Goal: Task Accomplishment & Management: Manage account settings

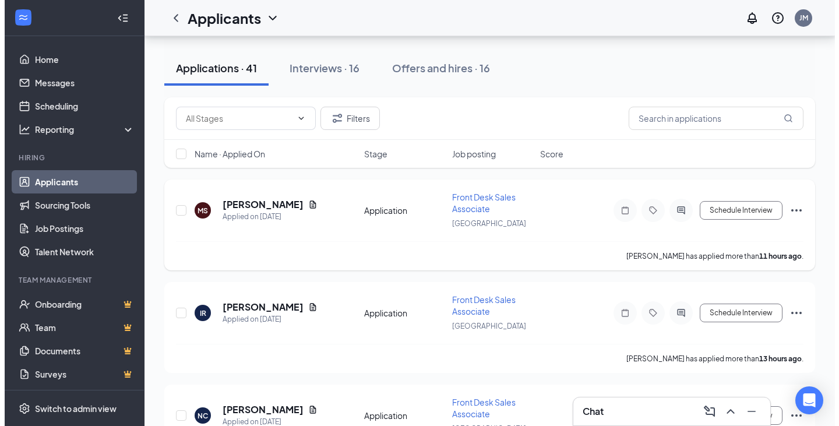
scroll to position [117, 0]
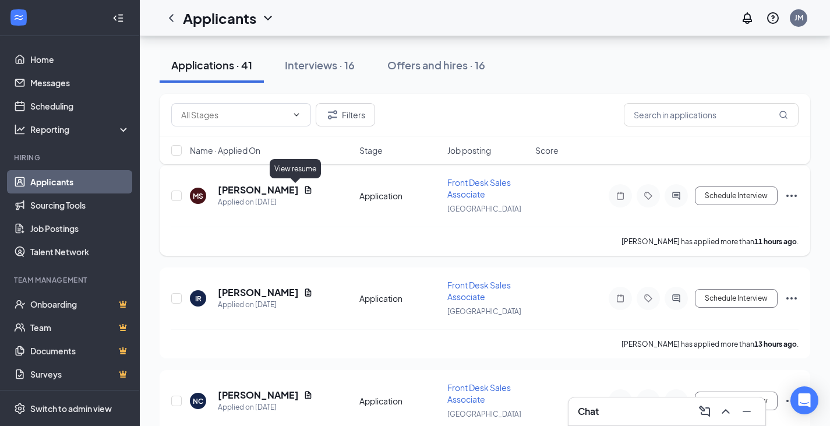
click at [304, 189] on icon "Document" at bounding box center [308, 189] width 9 height 9
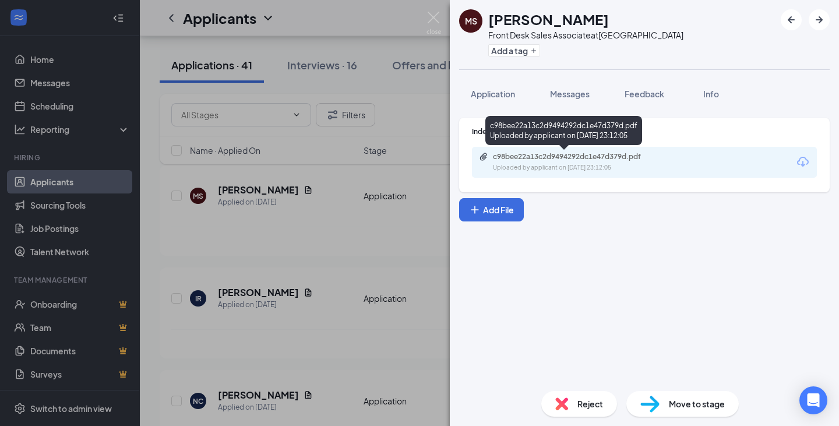
click at [651, 160] on div "c98bee22a13c2d9494292dc1e47d379d.pdf" at bounding box center [574, 156] width 163 height 9
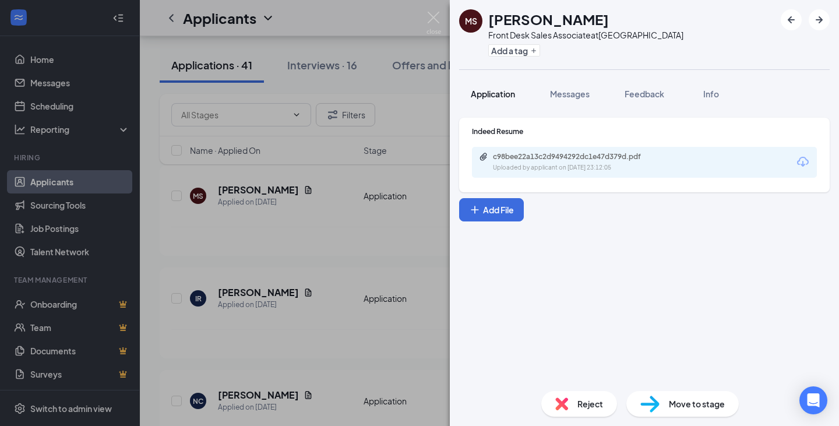
click at [500, 94] on span "Application" at bounding box center [493, 94] width 44 height 10
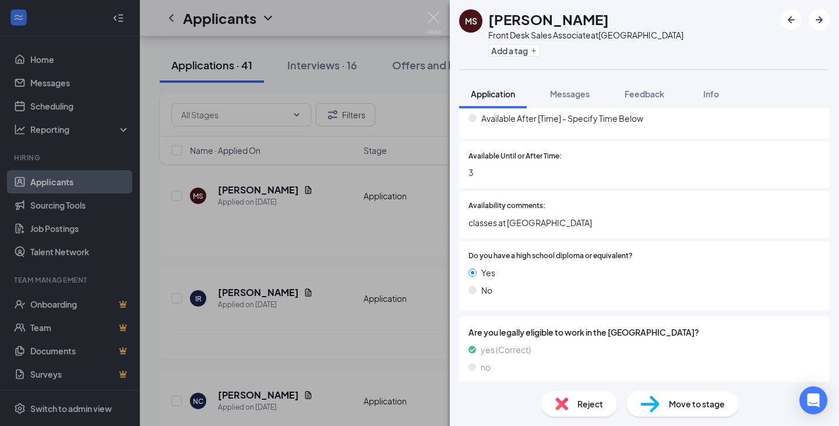
scroll to position [1263, 0]
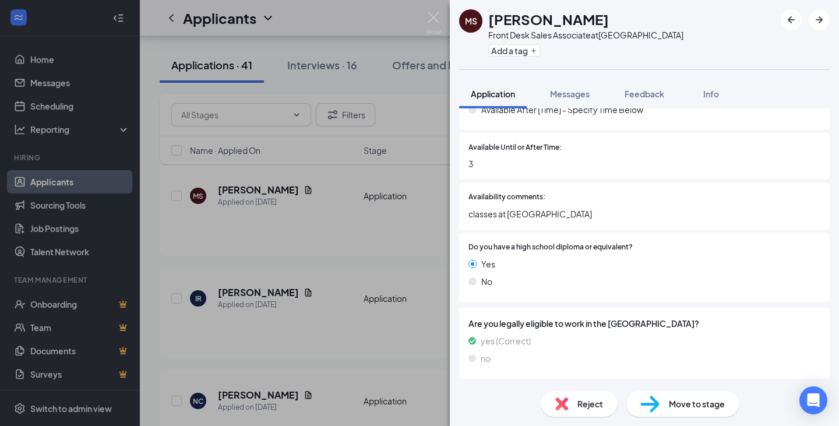
click at [588, 407] on span "Reject" at bounding box center [590, 403] width 26 height 13
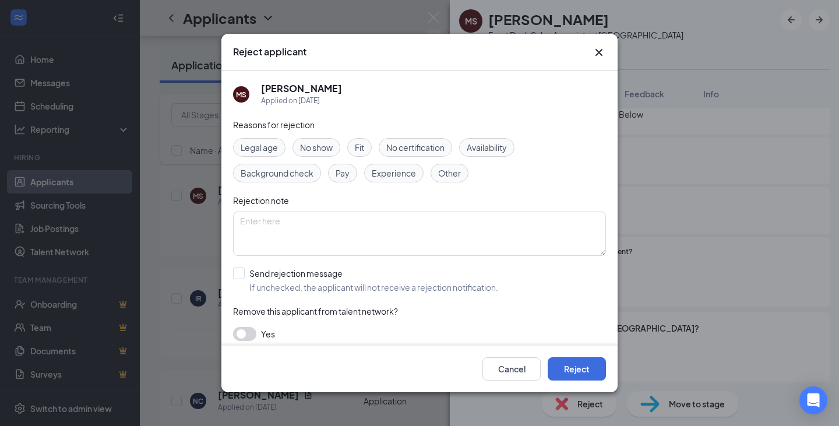
click at [484, 148] on span "Availability" at bounding box center [487, 147] width 40 height 13
click at [573, 370] on button "Reject" at bounding box center [577, 368] width 58 height 23
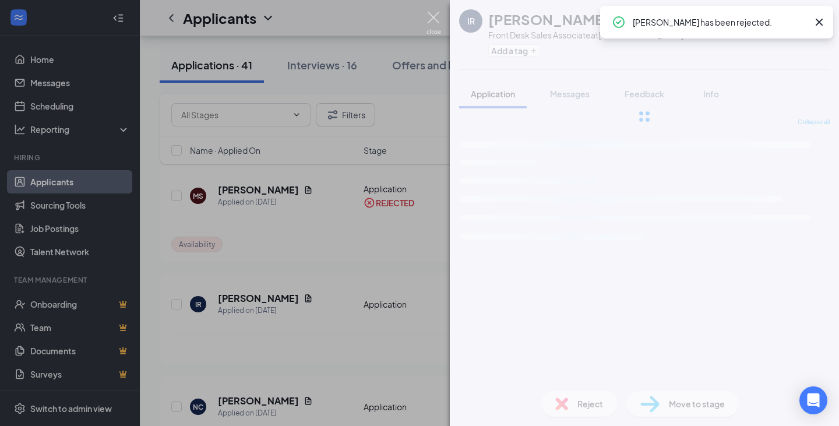
click at [434, 22] on img at bounding box center [433, 23] width 15 height 23
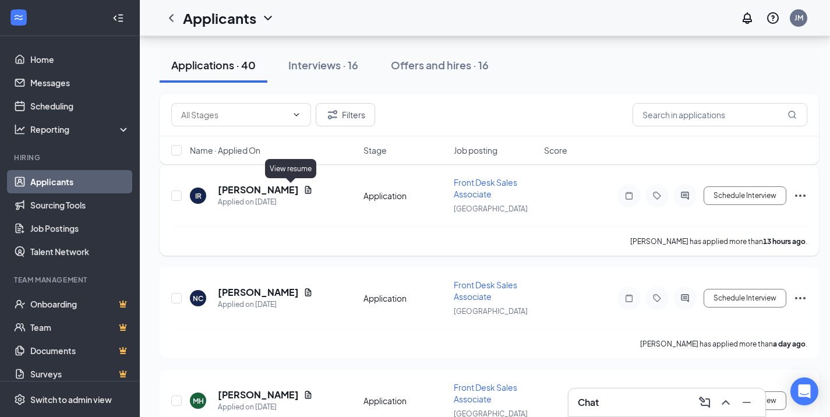
click at [305, 189] on icon "Document" at bounding box center [308, 190] width 6 height 8
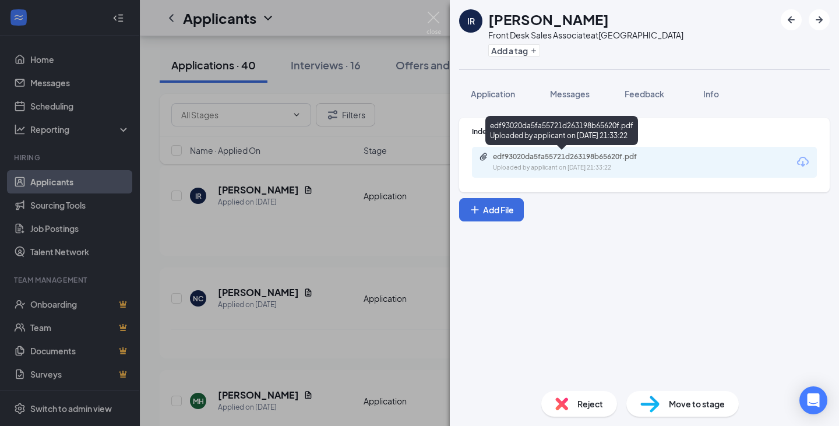
click at [539, 157] on div "edf93020da5fa55721d263198b65620f.pdf" at bounding box center [574, 156] width 163 height 9
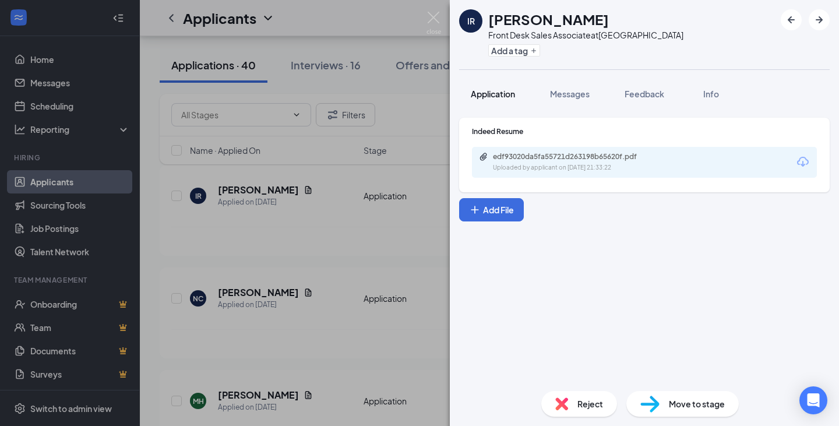
click at [503, 94] on span "Application" at bounding box center [493, 94] width 44 height 10
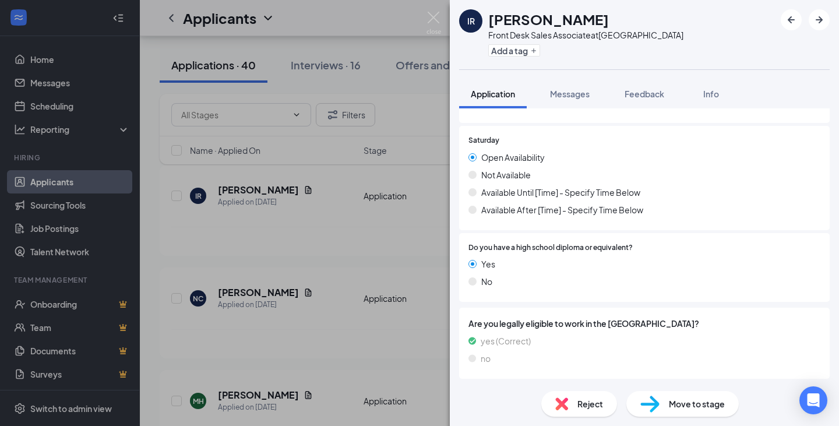
click at [596, 410] on span "Reject" at bounding box center [590, 403] width 26 height 13
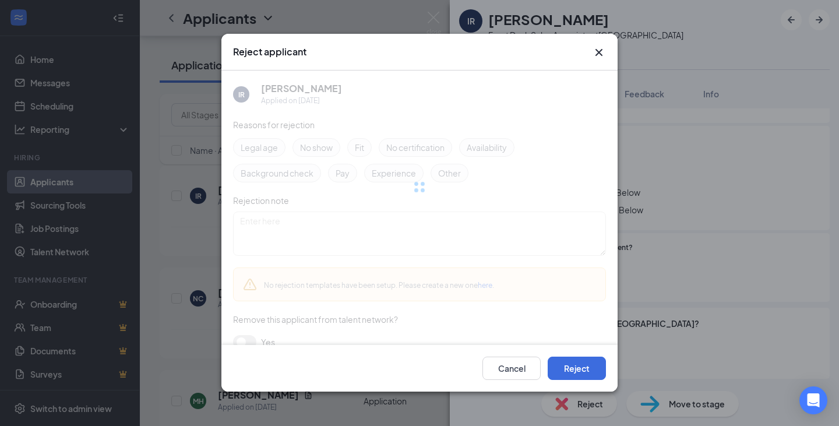
scroll to position [1159, 0]
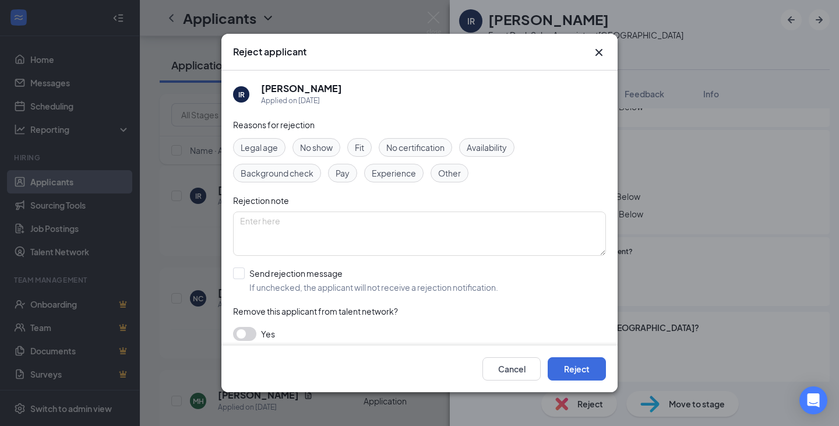
drag, startPoint x: 450, startPoint y: 167, endPoint x: 455, endPoint y: 181, distance: 14.7
click at [451, 167] on span "Other" at bounding box center [449, 173] width 23 height 13
drag, startPoint x: 578, startPoint y: 372, endPoint x: 570, endPoint y: 340, distance: 32.9
click at [577, 370] on button "Reject" at bounding box center [577, 368] width 58 height 23
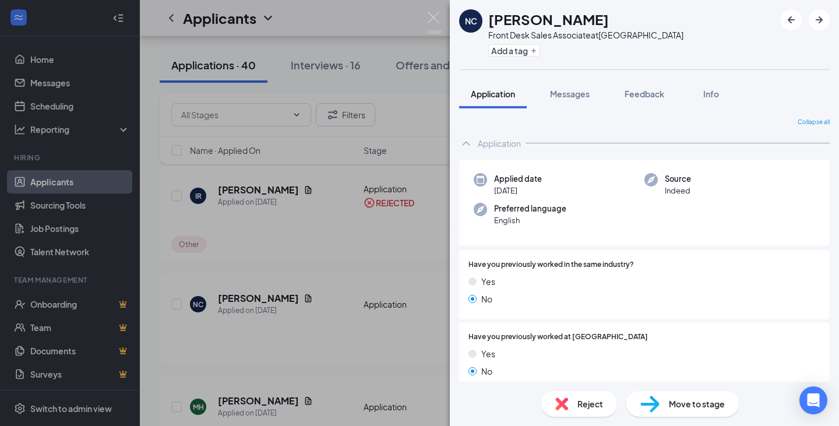
drag, startPoint x: 446, startPoint y: 26, endPoint x: 440, endPoint y: 24, distance: 6.3
click at [441, 25] on div "NC [PERSON_NAME] Front Desk Sales Associate at [GEOGRAPHIC_DATA] Add a tag Appl…" at bounding box center [419, 213] width 839 height 426
click at [439, 22] on img at bounding box center [433, 23] width 15 height 23
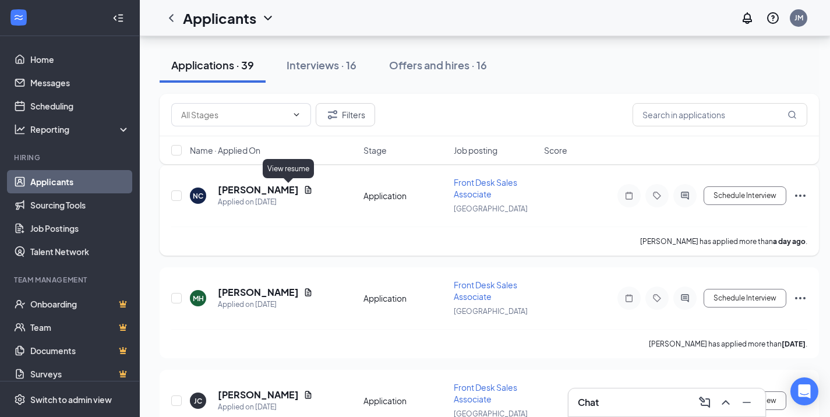
click at [304, 193] on icon "Document" at bounding box center [308, 189] width 9 height 9
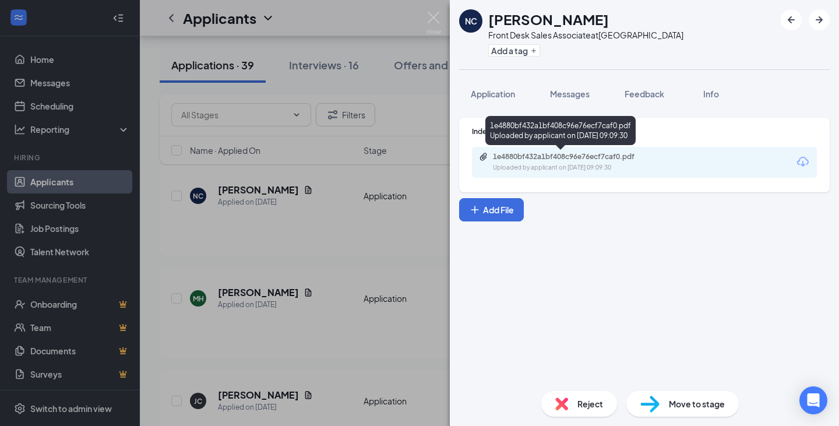
click at [619, 156] on div "1e4880bf432a1bf408c96e76ecf7caf0.pdf" at bounding box center [574, 156] width 163 height 9
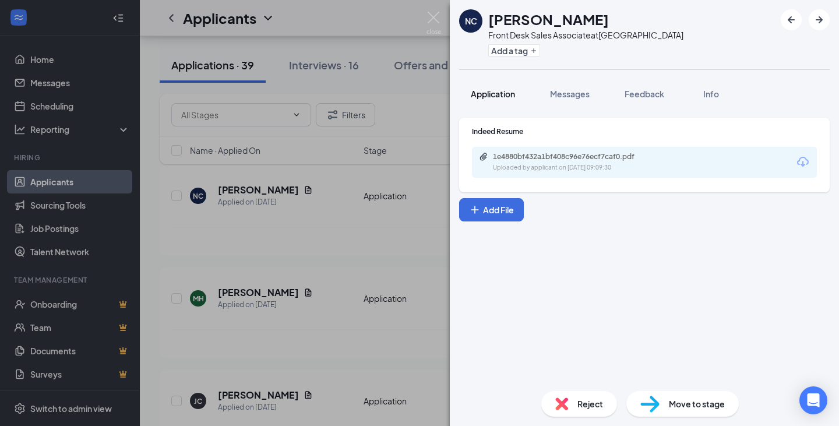
click at [506, 92] on span "Application" at bounding box center [493, 94] width 44 height 10
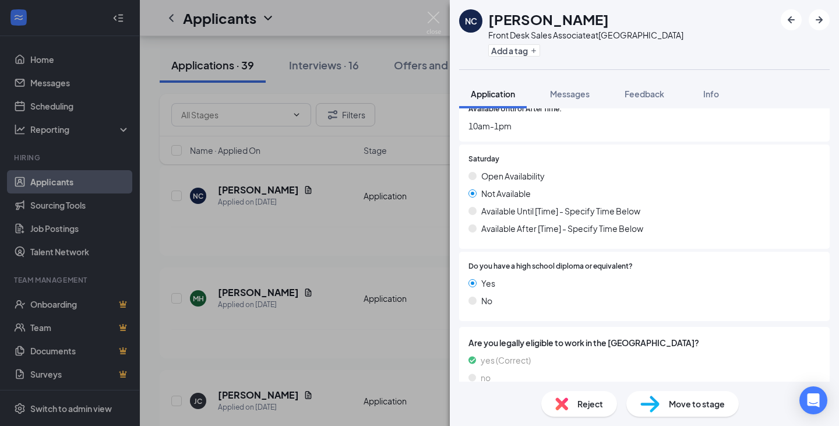
scroll to position [1313, 0]
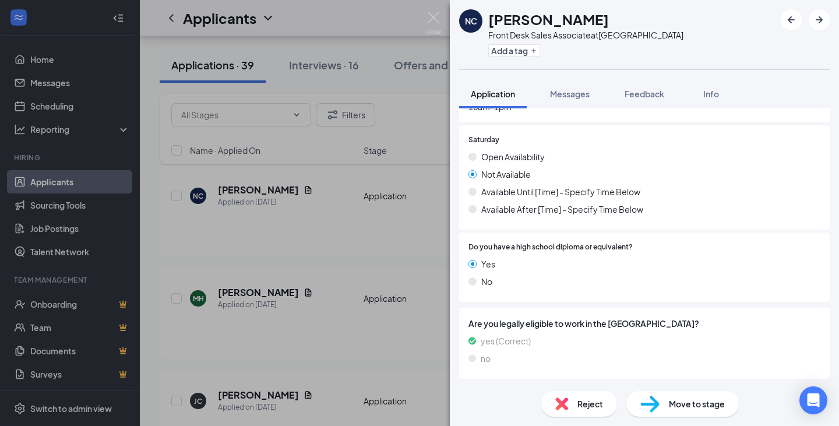
click at [601, 405] on span "Reject" at bounding box center [590, 403] width 26 height 13
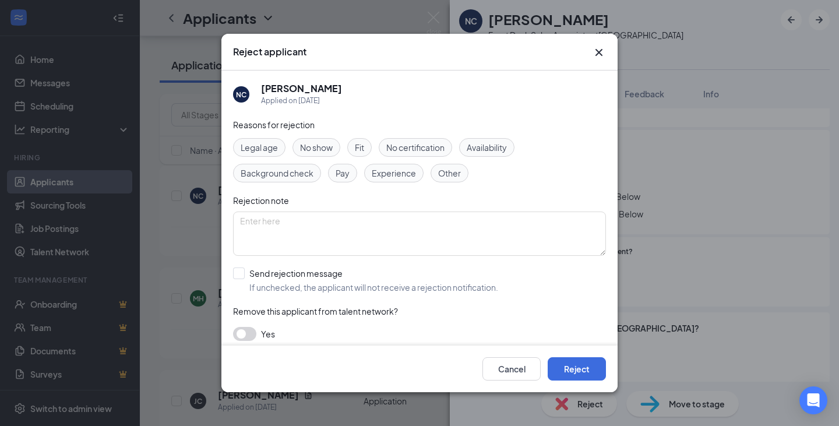
click at [496, 146] on span "Availability" at bounding box center [487, 147] width 40 height 13
click at [581, 381] on div "Cancel Reject" at bounding box center [419, 368] width 396 height 47
click at [583, 376] on button "Reject" at bounding box center [577, 368] width 58 height 23
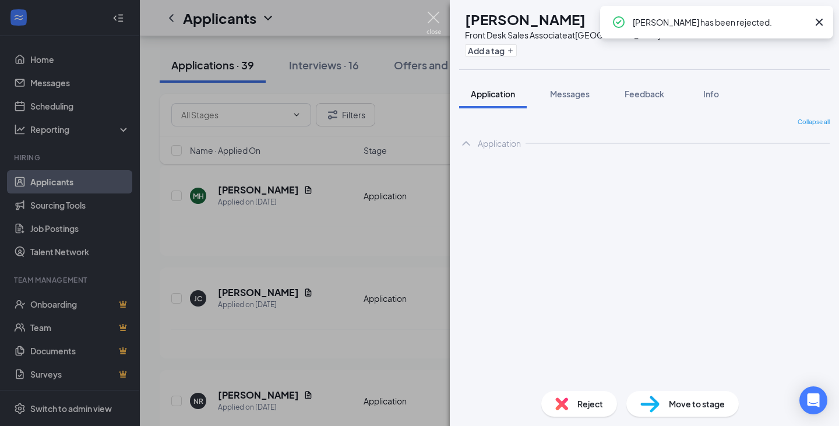
click at [432, 12] on img at bounding box center [433, 23] width 15 height 23
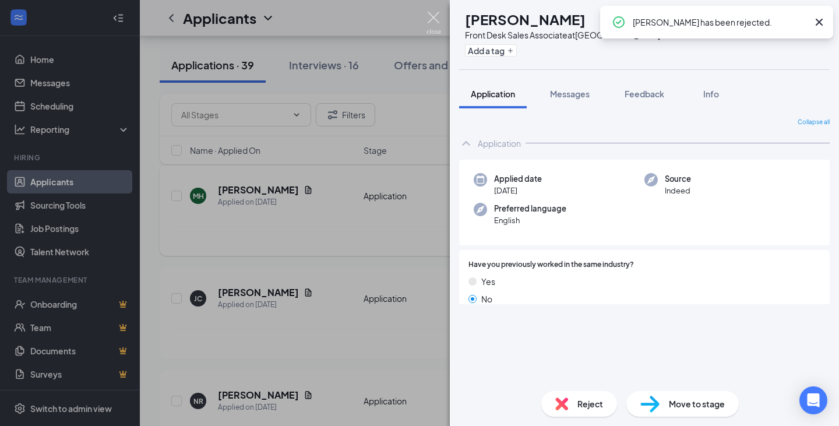
drag, startPoint x: 432, startPoint y: 12, endPoint x: 253, endPoint y: 200, distance: 260.5
click at [433, 13] on div "Applicants JM" at bounding box center [489, 18] width 699 height 36
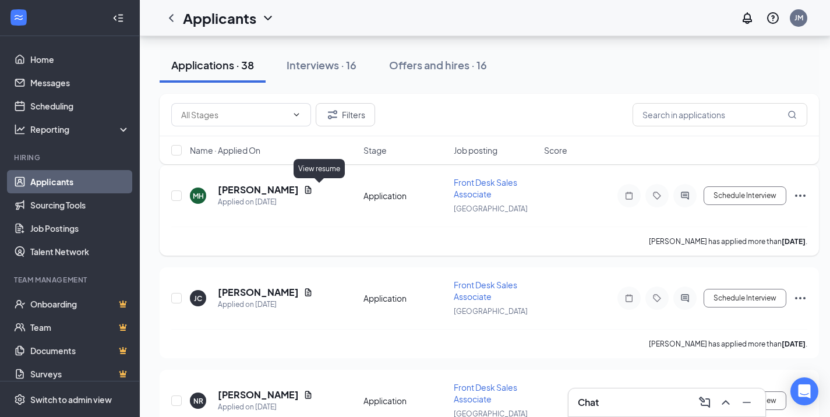
click at [313, 188] on icon "Document" at bounding box center [308, 189] width 9 height 9
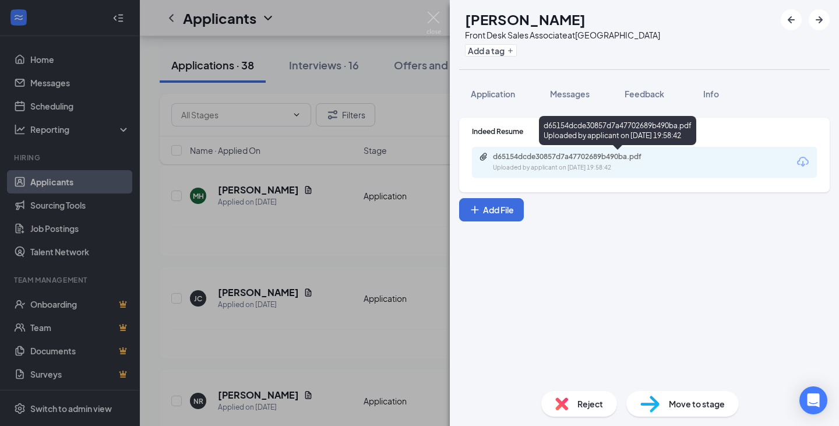
click at [628, 166] on div "Uploaded by applicant on [DATE] 19:58:42" at bounding box center [580, 167] width 175 height 9
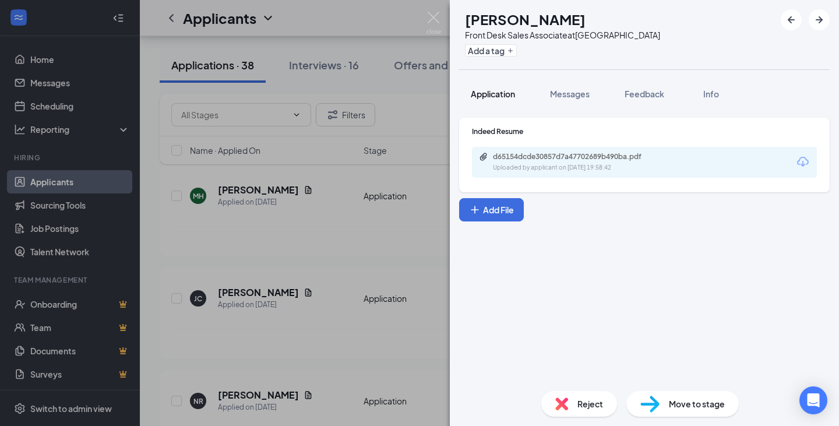
click at [510, 93] on span "Application" at bounding box center [493, 94] width 44 height 10
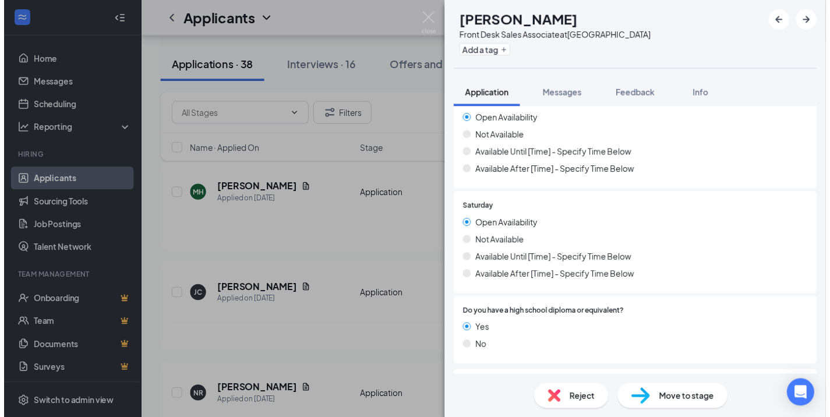
scroll to position [1163, 0]
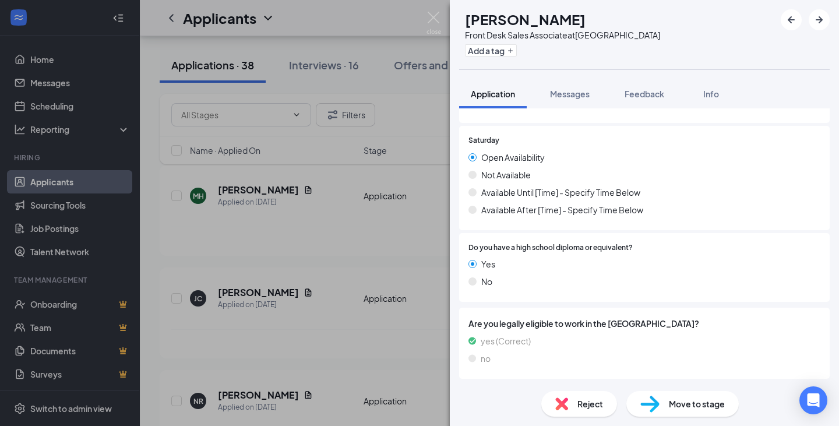
click at [386, 249] on div "MH [PERSON_NAME] Front Desk Sales Associate at [GEOGRAPHIC_DATA] Add a tag Appl…" at bounding box center [419, 213] width 839 height 426
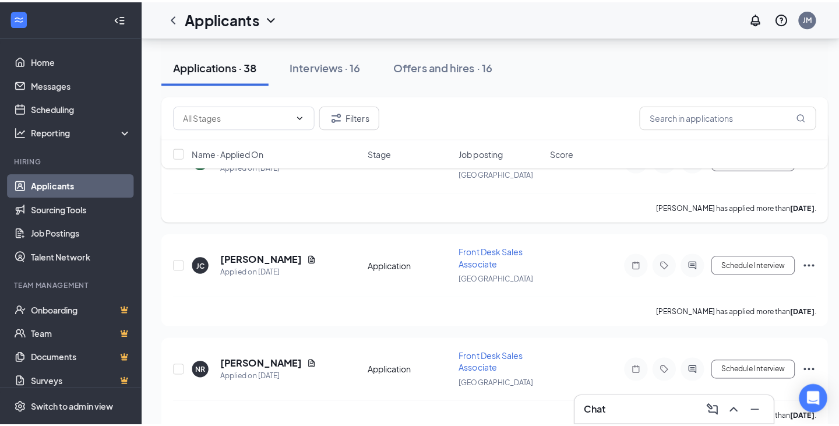
scroll to position [175, 0]
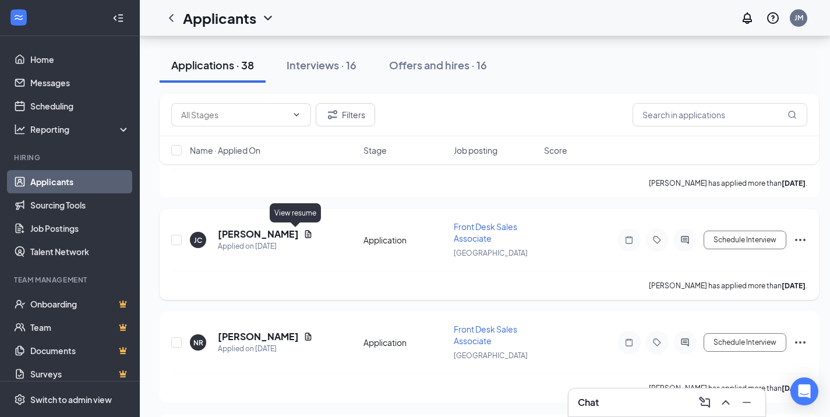
click at [305, 238] on icon "Document" at bounding box center [308, 234] width 6 height 8
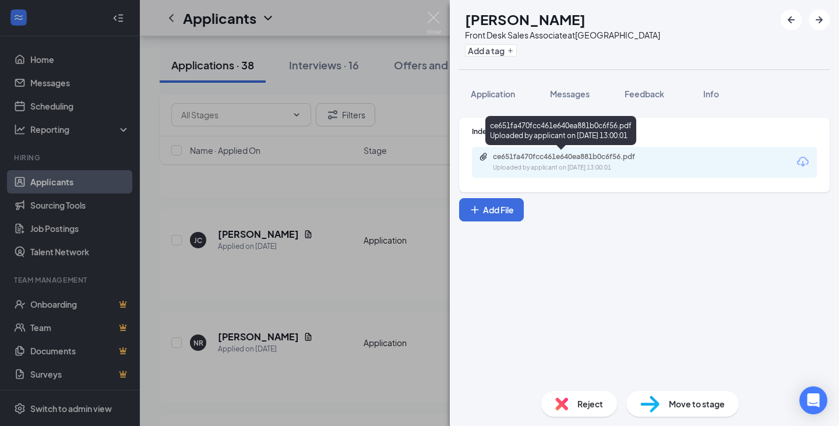
click at [549, 154] on div "ce651fa470fcc461e640ea881b0c6f56.pdf" at bounding box center [574, 156] width 163 height 9
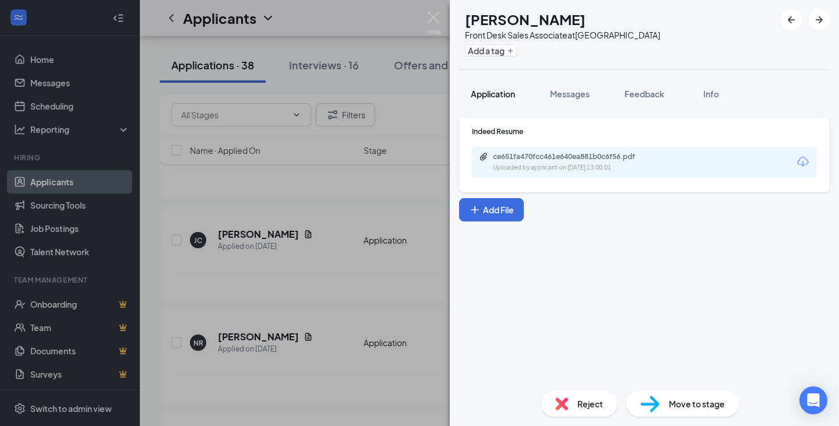
click at [518, 90] on button "Application" at bounding box center [493, 93] width 68 height 29
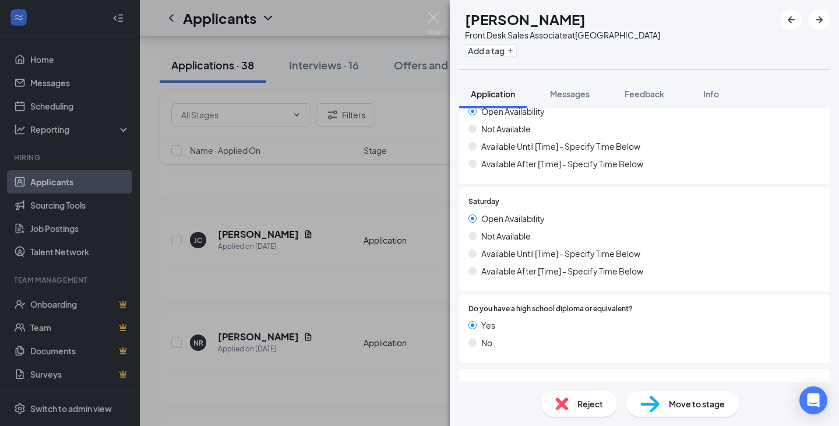
scroll to position [1163, 0]
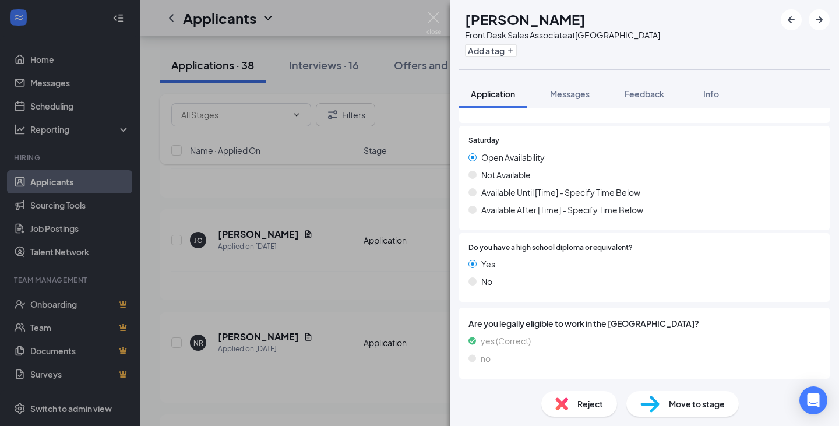
click at [382, 297] on div "[PERSON_NAME] [PERSON_NAME] Front Desk Sales Associate at [GEOGRAPHIC_DATA] Add…" at bounding box center [419, 213] width 839 height 426
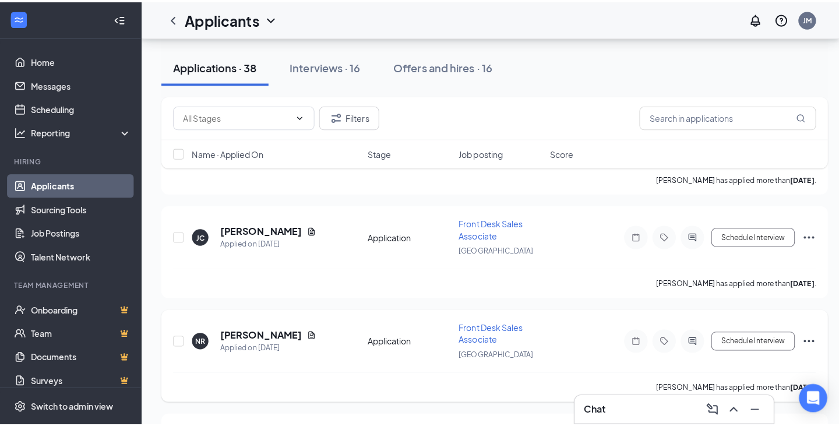
scroll to position [291, 0]
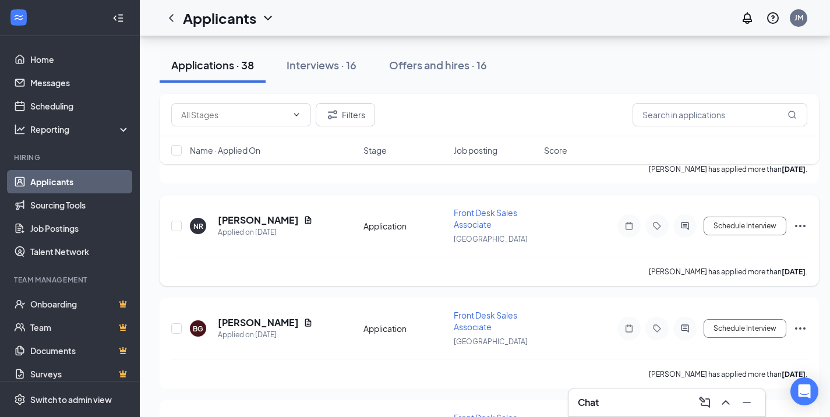
click at [304, 220] on icon "Document" at bounding box center [308, 220] width 9 height 9
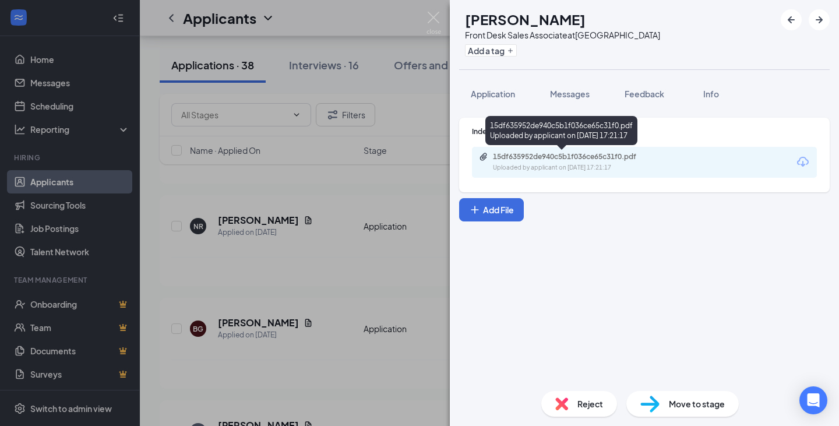
click at [587, 156] on div "15df635952de940c5b1f036ce65c31f0.pdf" at bounding box center [574, 156] width 163 height 9
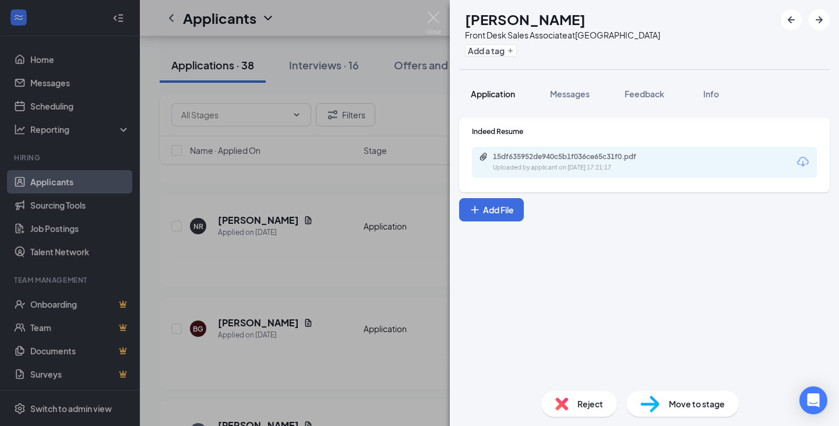
click at [515, 93] on span "Application" at bounding box center [493, 94] width 44 height 10
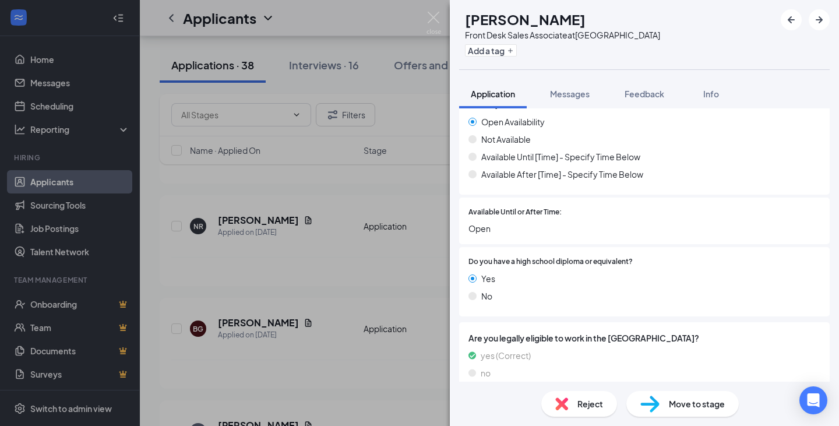
scroll to position [1213, 0]
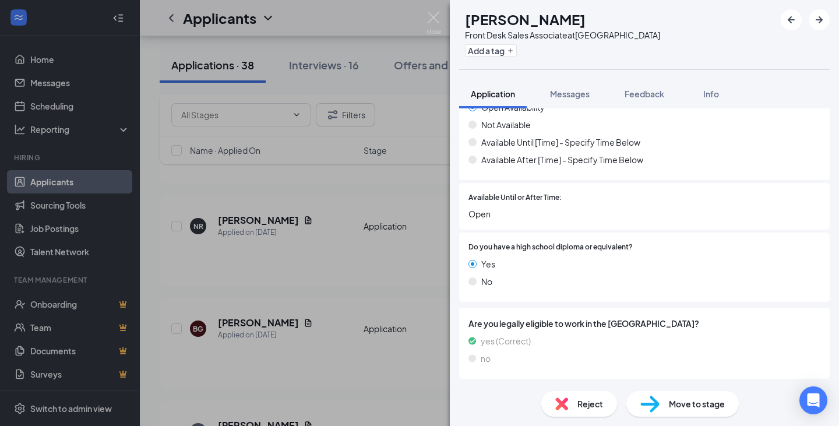
click at [599, 410] on div "Reject" at bounding box center [579, 404] width 76 height 26
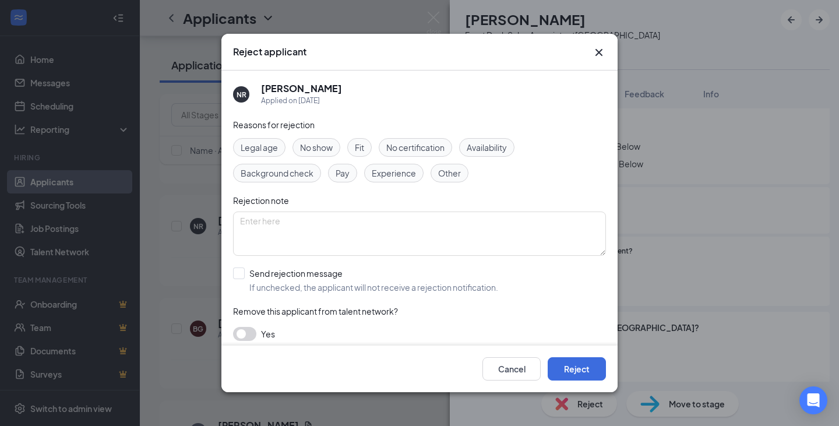
click at [453, 175] on span "Other" at bounding box center [449, 173] width 23 height 13
click at [572, 380] on button "Reject" at bounding box center [577, 368] width 58 height 23
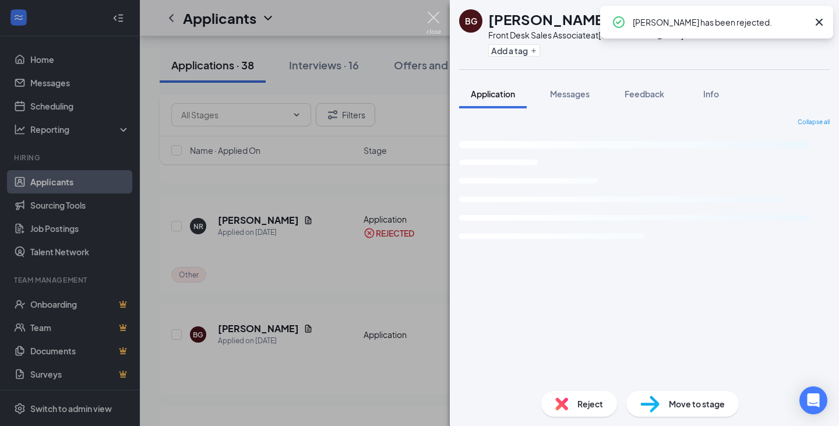
click at [435, 22] on img at bounding box center [433, 23] width 15 height 23
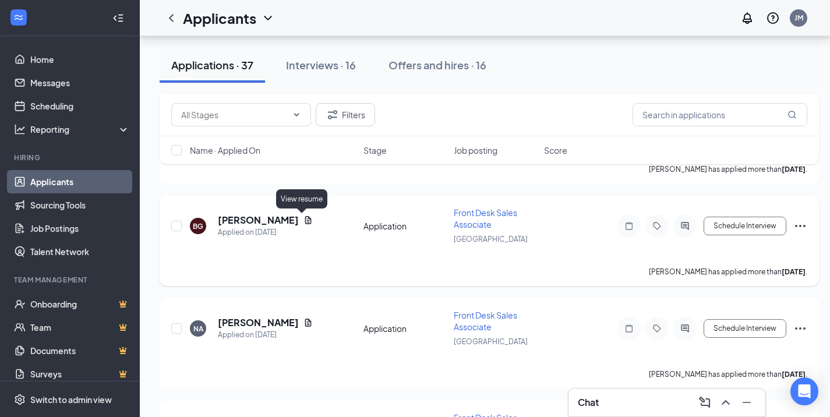
click at [305, 220] on icon "Document" at bounding box center [308, 220] width 9 height 9
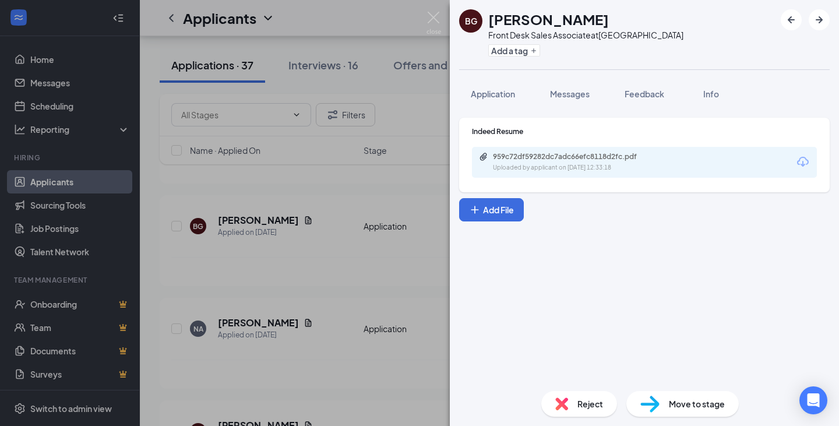
click at [506, 172] on div "959c72df59282dc7adc66efc8118d2fc.pdf Uploaded by applicant on [DATE] 12:33:18" at bounding box center [644, 162] width 345 height 31
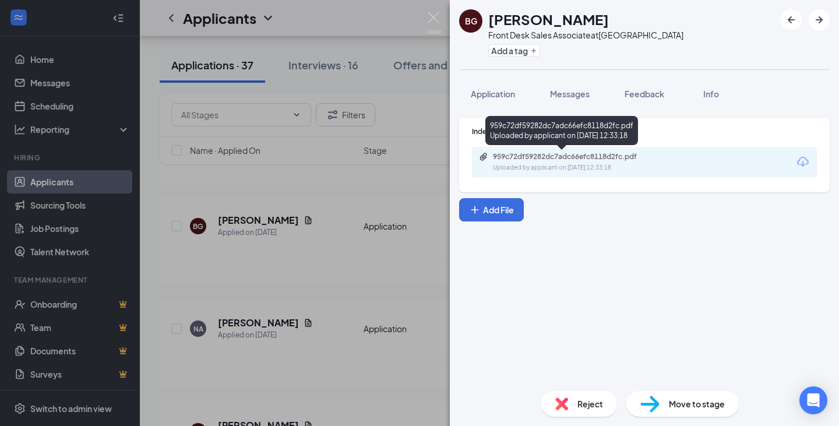
click at [515, 167] on div "Uploaded by applicant on [DATE] 12:33:18" at bounding box center [580, 167] width 175 height 9
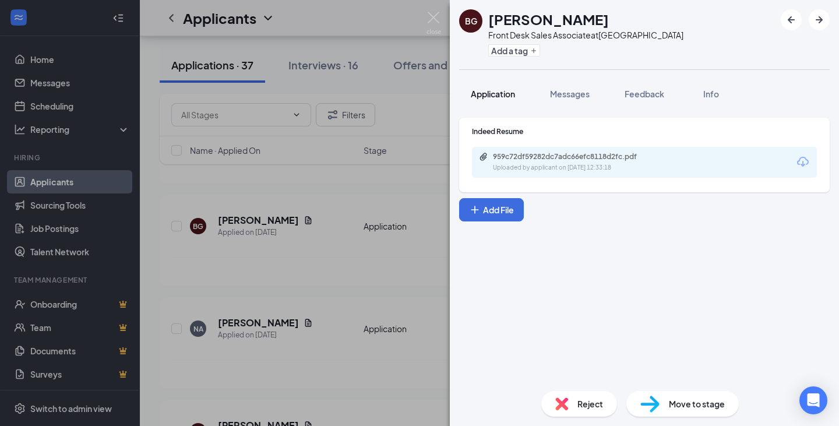
click at [517, 91] on button "Application" at bounding box center [493, 93] width 68 height 29
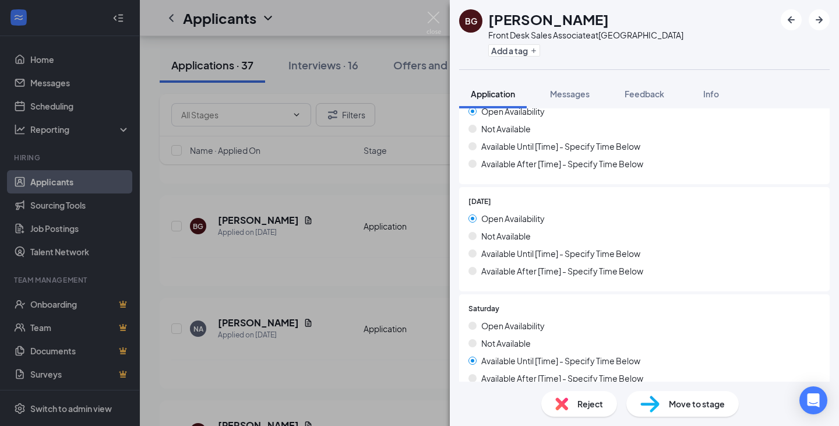
scroll to position [1263, 0]
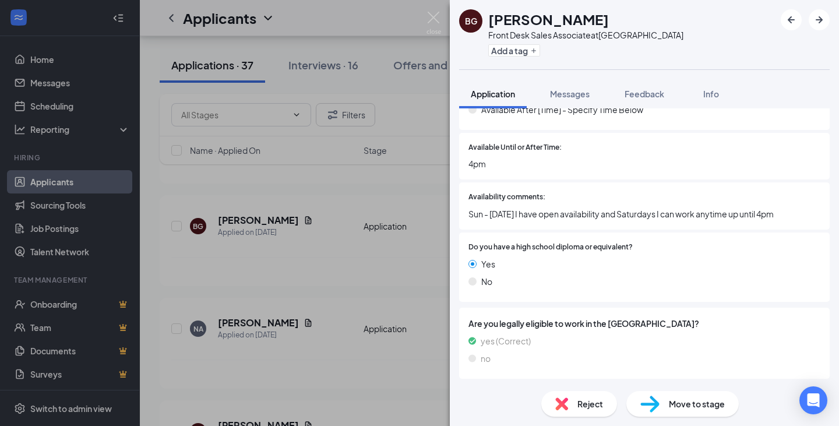
click at [351, 174] on div "BG [PERSON_NAME] Front Desk Sales Associate at [GEOGRAPHIC_DATA] Add a tag Appl…" at bounding box center [419, 213] width 839 height 426
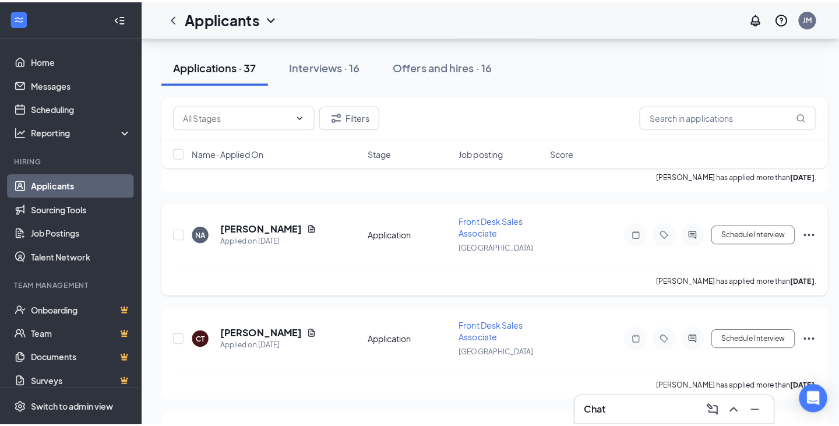
scroll to position [408, 0]
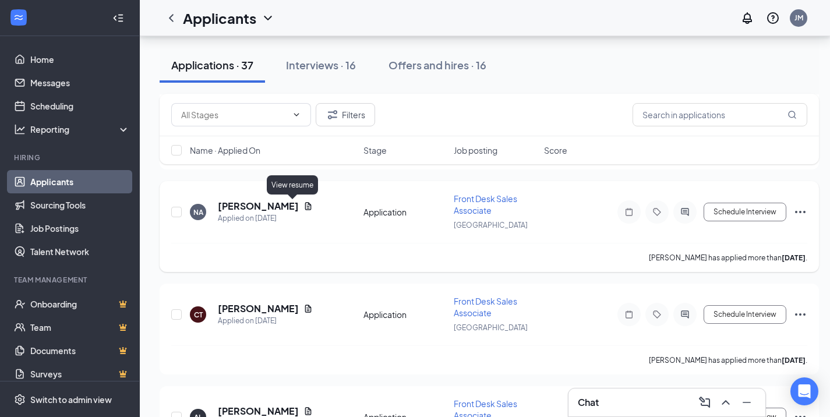
click at [305, 205] on icon "Document" at bounding box center [308, 206] width 6 height 8
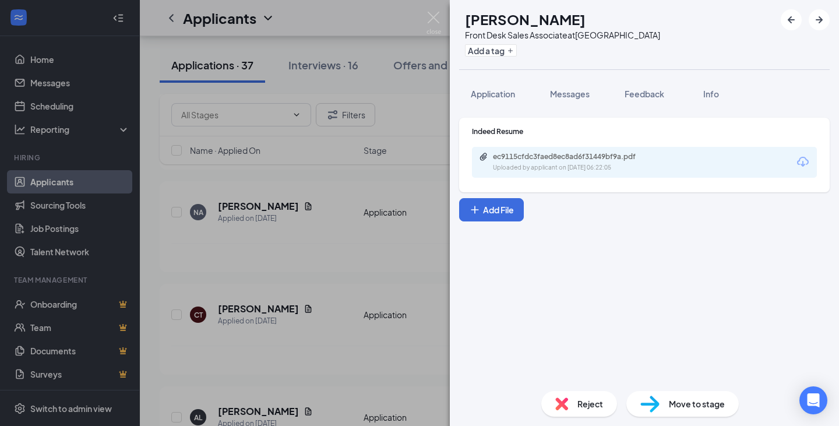
click at [627, 164] on div "Uploaded by applicant on [DATE] 06:22:05" at bounding box center [580, 167] width 175 height 9
click at [503, 93] on span "Application" at bounding box center [493, 94] width 44 height 10
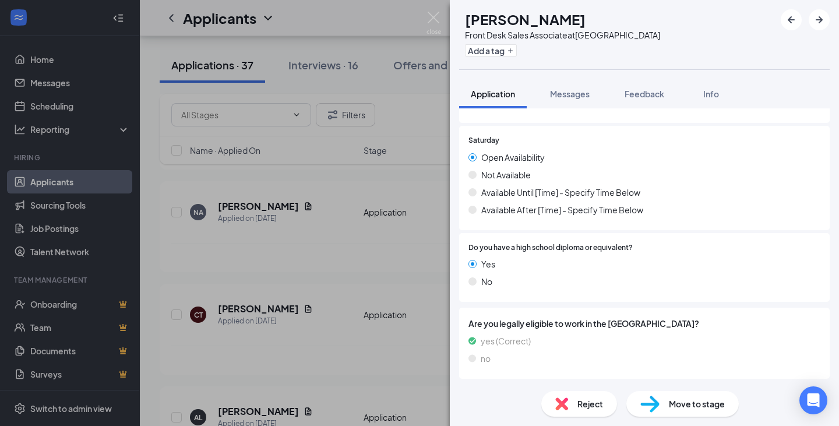
click at [586, 392] on div "Reject" at bounding box center [579, 404] width 76 height 26
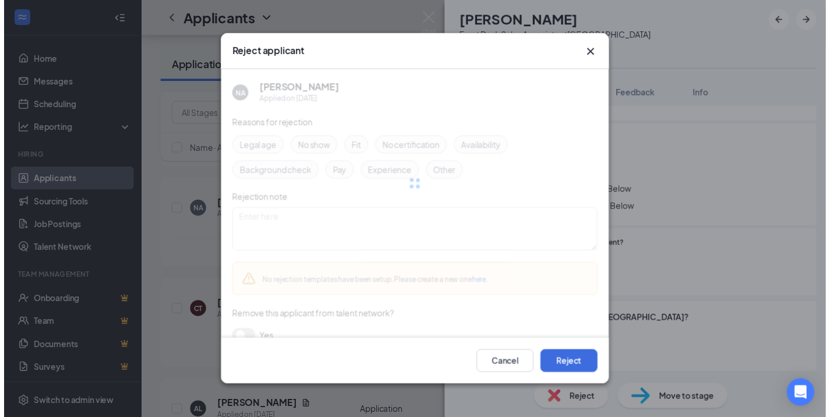
scroll to position [1159, 0]
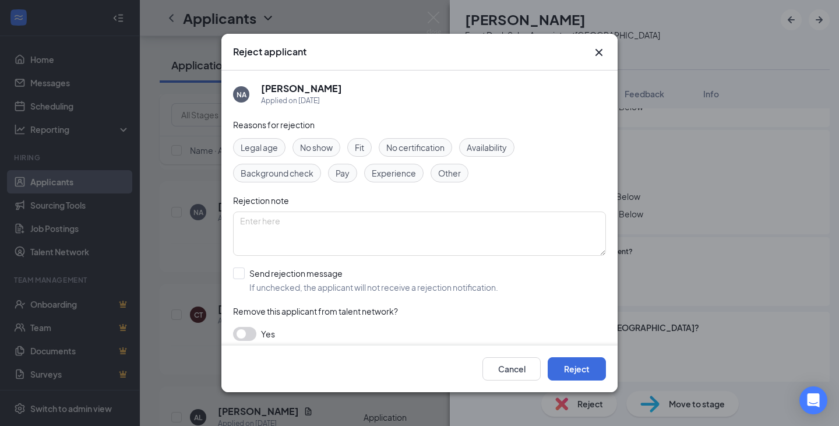
click at [459, 185] on div "Reasons for rejection Legal age No show Fit No certification Availability Backg…" at bounding box center [419, 235] width 373 height 234
drag, startPoint x: 455, startPoint y: 177, endPoint x: 490, endPoint y: 250, distance: 81.3
click at [455, 176] on span "Other" at bounding box center [449, 173] width 23 height 13
click at [581, 368] on button "Reject" at bounding box center [577, 368] width 58 height 23
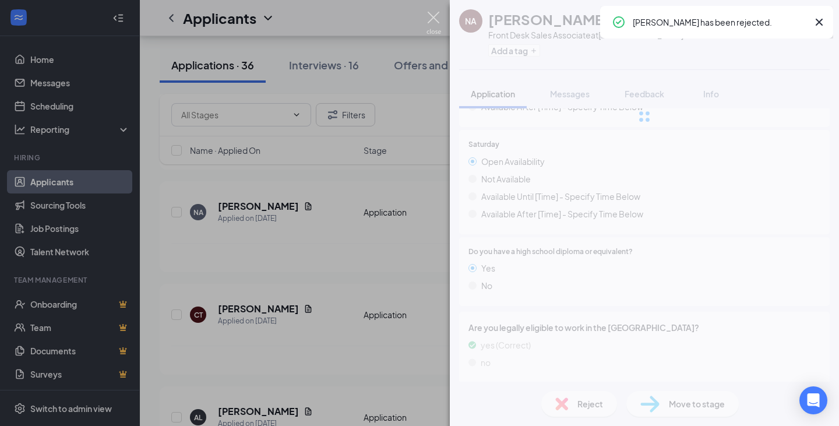
click at [435, 19] on img at bounding box center [433, 23] width 15 height 23
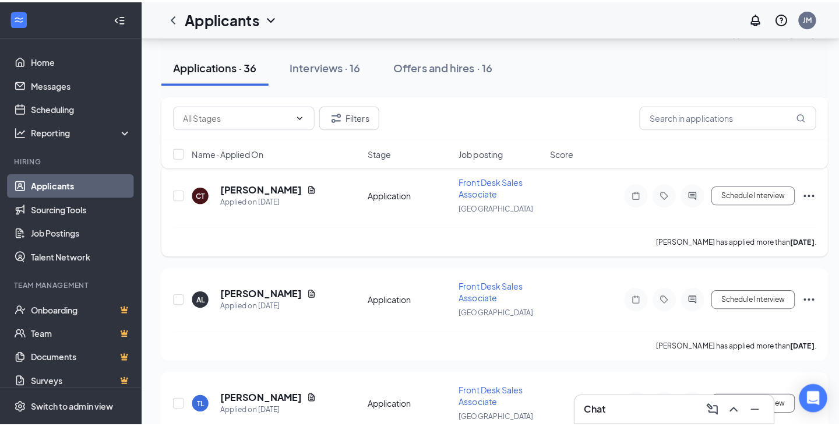
scroll to position [408, 0]
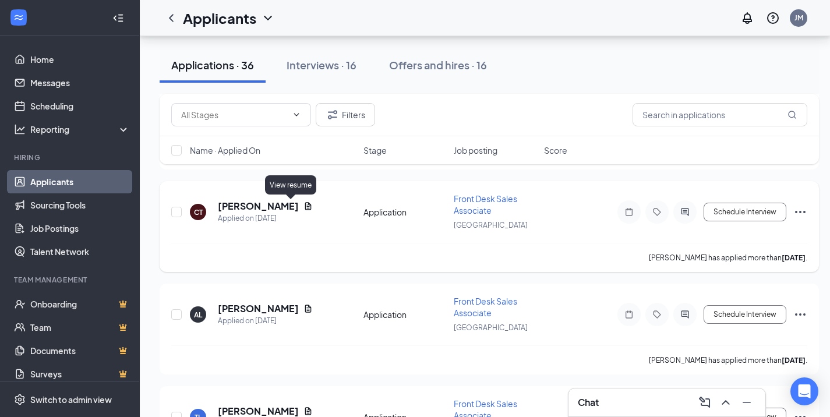
click at [304, 207] on icon "Document" at bounding box center [308, 206] width 9 height 9
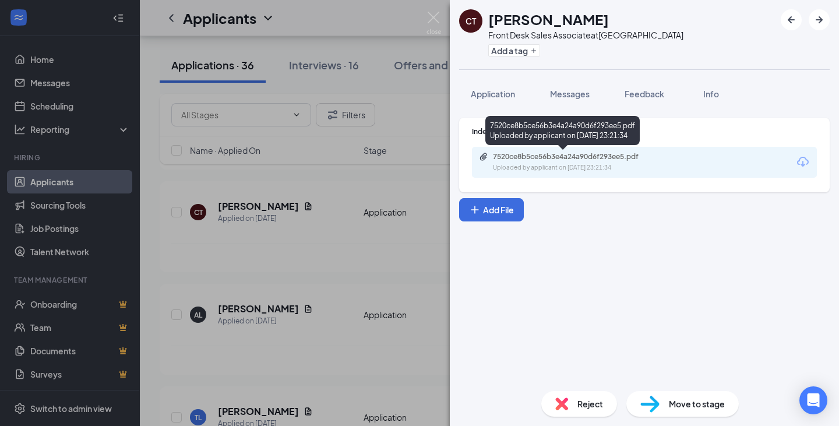
click at [611, 156] on div "7520ce8b5ce56b3e4a24a90d6f293ee5.pdf" at bounding box center [574, 156] width 163 height 9
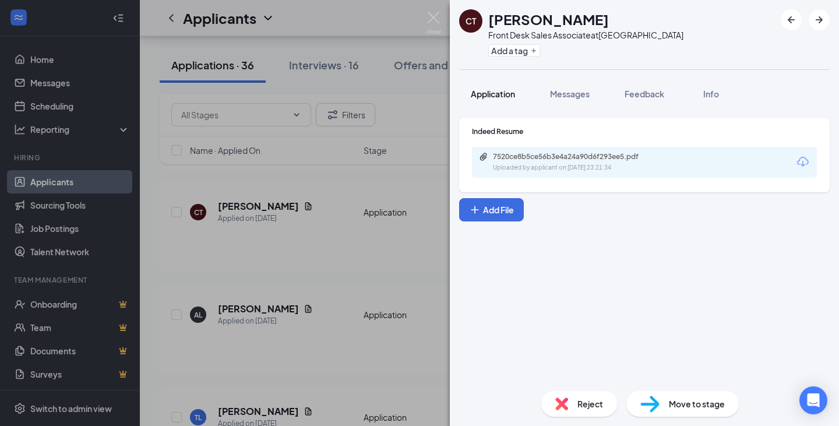
click at [507, 87] on button "Application" at bounding box center [493, 93] width 68 height 29
click at [513, 103] on button "Application" at bounding box center [493, 93] width 68 height 29
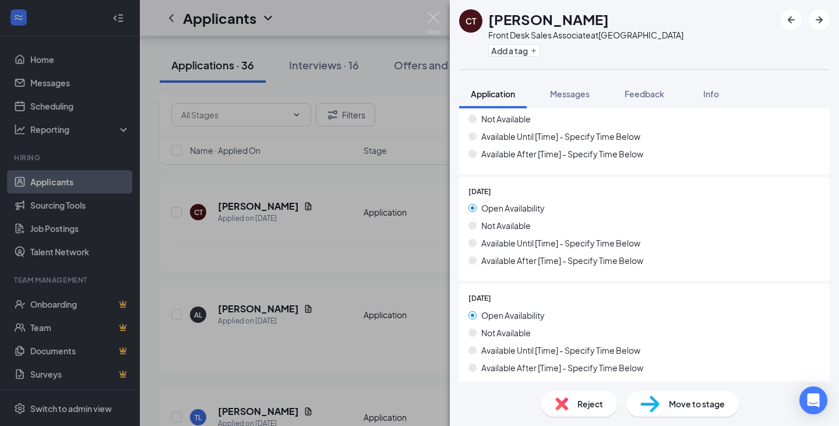
scroll to position [1346, 0]
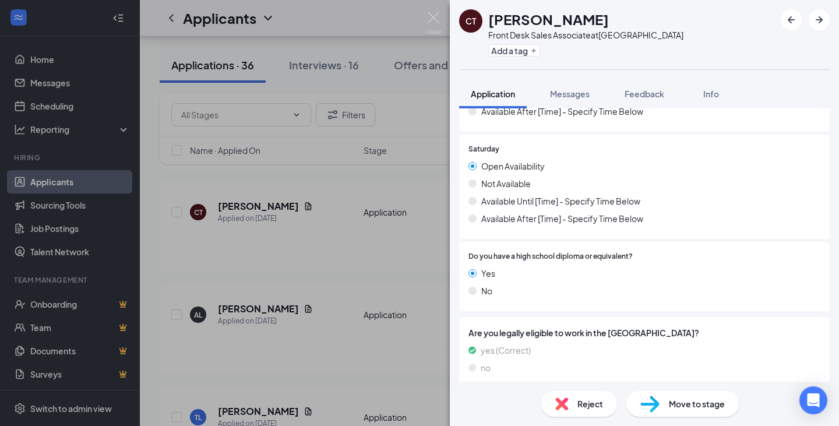
click at [587, 410] on div "Reject" at bounding box center [579, 404] width 76 height 26
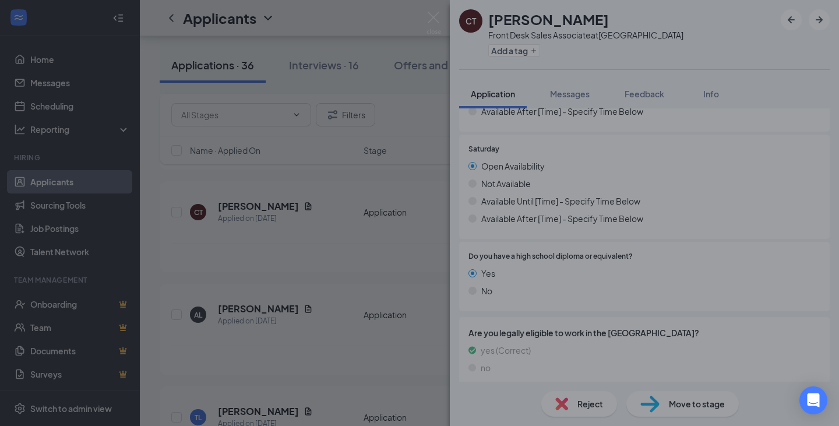
scroll to position [1341, 0]
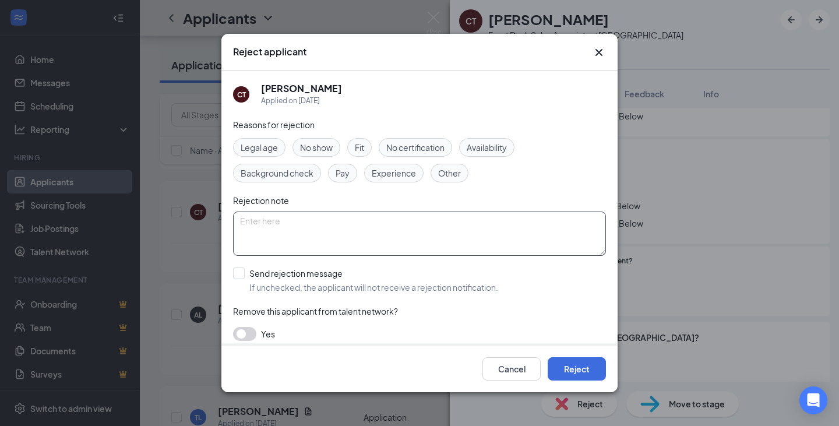
drag, startPoint x: 499, startPoint y: 148, endPoint x: 563, endPoint y: 249, distance: 119.4
click at [499, 150] on span "Availability" at bounding box center [487, 147] width 40 height 13
click at [591, 373] on button "Reject" at bounding box center [577, 368] width 58 height 23
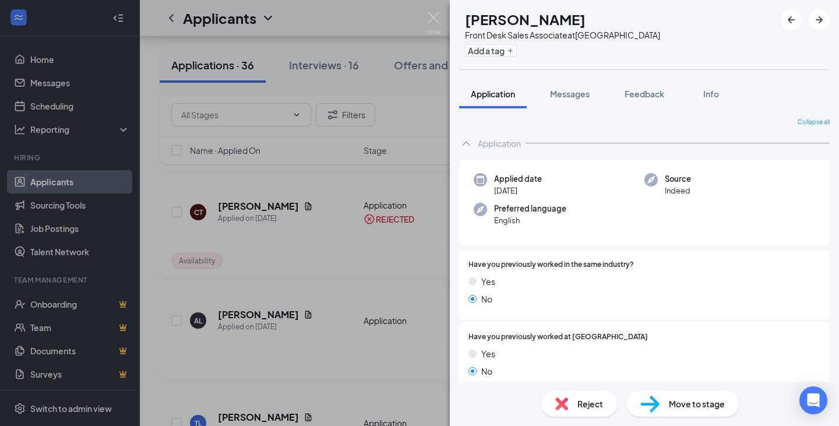
click at [423, 19] on div "AL [PERSON_NAME] Front Desk Sales Associate at [GEOGRAPHIC_DATA] Add a tag Appl…" at bounding box center [419, 213] width 839 height 426
click at [432, 16] on div "Applicants JM" at bounding box center [489, 18] width 699 height 36
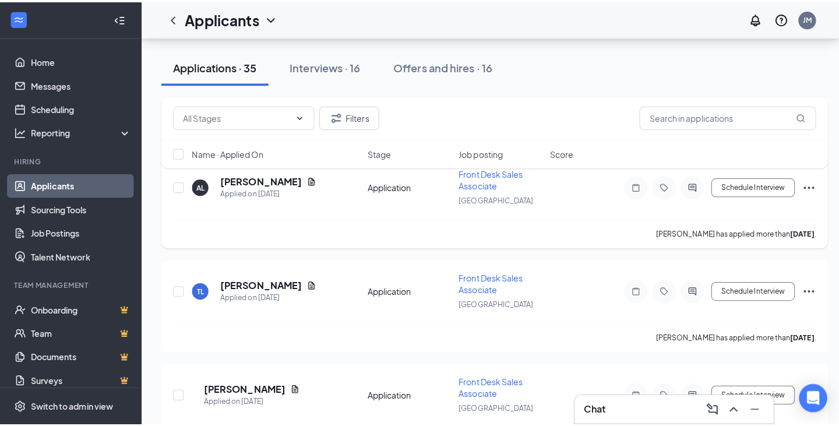
scroll to position [408, 0]
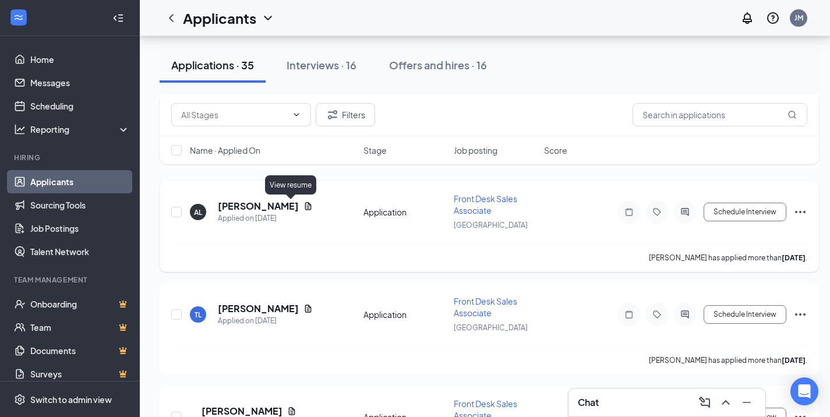
click at [304, 206] on icon "Document" at bounding box center [308, 206] width 9 height 9
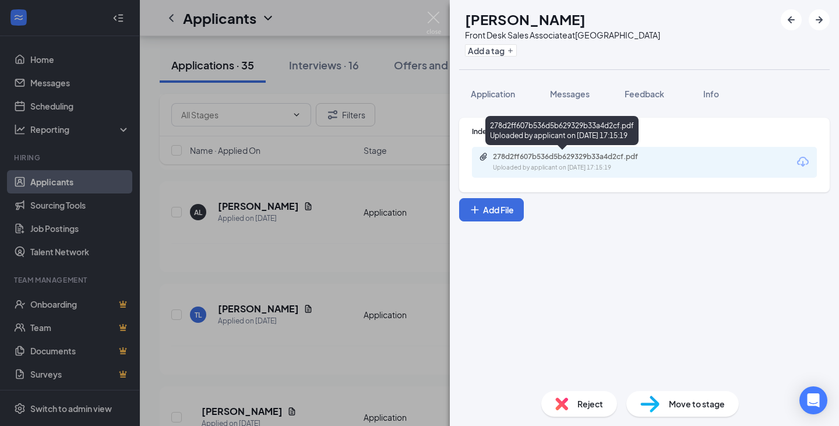
click at [630, 161] on div "278d2ff607b536d5b629329b33a4d2cf.pdf Uploaded by applicant on [DATE] 17:15:19" at bounding box center [573, 162] width 189 height 20
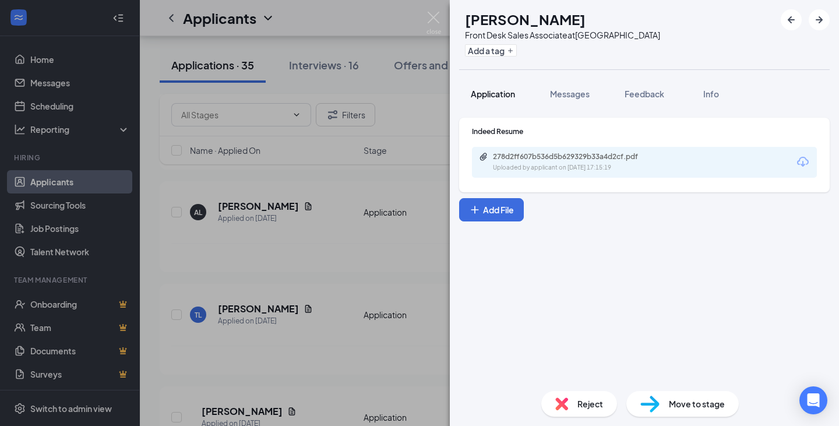
click at [513, 88] on div "Application" at bounding box center [493, 94] width 44 height 12
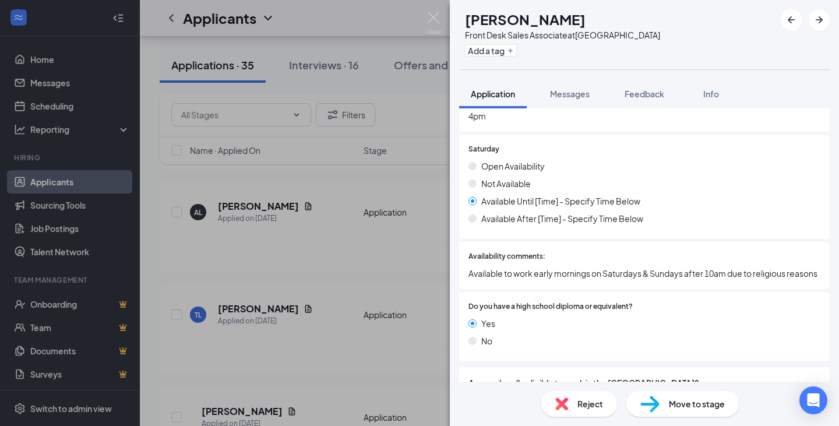
scroll to position [1282, 0]
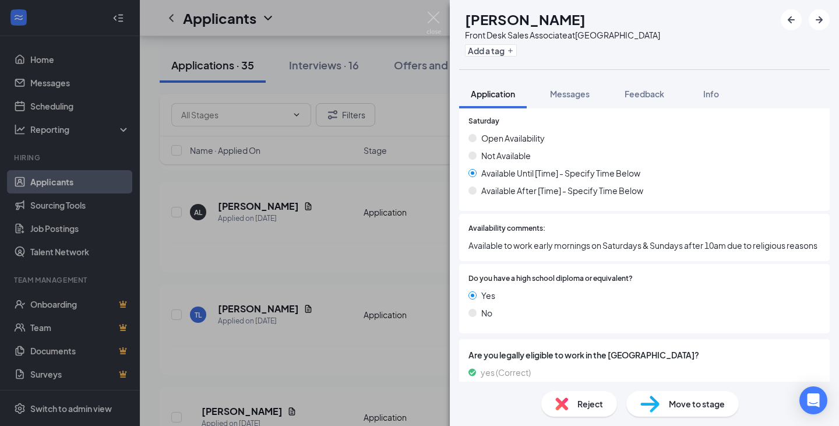
click at [580, 404] on span "Reject" at bounding box center [590, 403] width 26 height 13
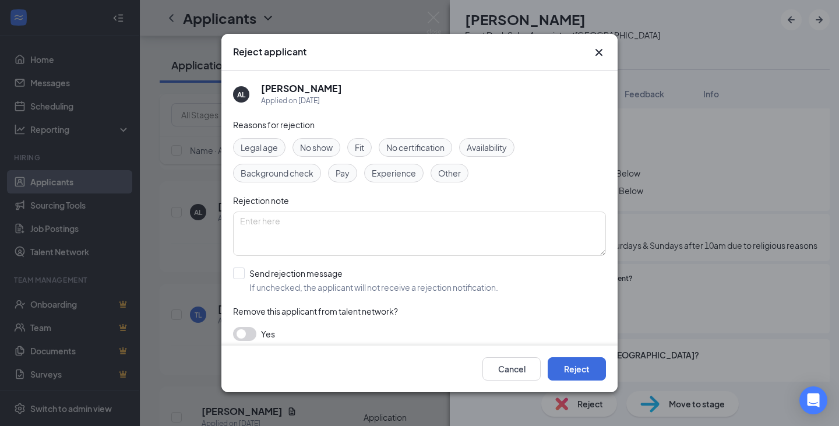
click at [498, 148] on span "Availability" at bounding box center [487, 147] width 40 height 13
click at [581, 372] on button "Reject" at bounding box center [577, 368] width 58 height 23
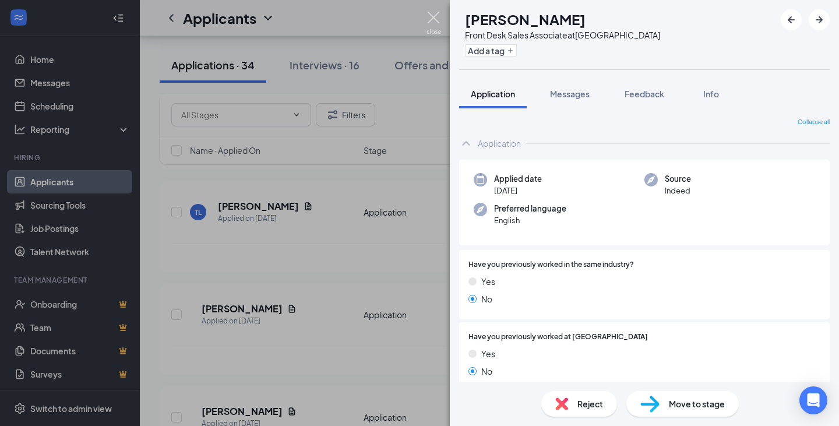
click at [431, 23] on img at bounding box center [433, 23] width 15 height 23
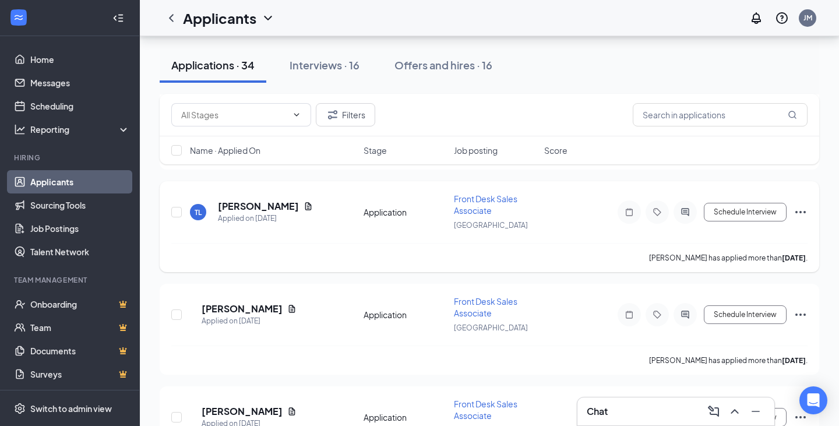
click at [304, 210] on icon "Document" at bounding box center [308, 206] width 9 height 9
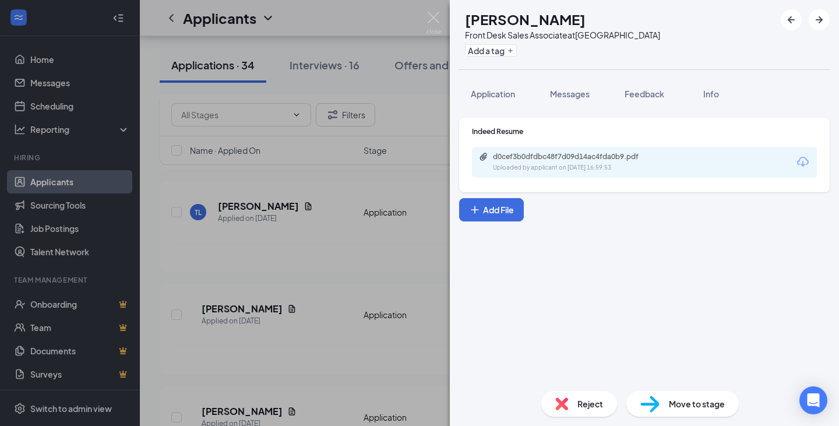
click at [577, 166] on div "Uploaded by applicant on [DATE] 16:59:53" at bounding box center [580, 167] width 175 height 9
click at [510, 94] on span "Application" at bounding box center [493, 94] width 44 height 10
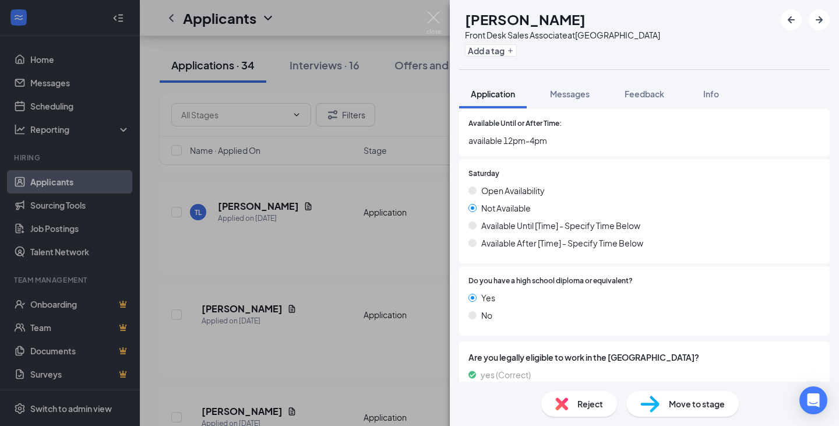
scroll to position [1413, 0]
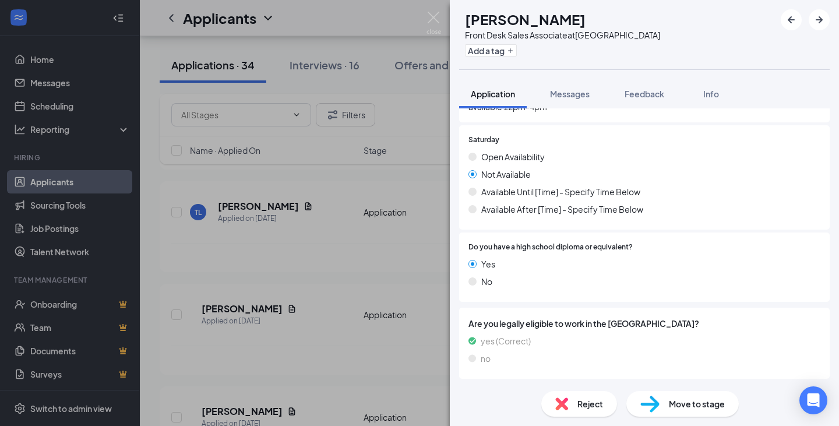
click at [583, 407] on span "Reject" at bounding box center [590, 403] width 26 height 13
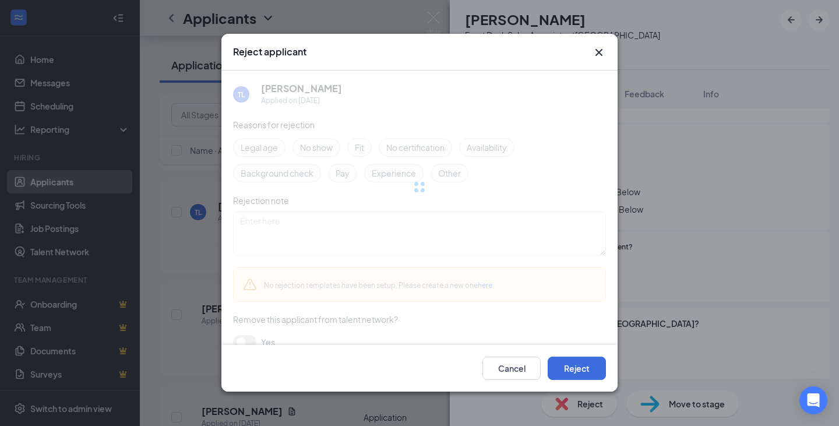
scroll to position [1409, 0]
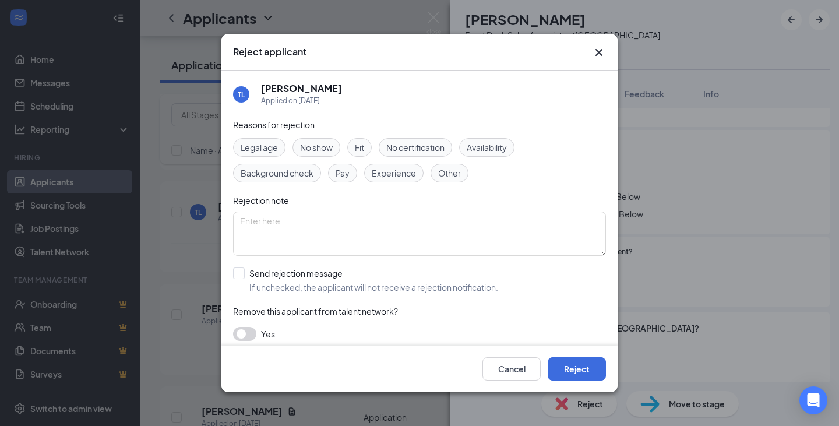
click at [485, 146] on span "Availability" at bounding box center [487, 147] width 40 height 13
click at [595, 371] on button "Reject" at bounding box center [577, 368] width 58 height 23
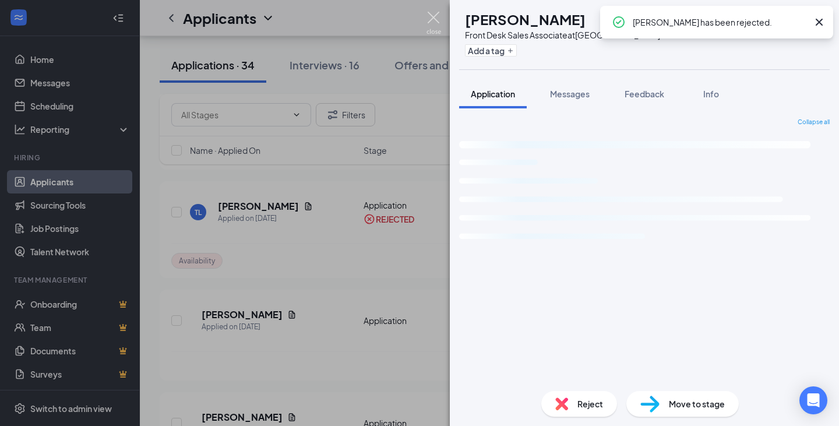
click at [432, 15] on img at bounding box center [433, 23] width 15 height 23
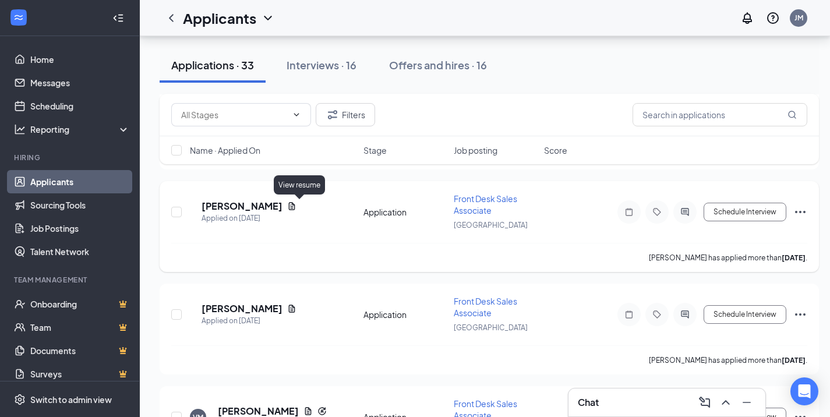
click at [295, 205] on icon "Document" at bounding box center [292, 206] width 6 height 8
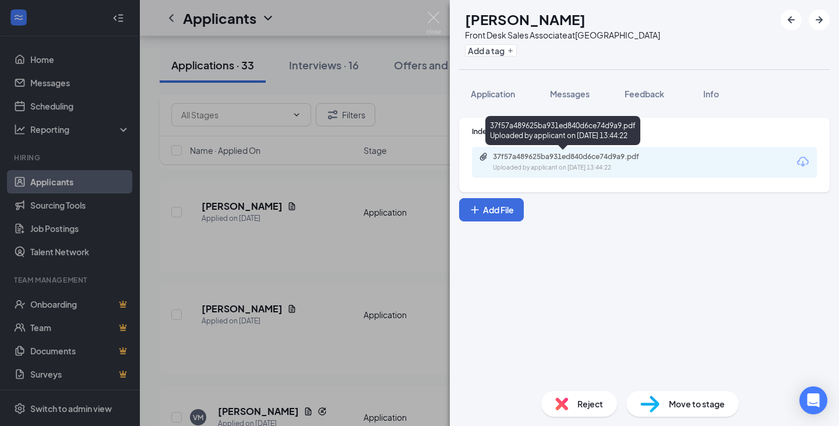
click at [596, 170] on div "Uploaded by applicant on [DATE] 13:44:22" at bounding box center [580, 167] width 175 height 9
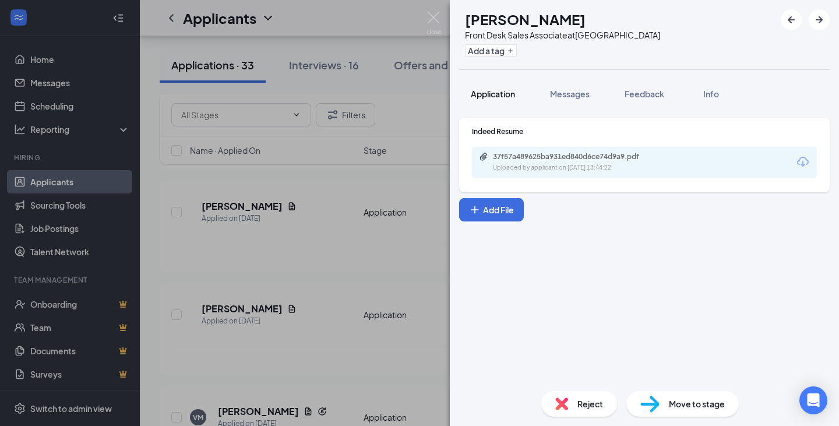
click at [489, 92] on span "Application" at bounding box center [493, 94] width 44 height 10
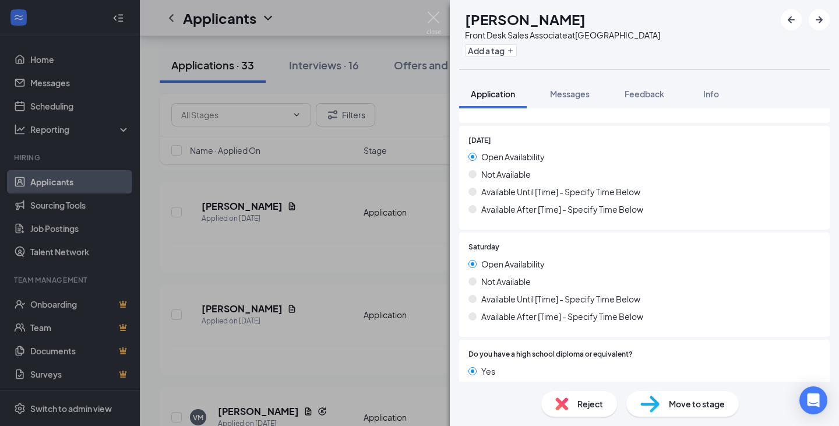
scroll to position [1263, 0]
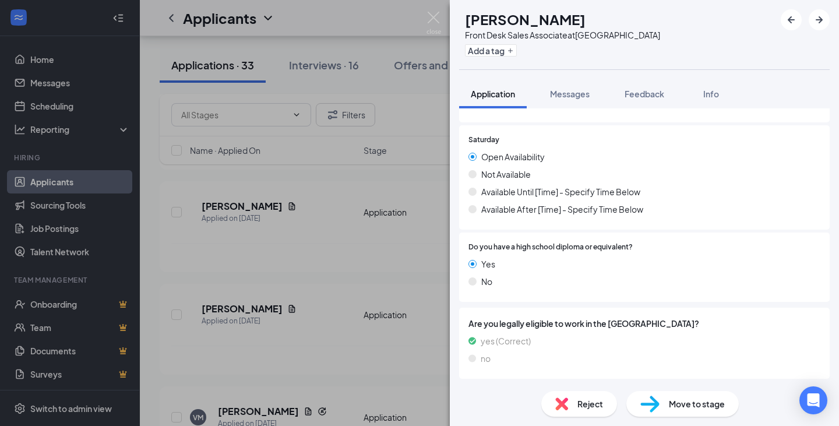
click at [593, 404] on span "Reject" at bounding box center [590, 403] width 26 height 13
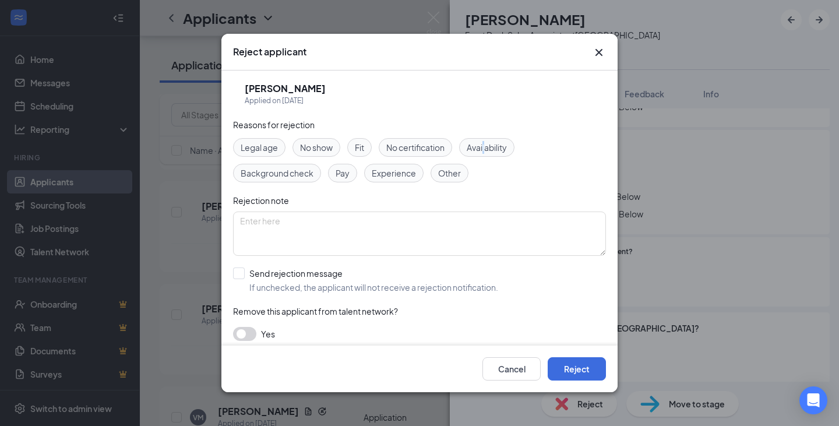
click at [486, 145] on span "Availability" at bounding box center [487, 147] width 40 height 13
click at [579, 366] on button "Reject" at bounding box center [577, 368] width 58 height 23
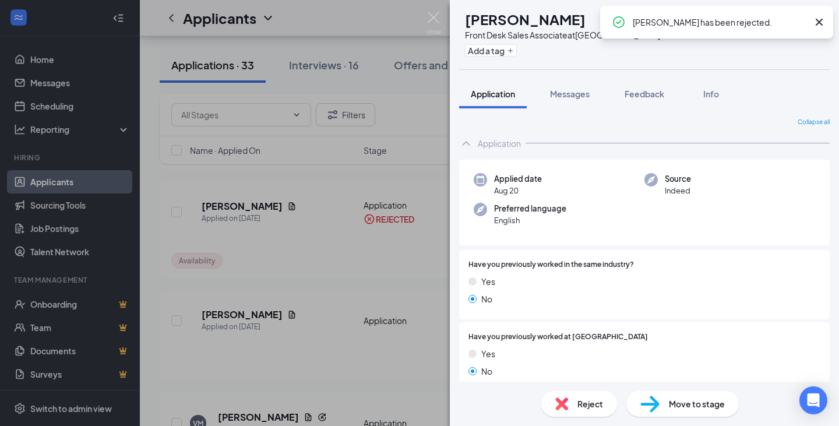
click at [428, 16] on img at bounding box center [433, 23] width 15 height 23
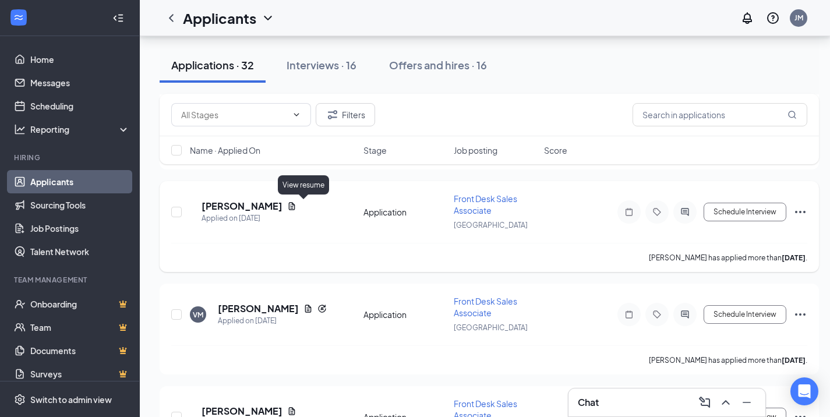
click at [297, 202] on icon "Document" at bounding box center [291, 206] width 9 height 9
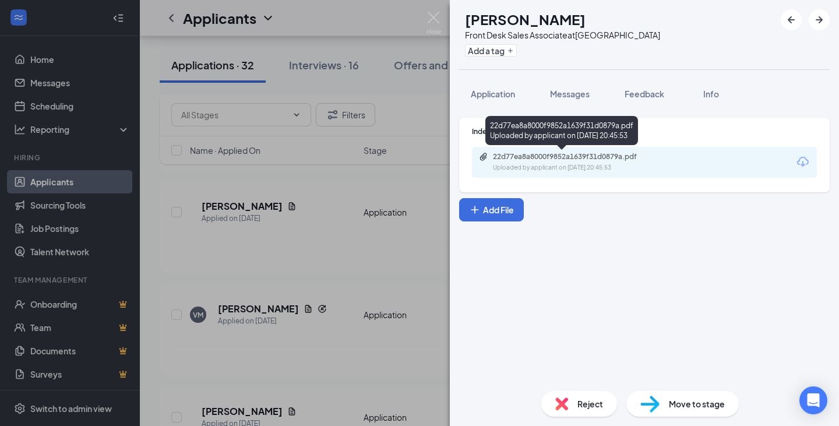
click at [570, 164] on div "Uploaded by applicant on [DATE] 20:45:53" at bounding box center [580, 167] width 175 height 9
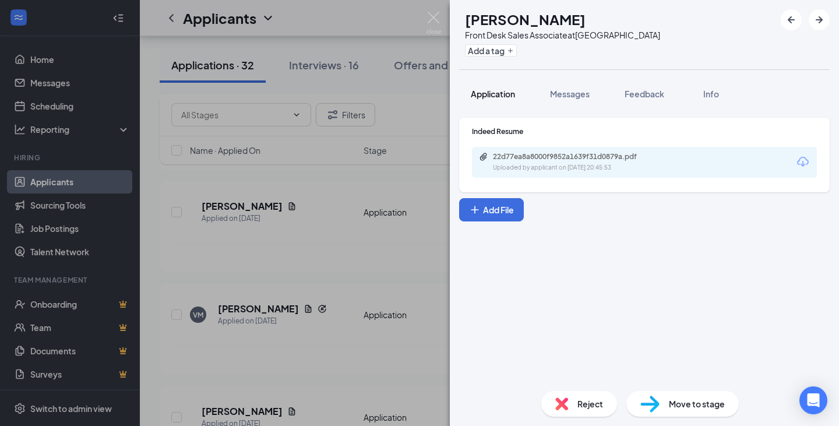
click at [512, 89] on span "Application" at bounding box center [493, 94] width 44 height 10
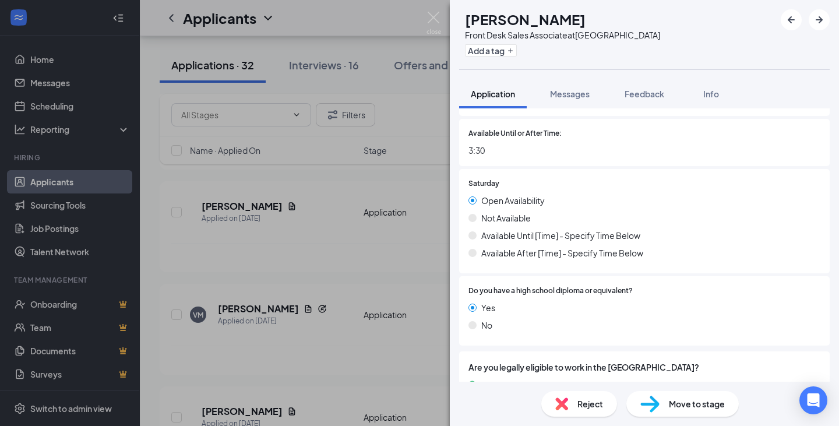
scroll to position [1398, 0]
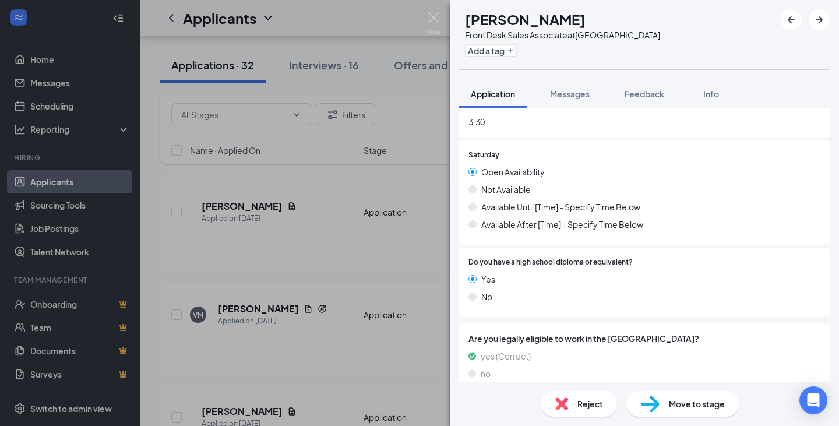
click at [579, 399] on span "Reject" at bounding box center [590, 403] width 26 height 13
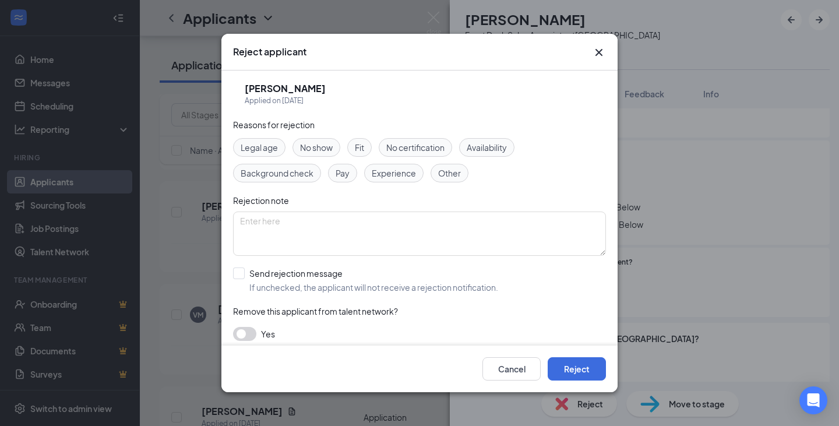
click at [487, 151] on span "Availability" at bounding box center [487, 147] width 40 height 13
click at [570, 376] on button "Reject" at bounding box center [577, 368] width 58 height 23
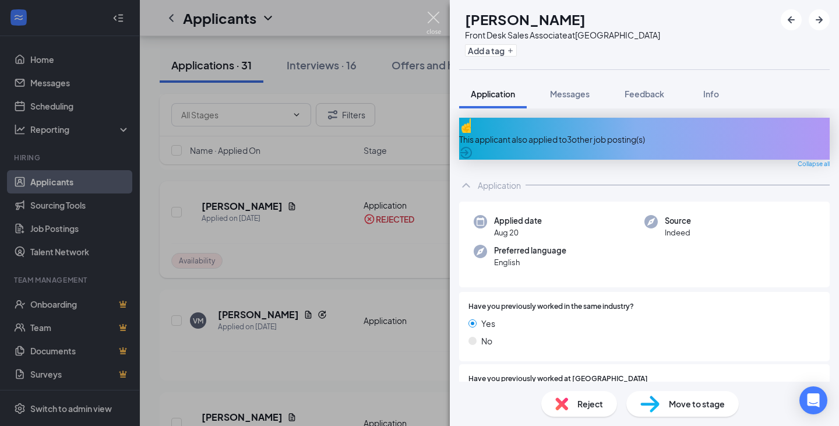
drag, startPoint x: 439, startPoint y: 16, endPoint x: 298, endPoint y: 209, distance: 239.0
click at [439, 15] on img at bounding box center [433, 23] width 15 height 23
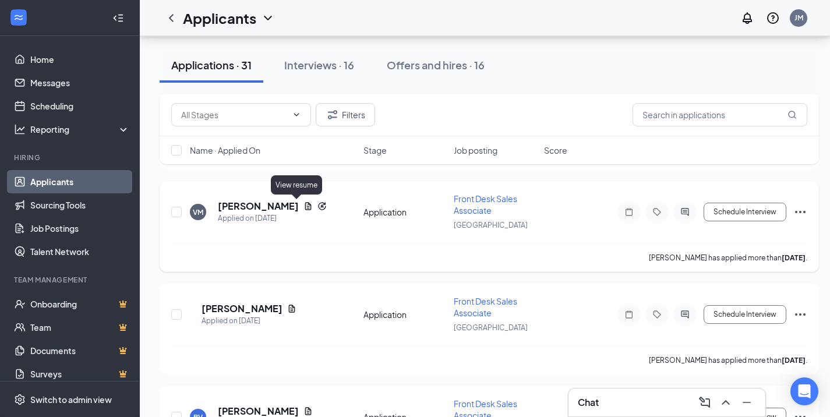
drag, startPoint x: 295, startPoint y: 209, endPoint x: 336, endPoint y: 216, distance: 41.4
click at [304, 209] on icon "Document" at bounding box center [308, 206] width 9 height 9
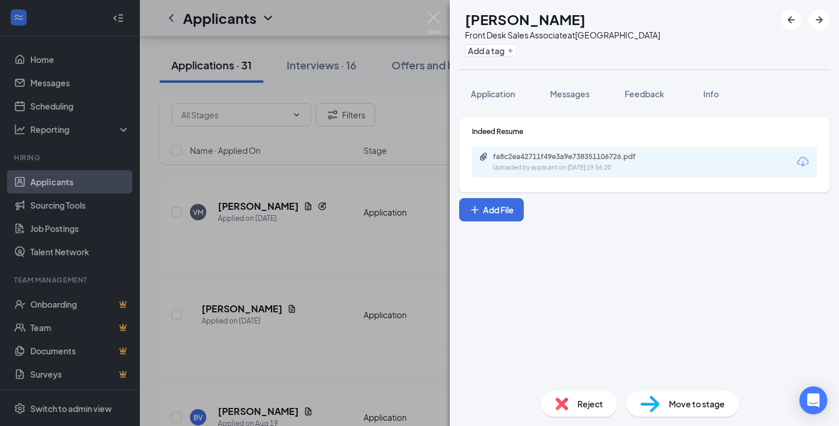
click at [608, 168] on div "Uploaded by applicant on [DATE] 19:56:20" at bounding box center [580, 167] width 175 height 9
click at [515, 96] on span "Application" at bounding box center [493, 94] width 44 height 10
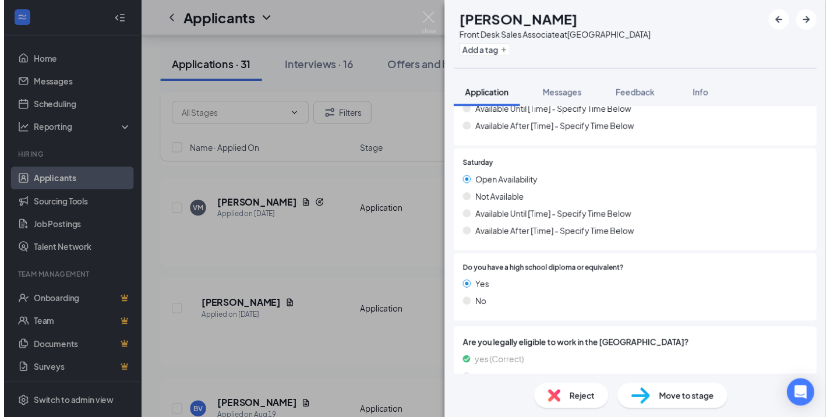
scroll to position [1196, 0]
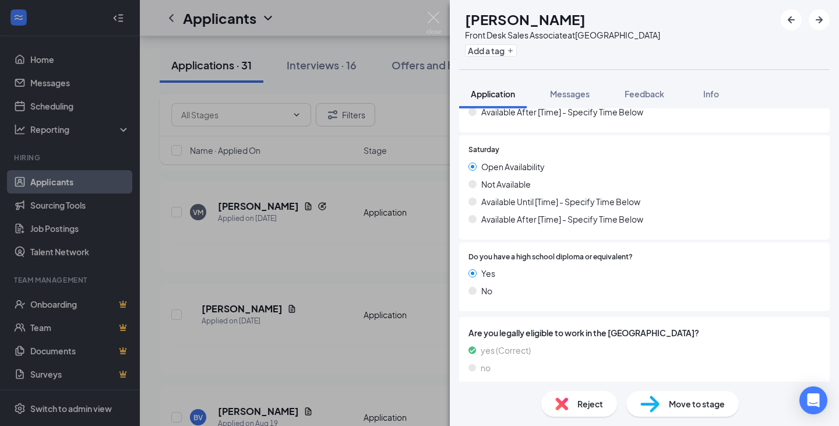
click at [360, 290] on div "VM [PERSON_NAME] Front Desk Sales Associate at [GEOGRAPHIC_DATA] Add a tag Appl…" at bounding box center [419, 213] width 839 height 426
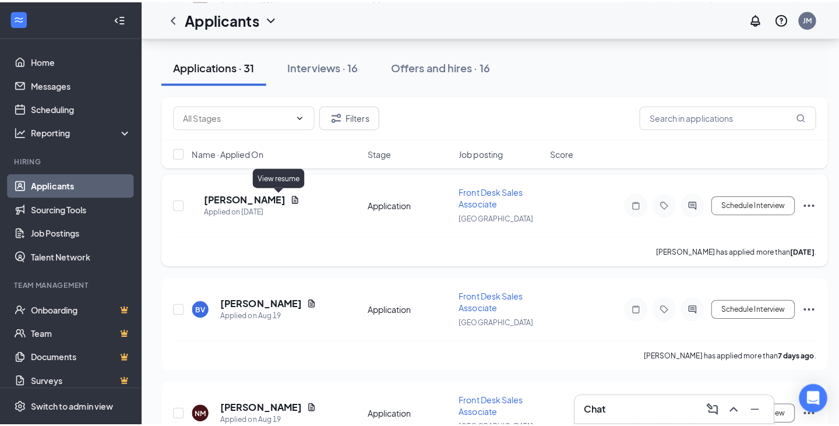
scroll to position [524, 0]
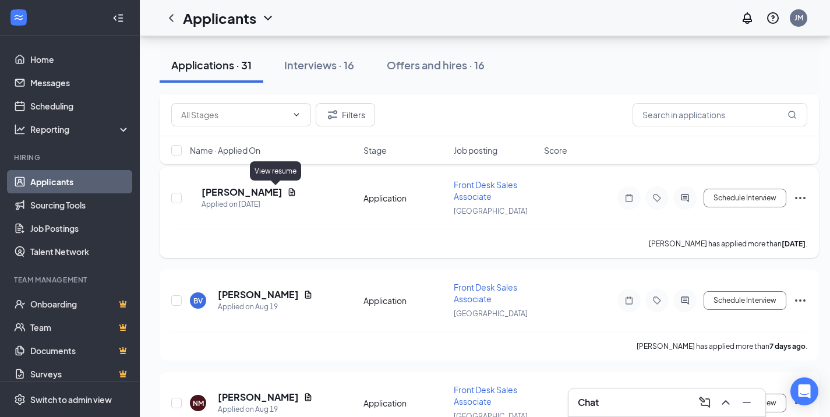
click at [287, 191] on icon "Document" at bounding box center [291, 192] width 9 height 9
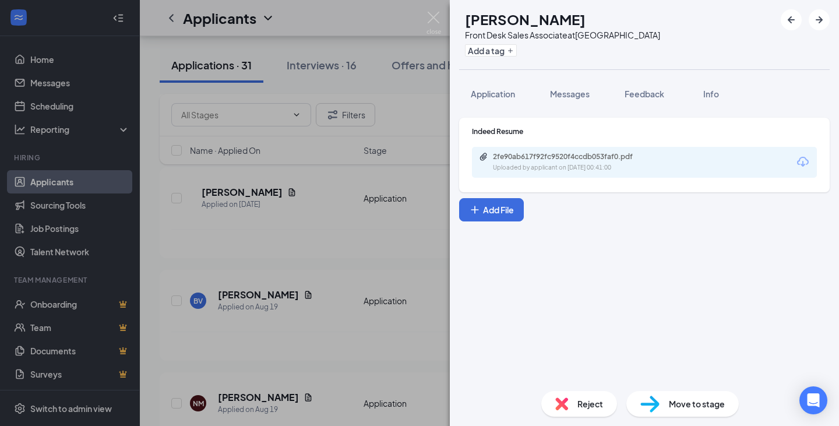
click at [612, 160] on div "2fe90ab617f92fc9520f4ccdb053faf0.pdf" at bounding box center [574, 156] width 163 height 9
click at [500, 89] on span "Application" at bounding box center [493, 94] width 44 height 10
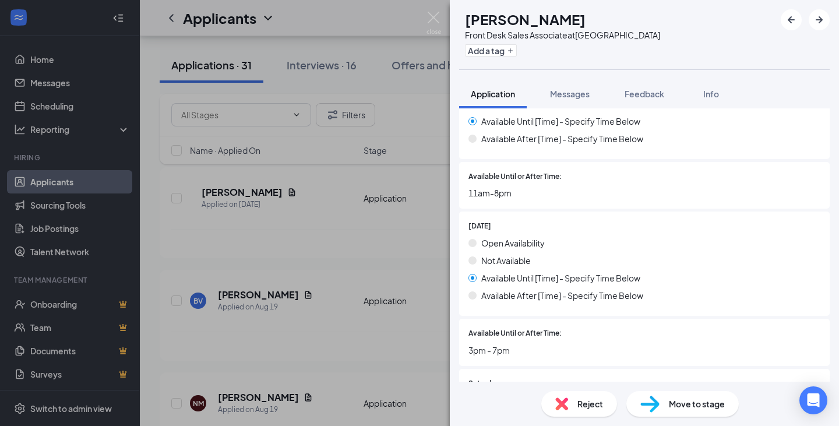
scroll to position [1446, 0]
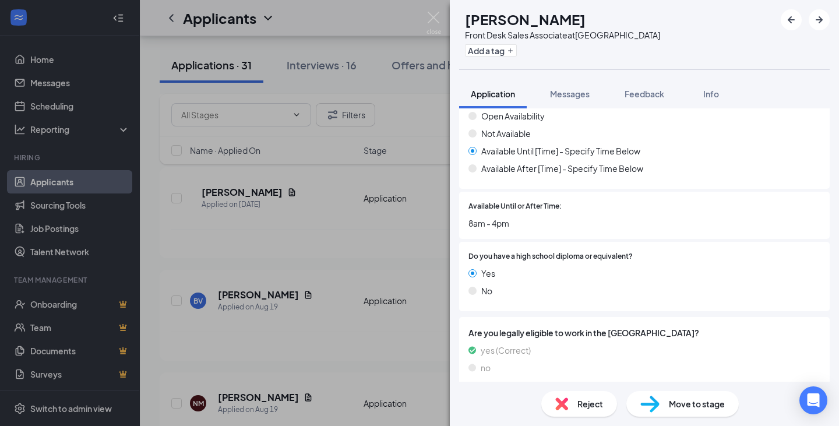
click at [595, 404] on span "Reject" at bounding box center [590, 403] width 26 height 13
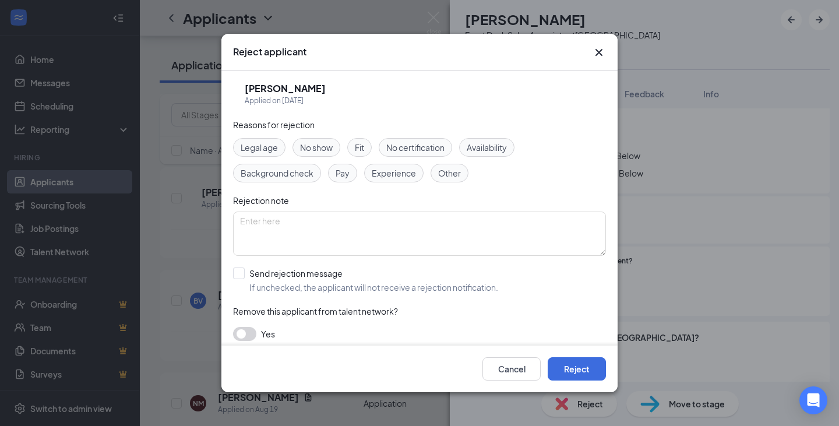
click at [481, 150] on span "Availability" at bounding box center [487, 147] width 40 height 13
click at [578, 379] on button "Reject" at bounding box center [577, 368] width 58 height 23
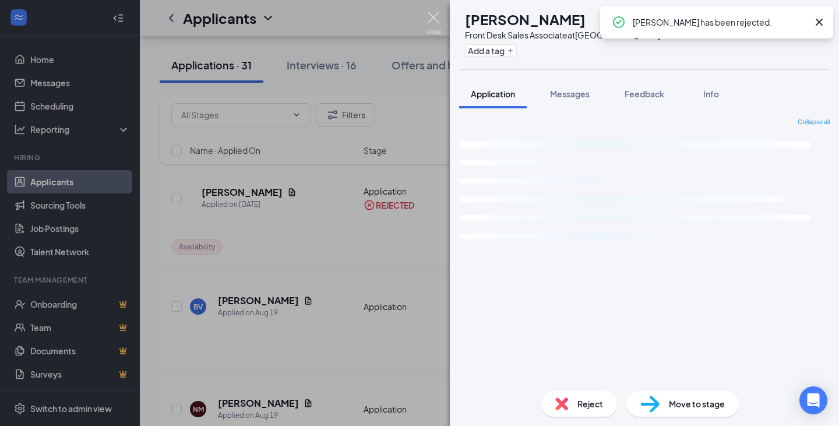
click at [436, 15] on img at bounding box center [433, 23] width 15 height 23
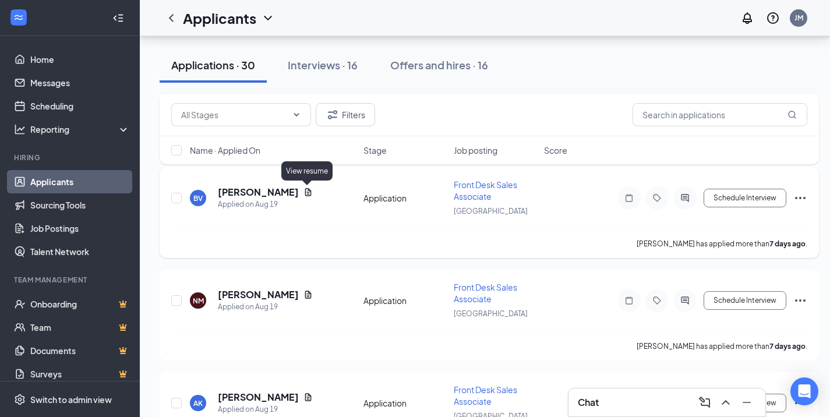
click at [309, 193] on icon "Document" at bounding box center [308, 192] width 9 height 9
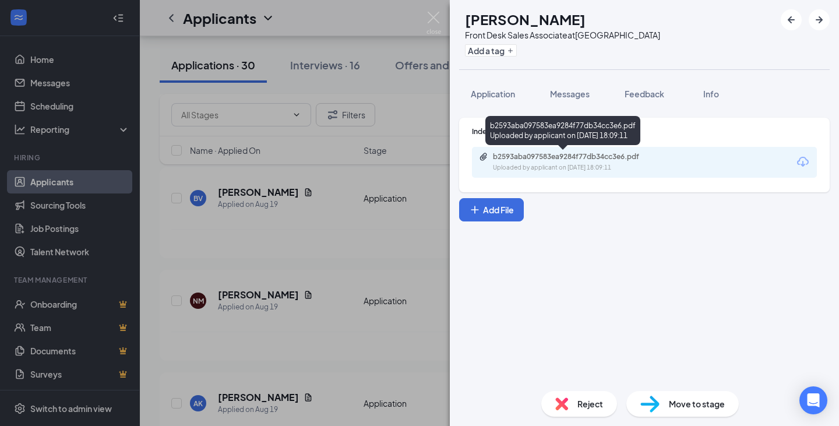
click at [558, 166] on div "Uploaded by applicant on [DATE] 18:09:11" at bounding box center [580, 167] width 175 height 9
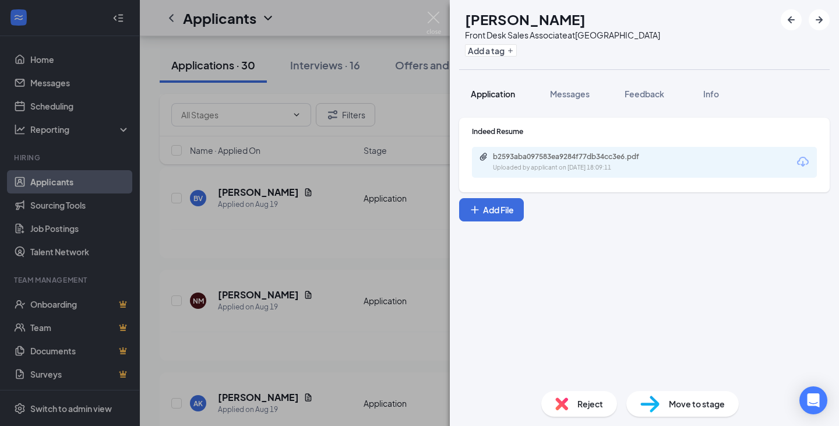
click at [501, 93] on span "Application" at bounding box center [493, 94] width 44 height 10
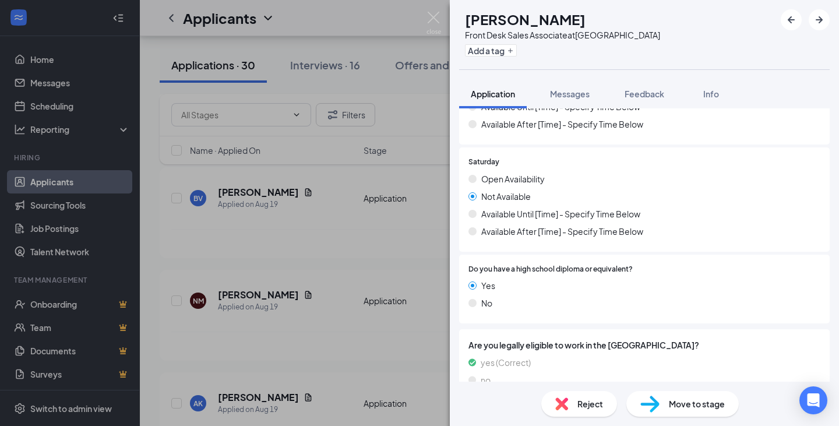
scroll to position [1163, 0]
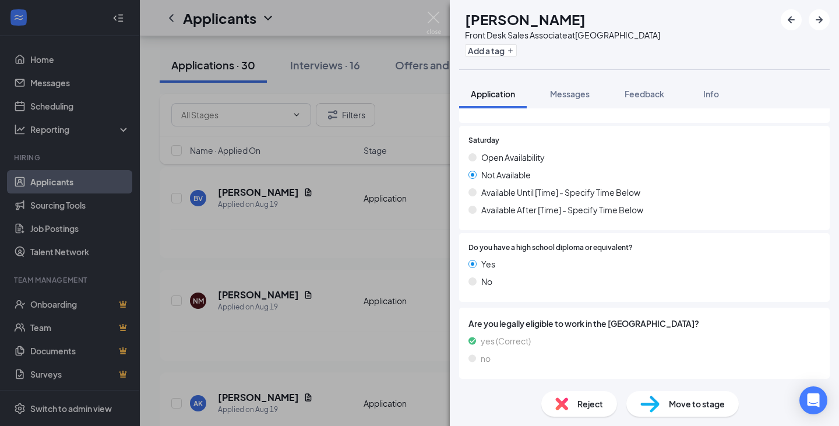
click at [584, 403] on span "Reject" at bounding box center [590, 403] width 26 height 13
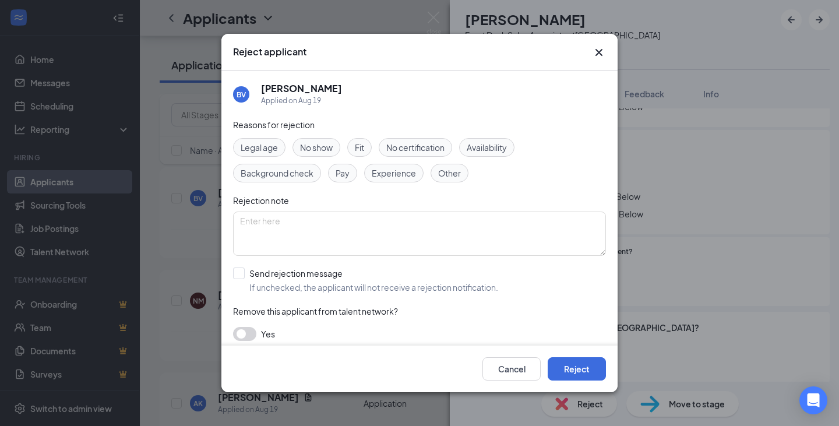
click at [458, 171] on span "Other" at bounding box center [449, 173] width 23 height 13
click at [581, 373] on button "Reject" at bounding box center [577, 368] width 58 height 23
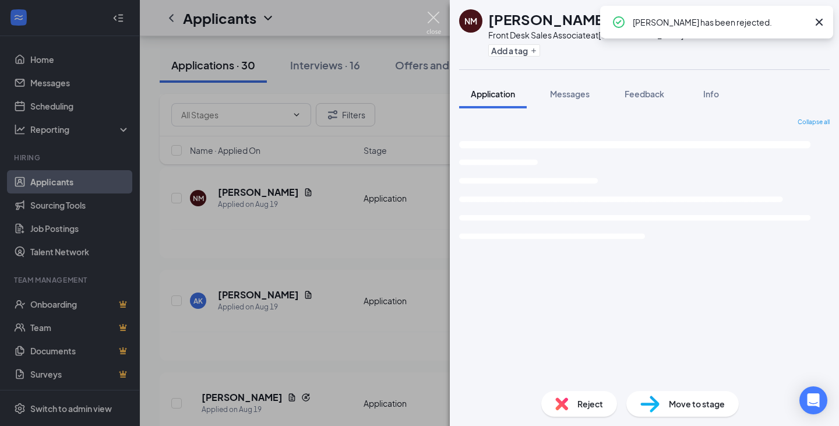
click at [432, 15] on img at bounding box center [433, 23] width 15 height 23
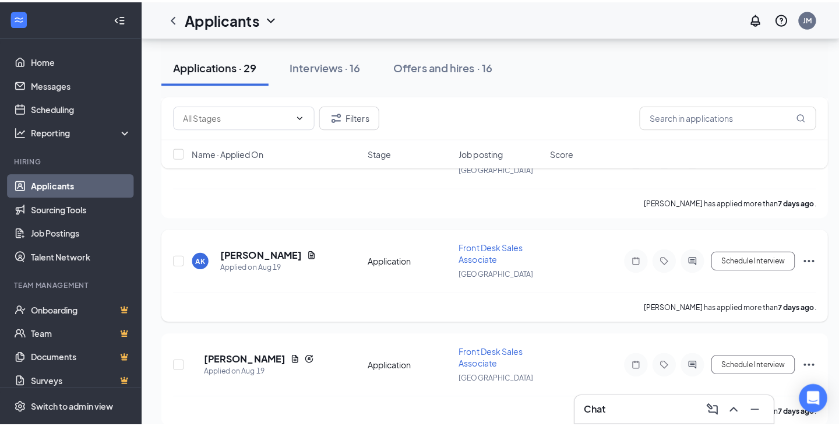
scroll to position [583, 0]
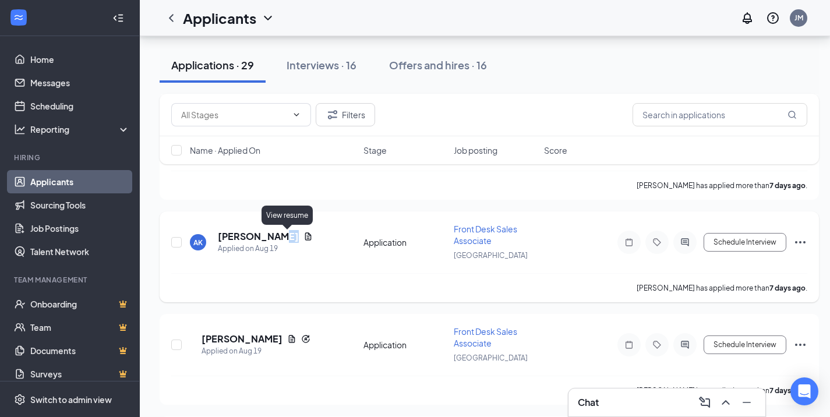
click at [304, 236] on icon "Document" at bounding box center [308, 236] width 9 height 9
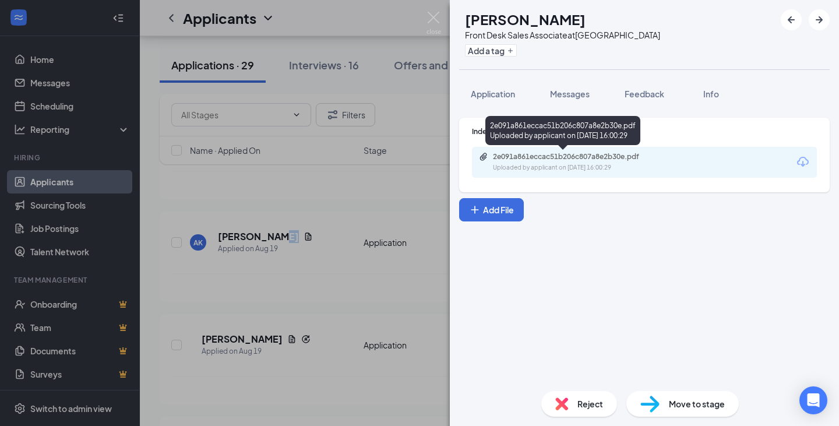
click at [586, 160] on div "2e091a861eccac51b206c807a8e2b30e.pdf" at bounding box center [574, 156] width 163 height 9
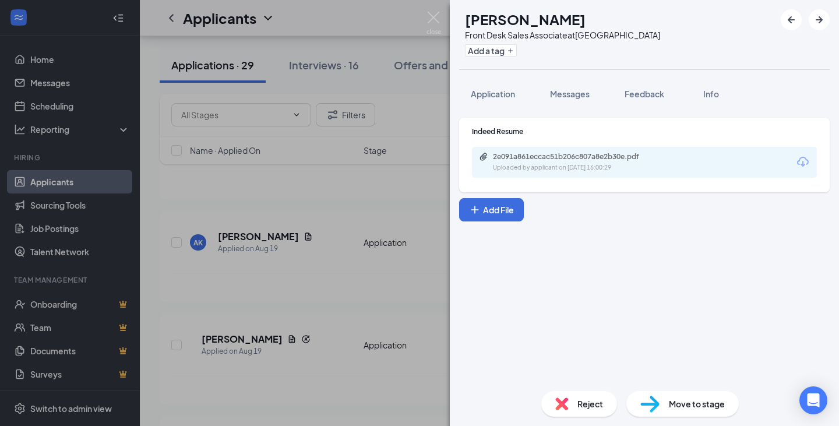
click at [498, 77] on div "AK [PERSON_NAME] Front Desk Sales Associate at [GEOGRAPHIC_DATA] Add a tag Appl…" at bounding box center [644, 213] width 389 height 426
click at [504, 91] on span "Application" at bounding box center [493, 94] width 44 height 10
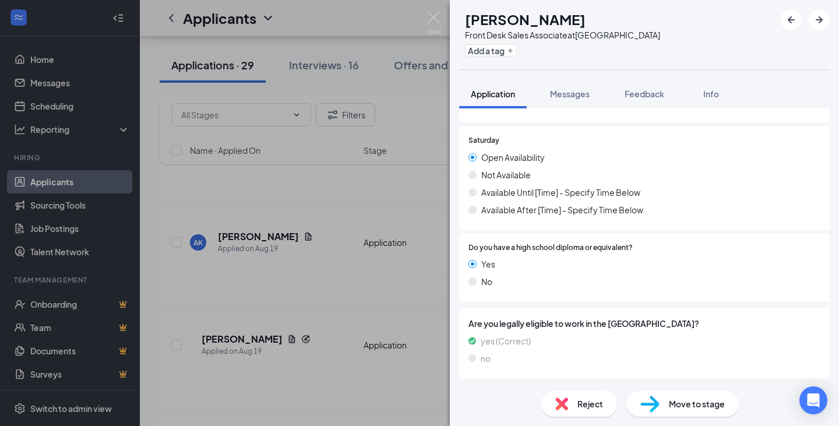
click at [560, 396] on div "Reject" at bounding box center [579, 404] width 76 height 26
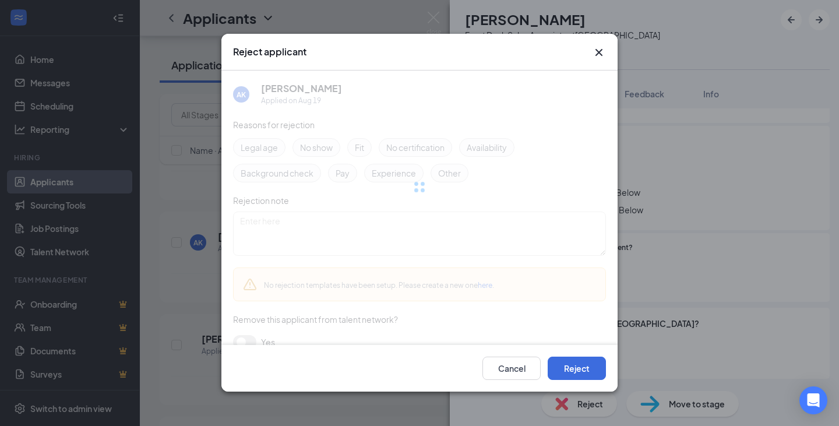
scroll to position [1159, 0]
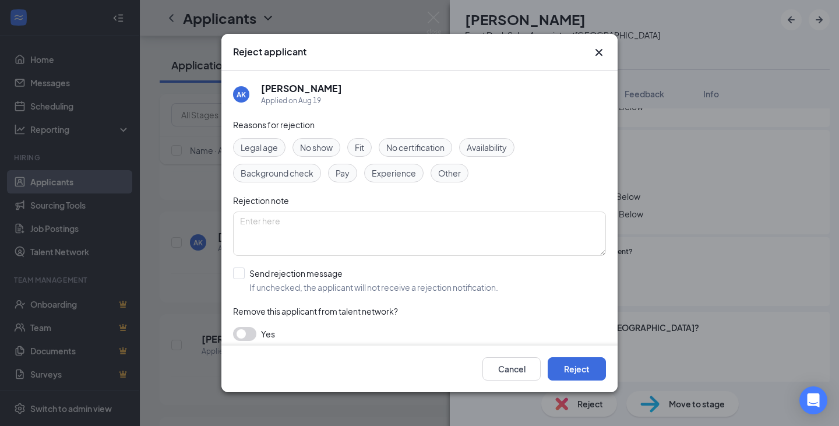
click at [486, 156] on div "Availability" at bounding box center [486, 147] width 55 height 19
click at [580, 368] on button "Reject" at bounding box center [577, 368] width 58 height 23
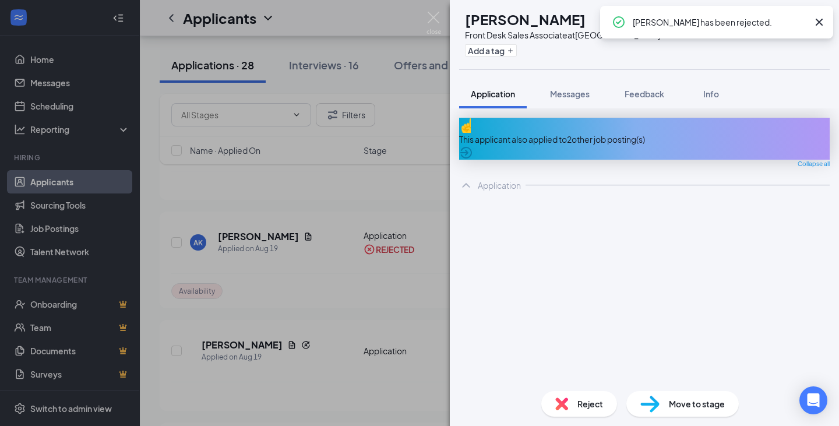
click at [430, 15] on img at bounding box center [433, 23] width 15 height 23
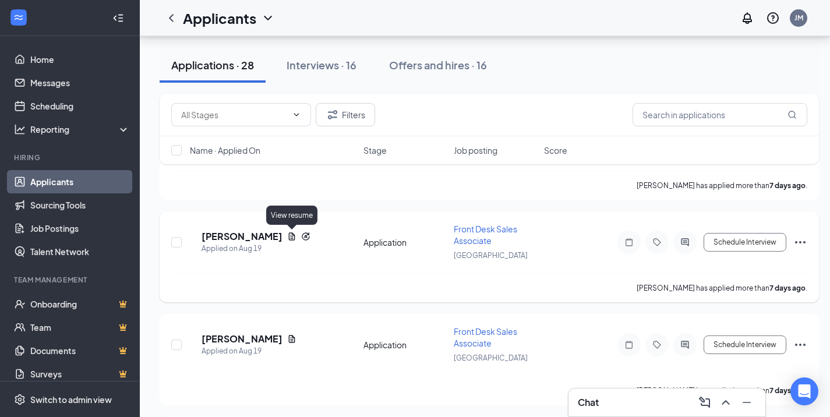
click at [290, 235] on icon "Document" at bounding box center [292, 236] width 6 height 8
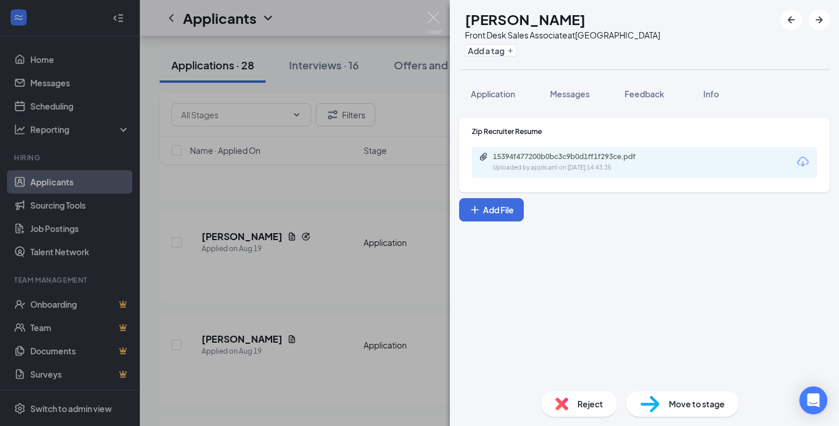
click at [620, 167] on div "Uploaded by applicant on [DATE] 14:43:35" at bounding box center [580, 167] width 175 height 9
click at [499, 97] on span "Application" at bounding box center [493, 94] width 44 height 10
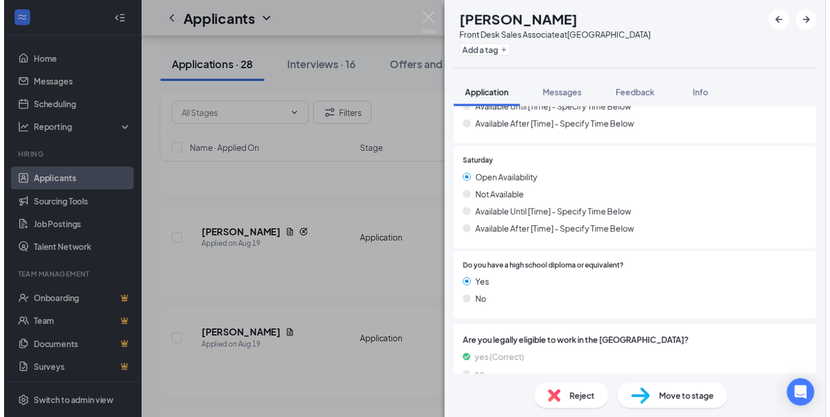
scroll to position [1196, 0]
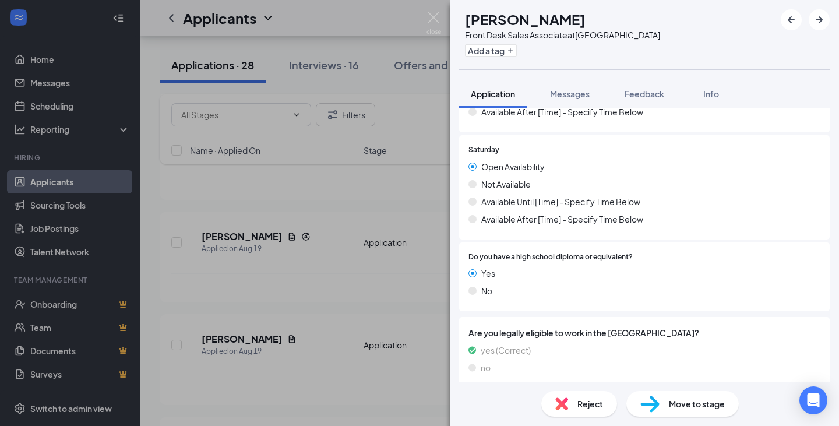
click at [397, 283] on div "AR [PERSON_NAME] Front Desk Sales Associate at [GEOGRAPHIC_DATA] Add a tag Appl…" at bounding box center [419, 213] width 839 height 426
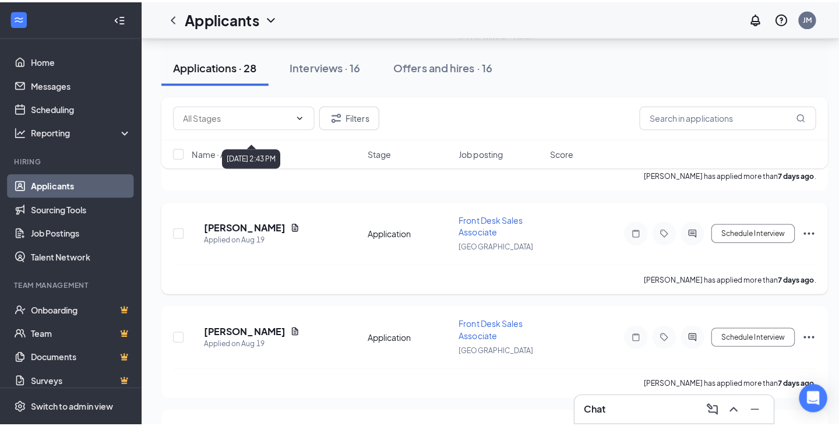
scroll to position [699, 0]
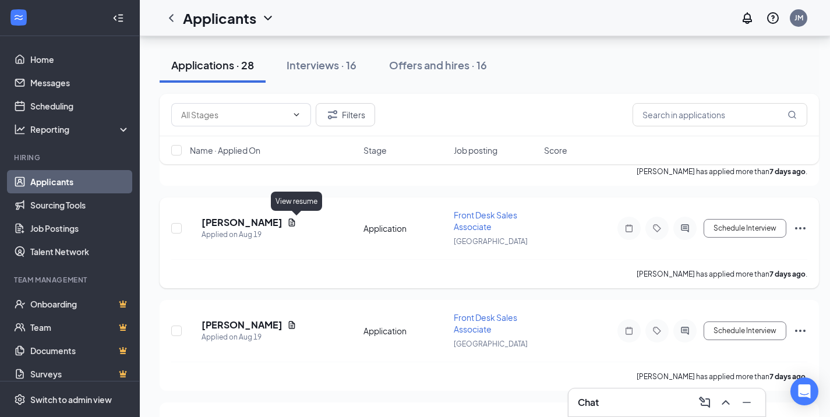
click at [295, 223] on icon "Document" at bounding box center [292, 222] width 6 height 8
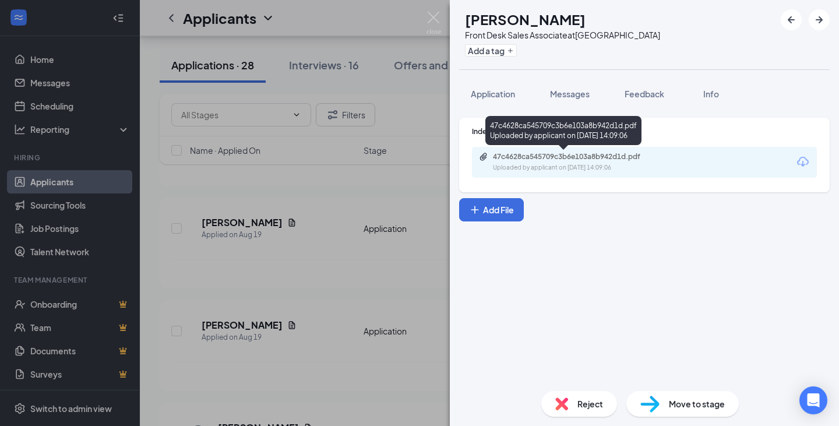
click at [622, 168] on div "Uploaded by applicant on [DATE] 14:09:06" at bounding box center [580, 167] width 175 height 9
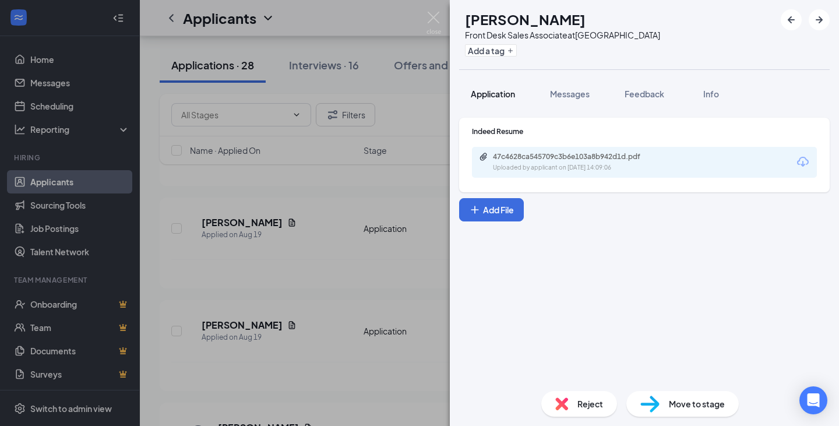
click at [508, 97] on span "Application" at bounding box center [493, 94] width 44 height 10
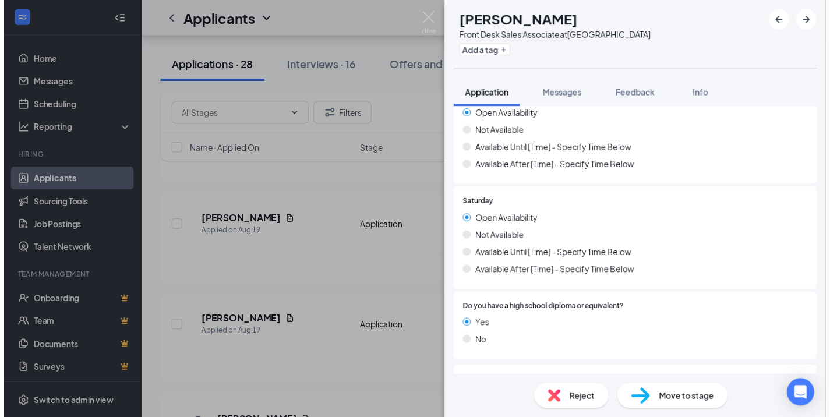
scroll to position [1196, 0]
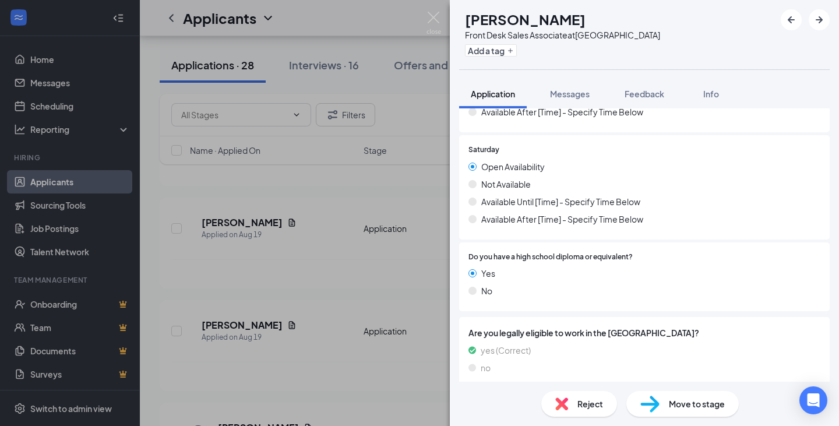
click at [423, 191] on div "DD [PERSON_NAME] Front Desk Sales Associate at [GEOGRAPHIC_DATA] Add a tag Appl…" at bounding box center [419, 213] width 839 height 426
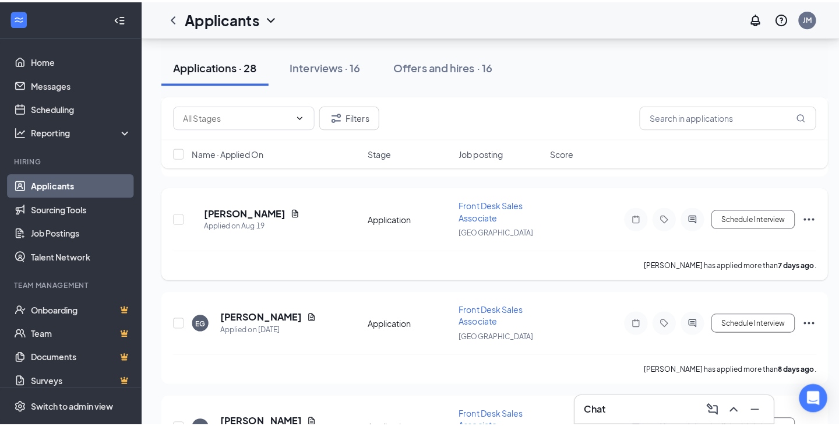
scroll to position [816, 0]
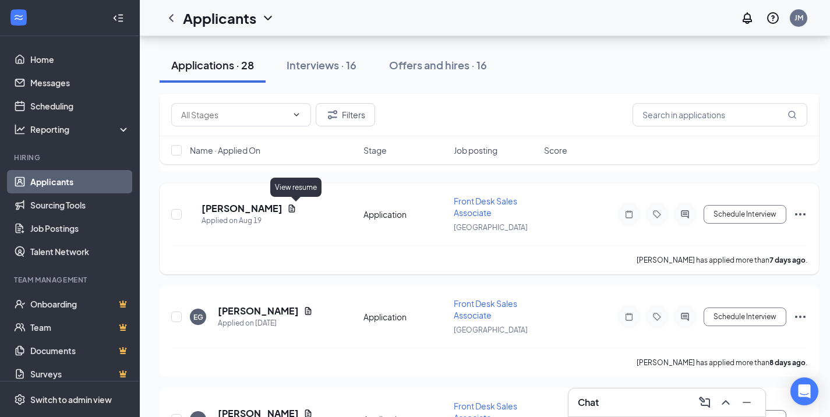
click at [294, 207] on icon "Document" at bounding box center [291, 208] width 9 height 9
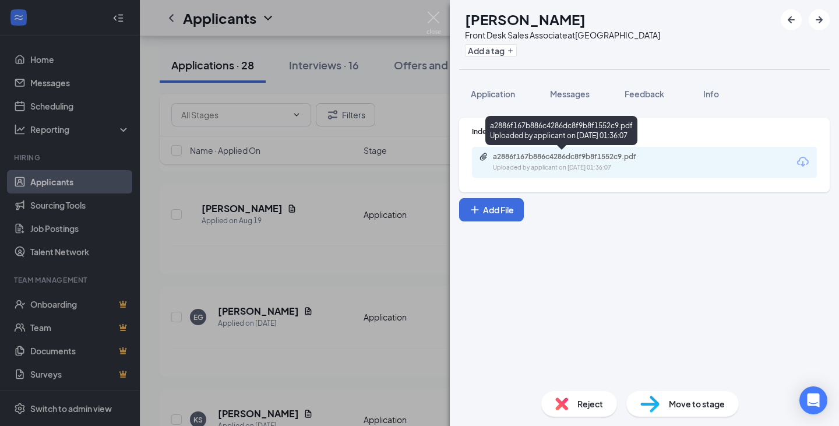
click at [552, 157] on div "a2886f167b886c4286dc8f9b8f1552c9.pdf" at bounding box center [574, 156] width 163 height 9
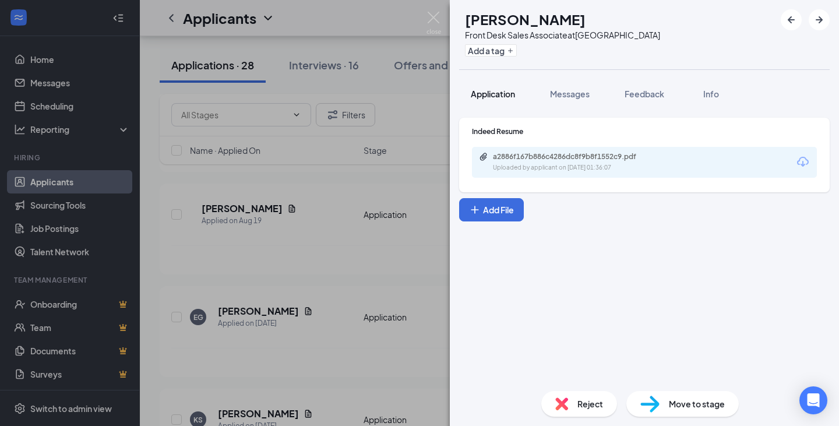
click at [506, 101] on button "Application" at bounding box center [493, 93] width 68 height 29
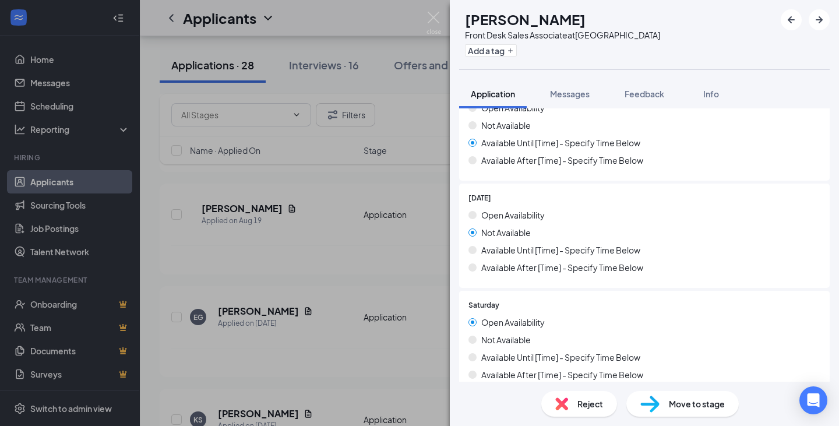
scroll to position [1165, 0]
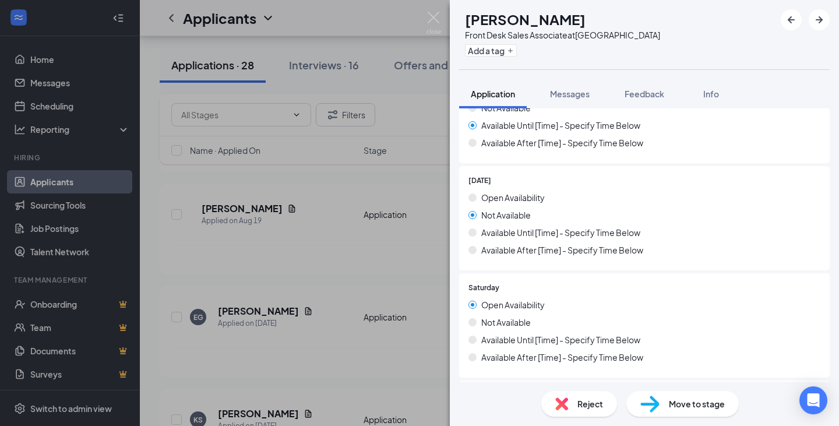
click at [586, 403] on span "Reject" at bounding box center [590, 403] width 26 height 13
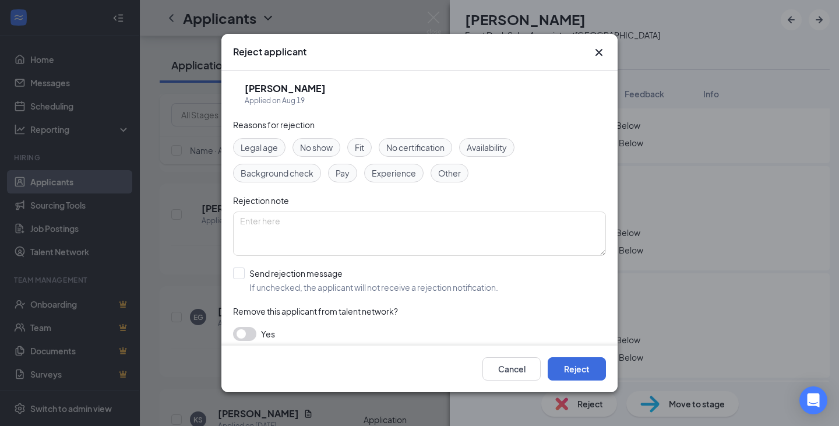
click at [492, 147] on span "Availability" at bounding box center [487, 147] width 40 height 13
click at [575, 367] on button "Reject" at bounding box center [577, 368] width 58 height 23
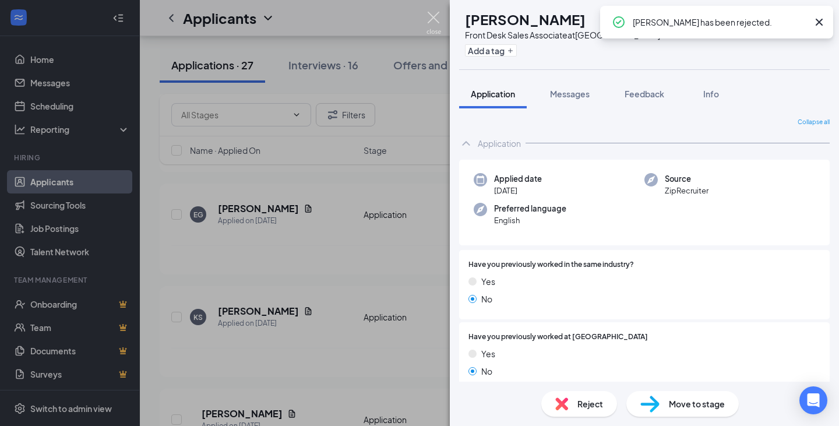
click at [437, 19] on img at bounding box center [433, 23] width 15 height 23
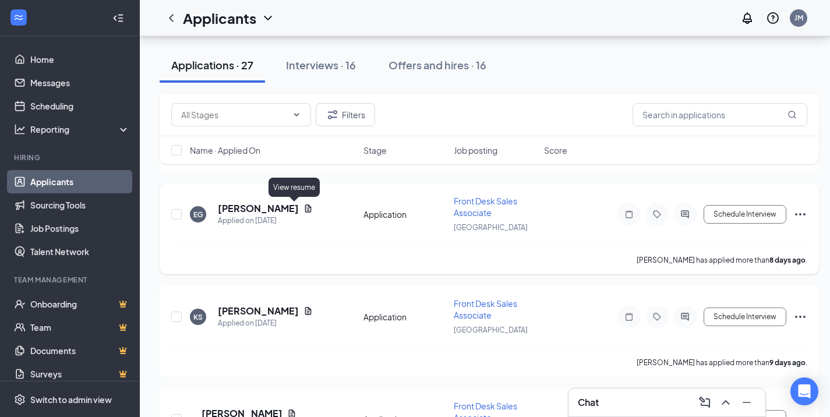
click at [304, 208] on icon "Document" at bounding box center [308, 208] width 9 height 9
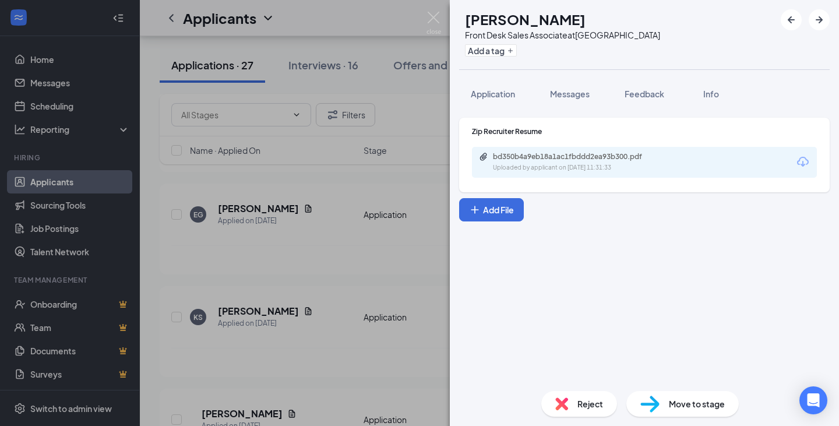
click at [584, 171] on div "Uploaded by applicant on [DATE] 11:31:33" at bounding box center [580, 167] width 175 height 9
click at [519, 93] on button "Application" at bounding box center [493, 93] width 68 height 29
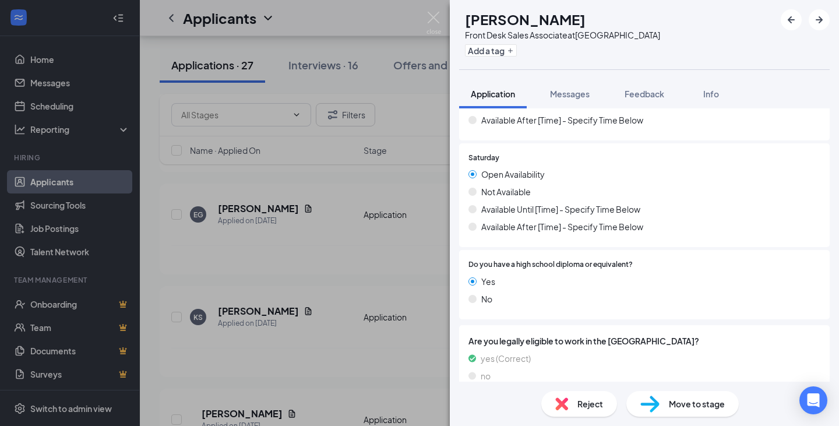
scroll to position [1200, 0]
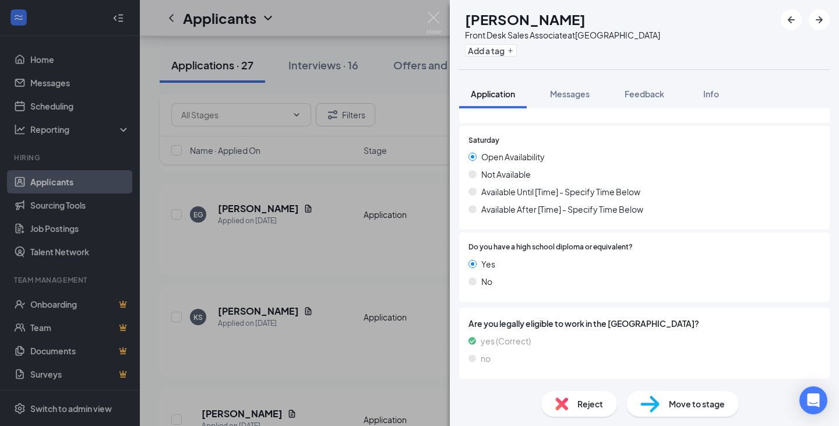
click at [395, 252] on div "EG [PERSON_NAME] Front Desk Sales Associate at [GEOGRAPHIC_DATA] Add a tag Appl…" at bounding box center [419, 213] width 839 height 426
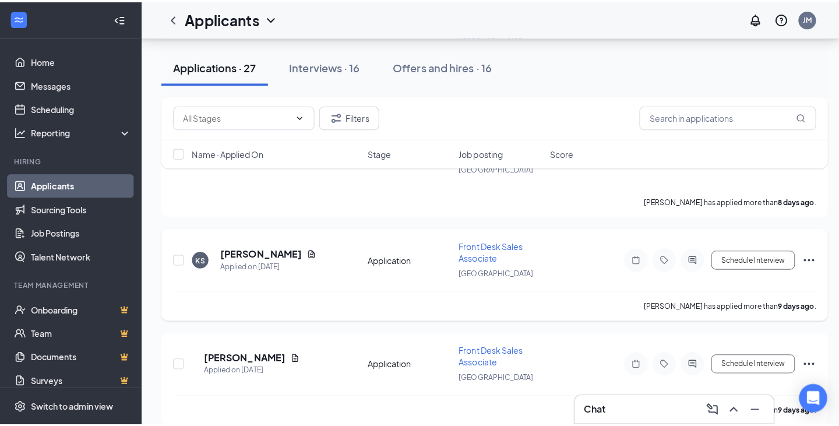
scroll to position [932, 0]
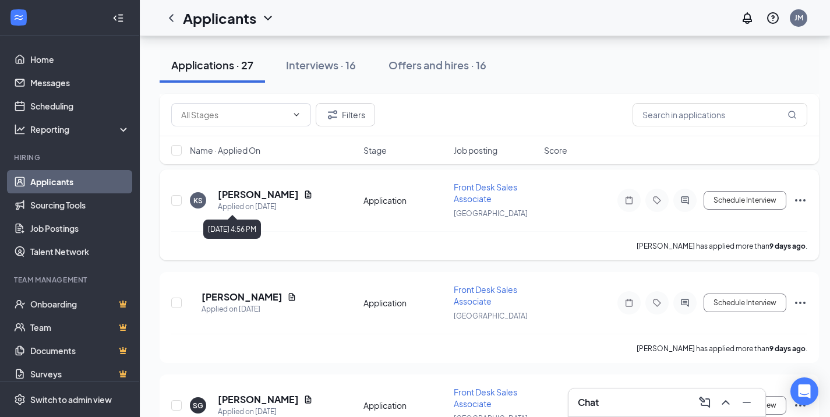
click at [304, 195] on icon "Document" at bounding box center [308, 194] width 9 height 9
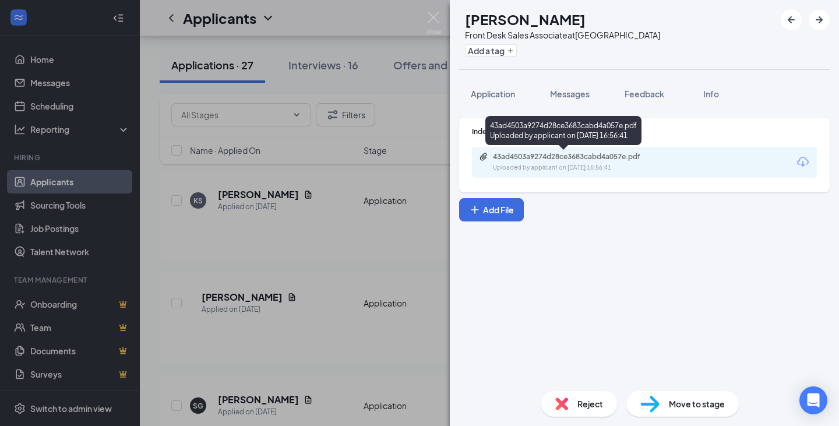
click at [559, 163] on div "43ad4503a9274d28ce3683cabd4a057e.pdf Uploaded by applicant on [DATE] 16:56:41" at bounding box center [573, 162] width 189 height 20
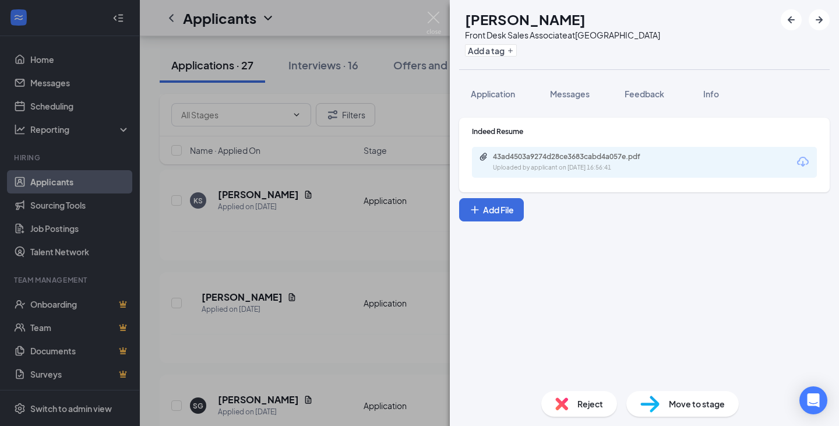
click at [585, 411] on div "Reject" at bounding box center [579, 404] width 76 height 26
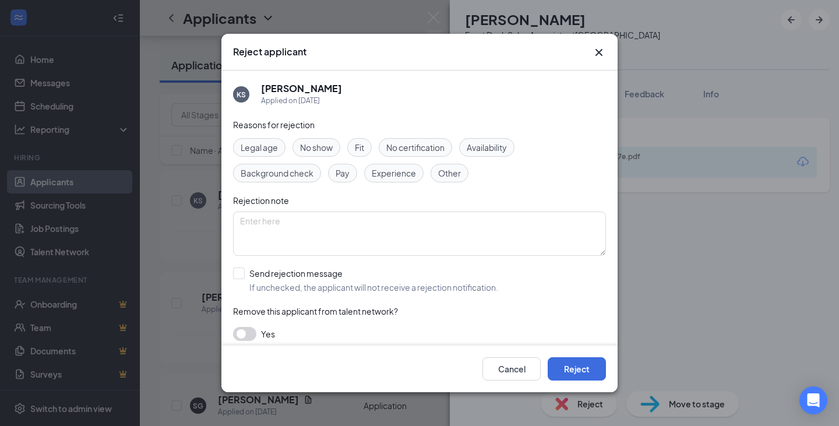
click at [457, 166] on div "Other" at bounding box center [450, 173] width 38 height 19
click at [583, 369] on button "Reject" at bounding box center [577, 368] width 58 height 23
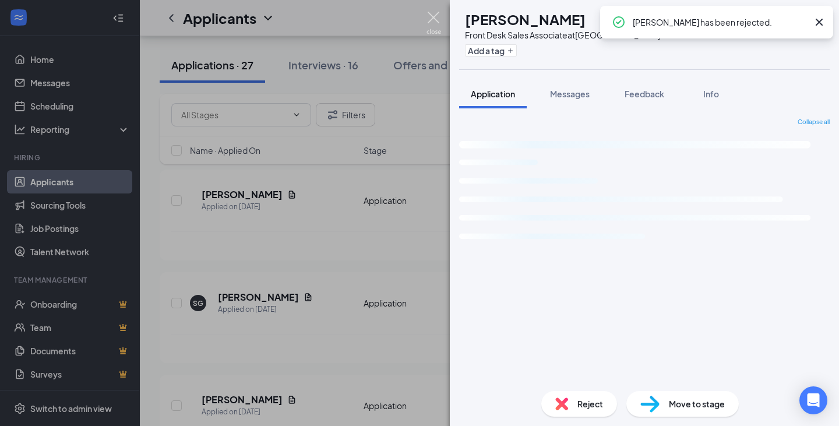
click at [438, 18] on img at bounding box center [433, 23] width 15 height 23
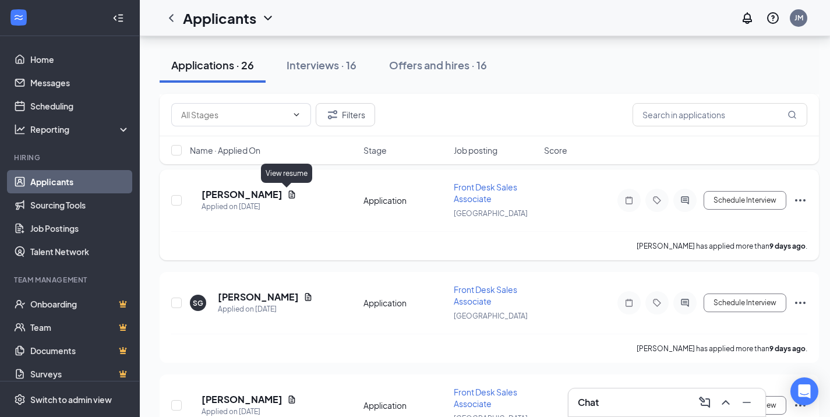
click at [288, 196] on icon "Document" at bounding box center [291, 194] width 9 height 9
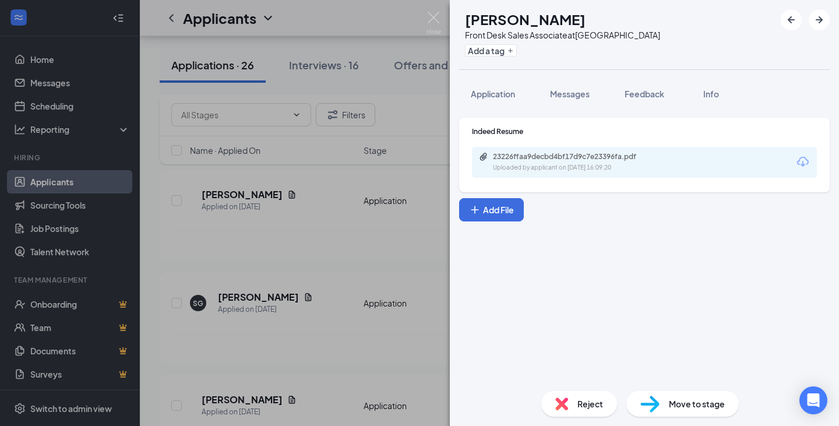
click at [626, 156] on div "23226ffaa9decbd4bf17d9c7e23396fa.pdf" at bounding box center [574, 156] width 163 height 9
click at [508, 89] on span "Application" at bounding box center [493, 94] width 44 height 10
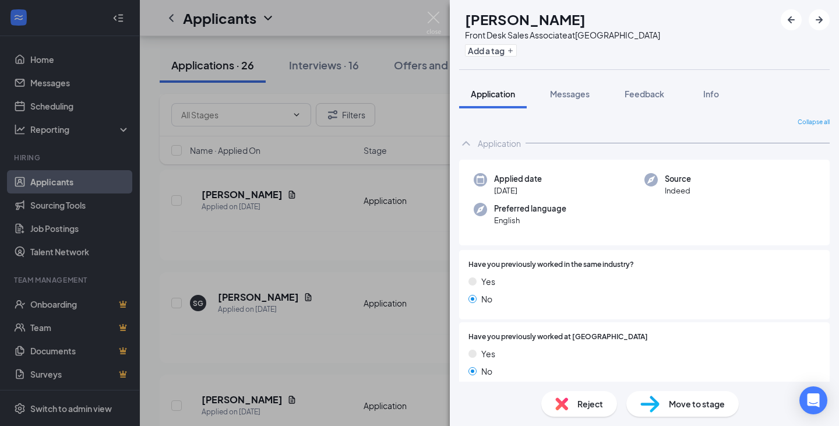
click at [362, 272] on div "[PERSON_NAME] Front Desk Sales Associate at [GEOGRAPHIC_DATA] Add a tag Applica…" at bounding box center [419, 213] width 839 height 426
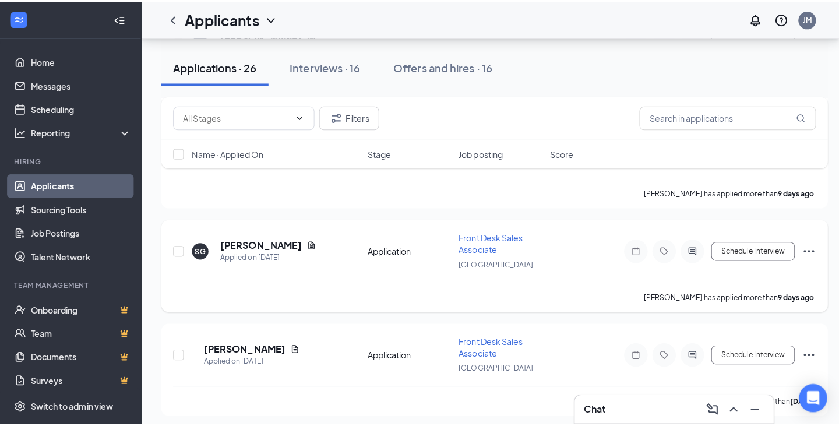
scroll to position [990, 0]
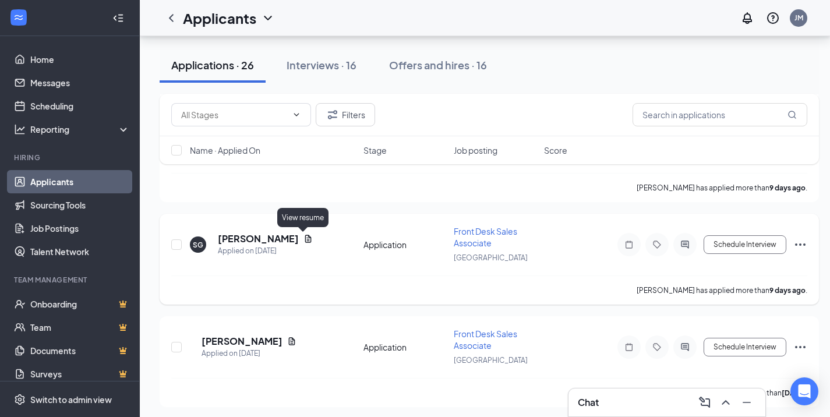
click at [304, 240] on icon "Document" at bounding box center [308, 238] width 9 height 9
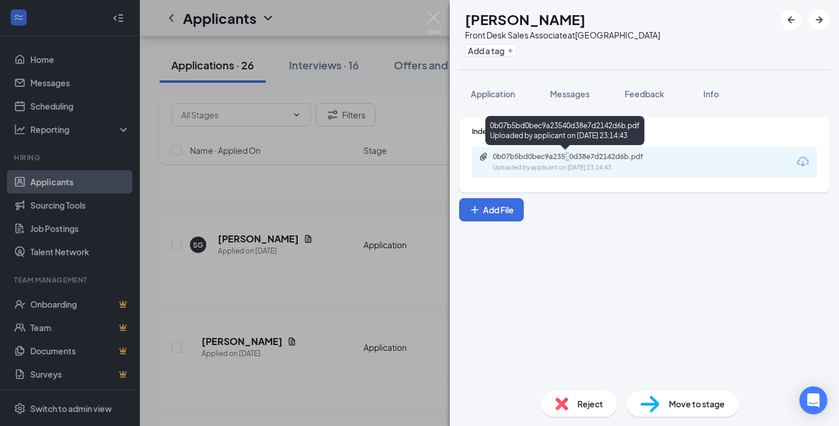
click at [569, 151] on div "0b07b5bd0bec9a23540d38e7d2142d6b.pdf Uploaded by applicant on [DATE] 23:14:43" at bounding box center [644, 162] width 345 height 31
click at [566, 163] on div "0b07b5bd0bec9a23540d38e7d2142d6b.pdf Uploaded by applicant on [DATE] 23:14:43" at bounding box center [573, 162] width 189 height 20
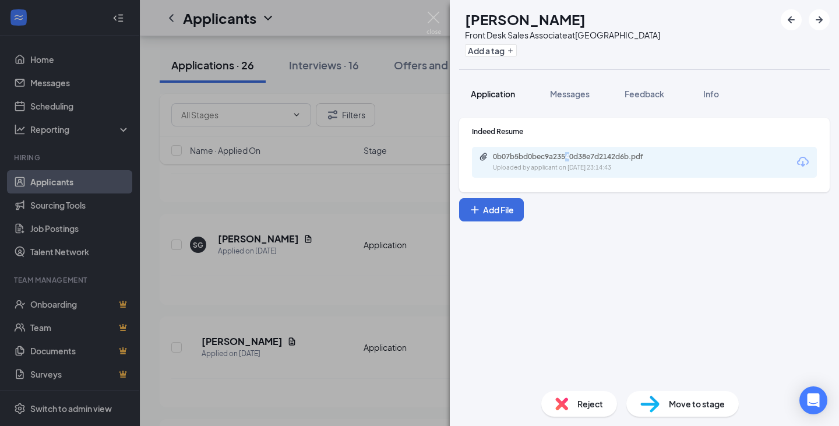
click at [503, 107] on button "Application" at bounding box center [493, 93] width 68 height 29
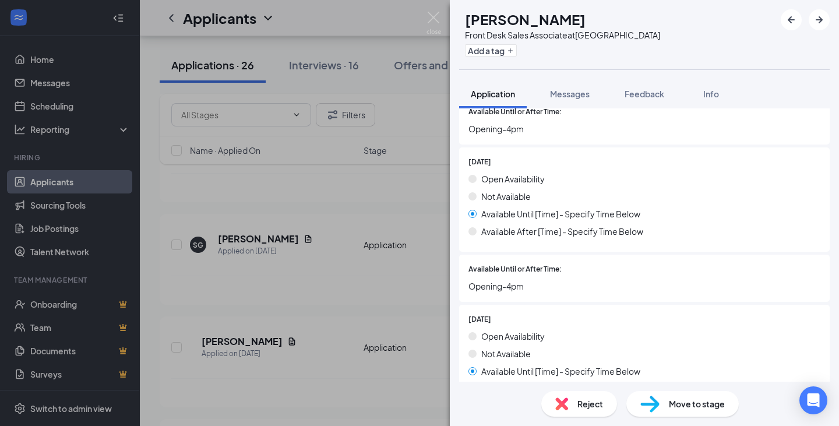
scroll to position [699, 0]
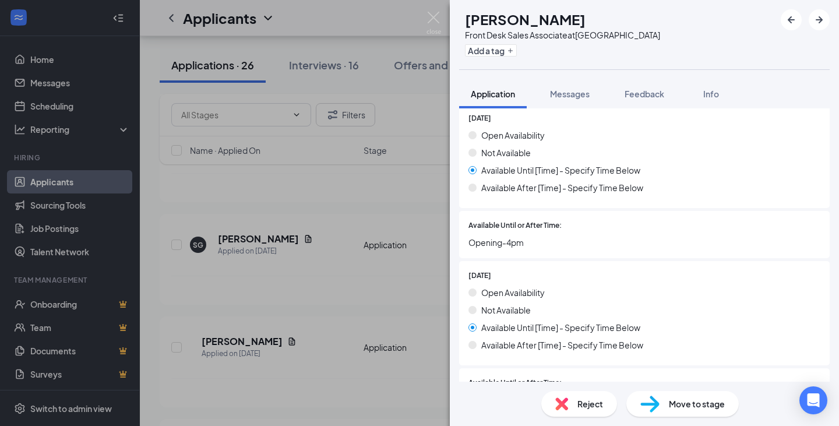
click at [588, 408] on span "Reject" at bounding box center [590, 403] width 26 height 13
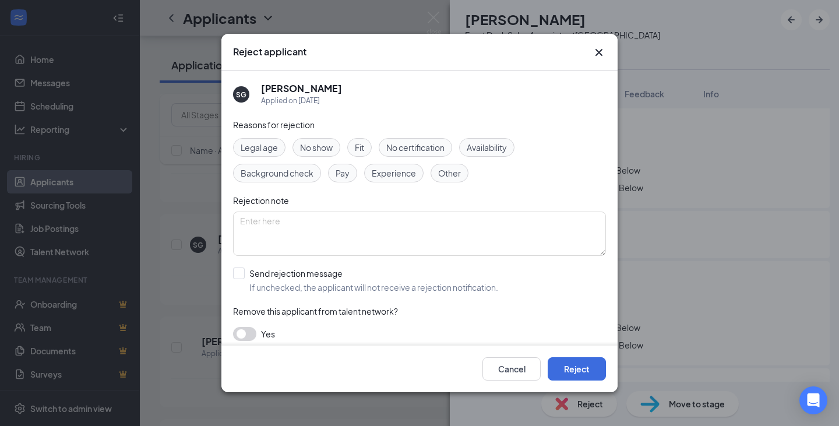
click at [492, 156] on div "Availability" at bounding box center [486, 147] width 55 height 19
click at [584, 375] on button "Reject" at bounding box center [577, 368] width 58 height 23
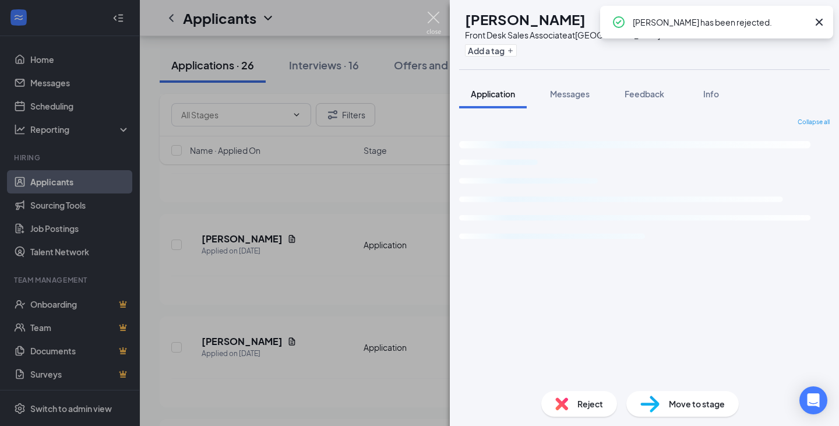
click at [434, 17] on img at bounding box center [433, 23] width 15 height 23
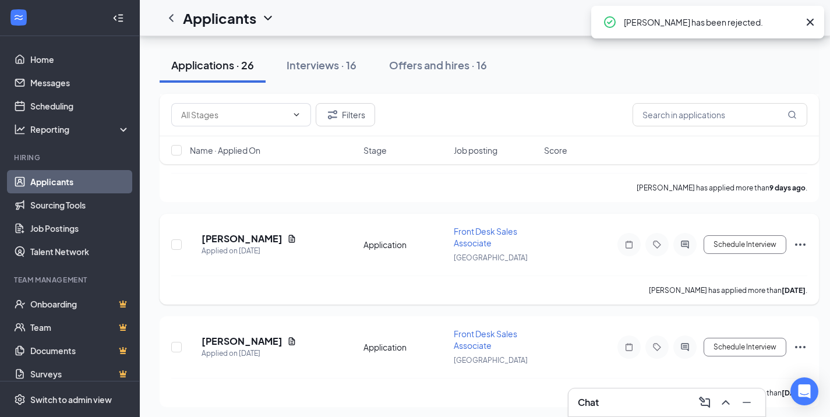
click at [287, 238] on icon "Document" at bounding box center [291, 238] width 9 height 9
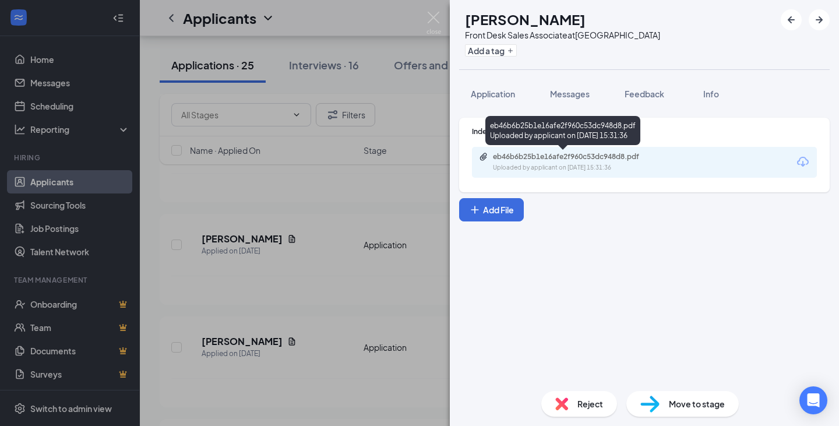
click at [542, 169] on div "Uploaded by applicant on [DATE] 15:31:36" at bounding box center [580, 167] width 175 height 9
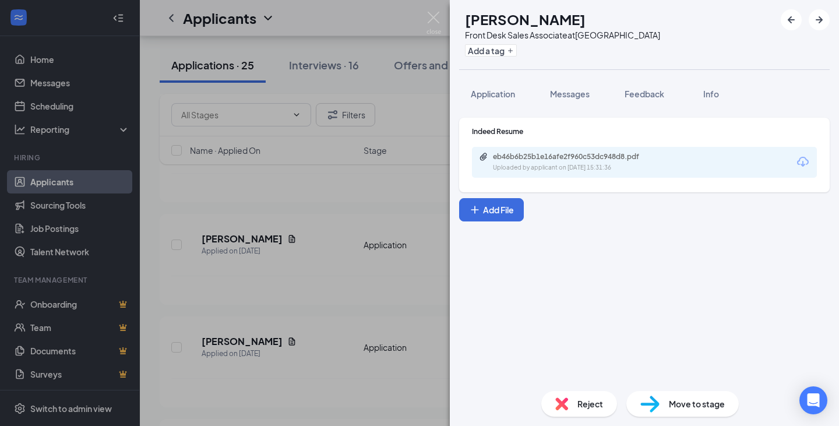
click at [501, 100] on button "Application" at bounding box center [493, 93] width 68 height 29
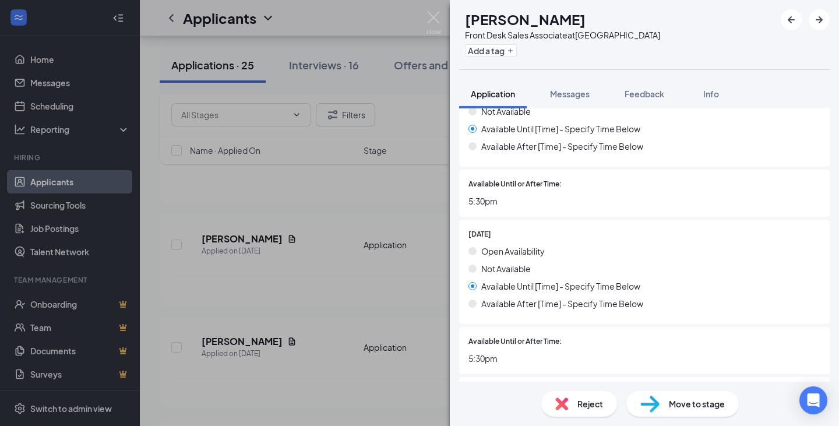
scroll to position [1224, 0]
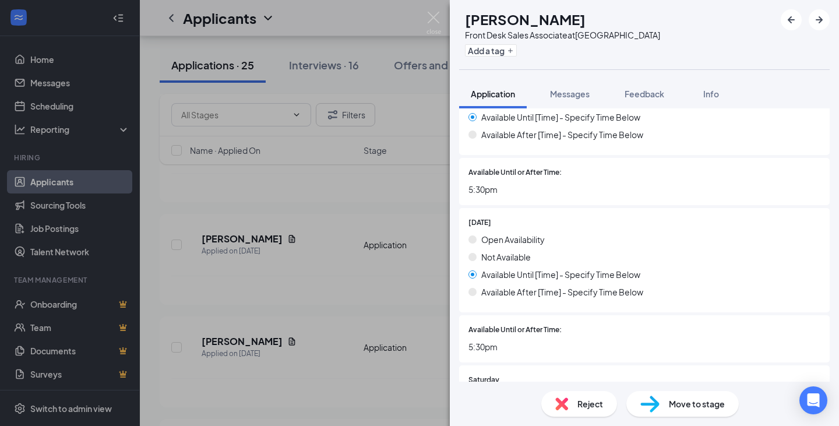
click at [592, 415] on div "Reject" at bounding box center [579, 404] width 76 height 26
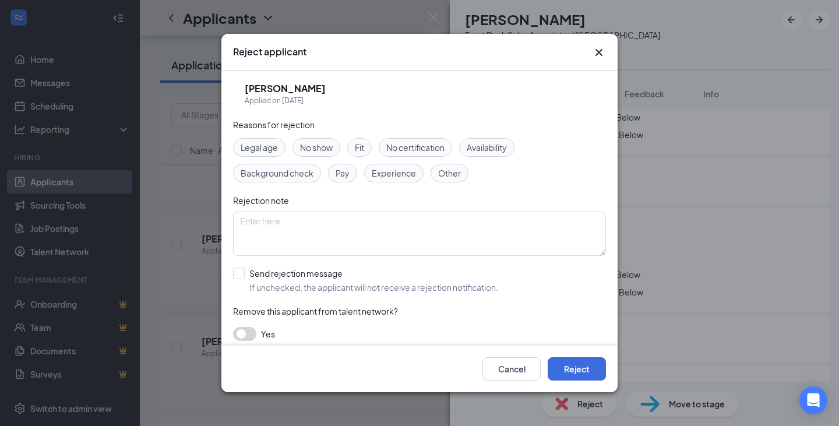
click at [472, 154] on div "Availability" at bounding box center [486, 147] width 55 height 19
click at [576, 369] on button "Reject" at bounding box center [577, 368] width 58 height 23
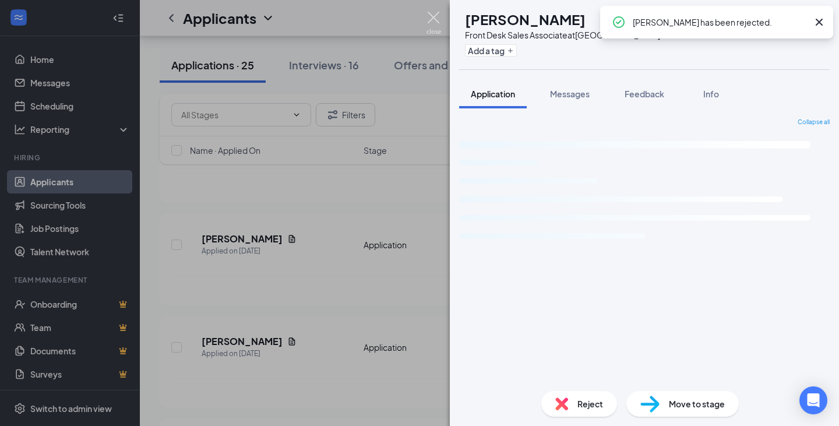
click at [430, 19] on img at bounding box center [433, 23] width 15 height 23
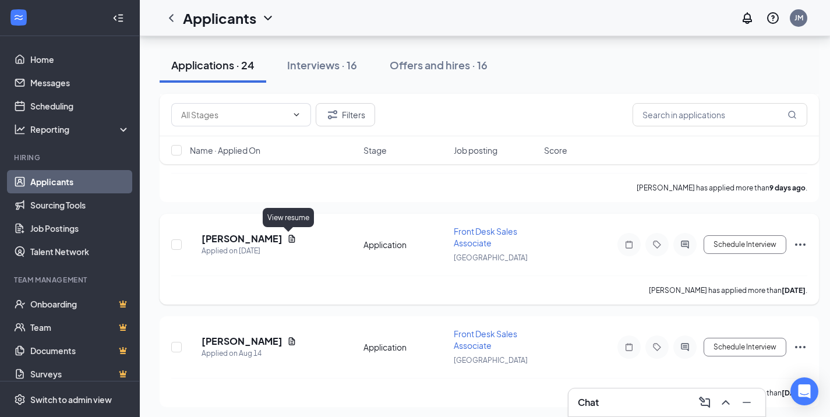
click at [288, 237] on icon "Document" at bounding box center [291, 238] width 9 height 9
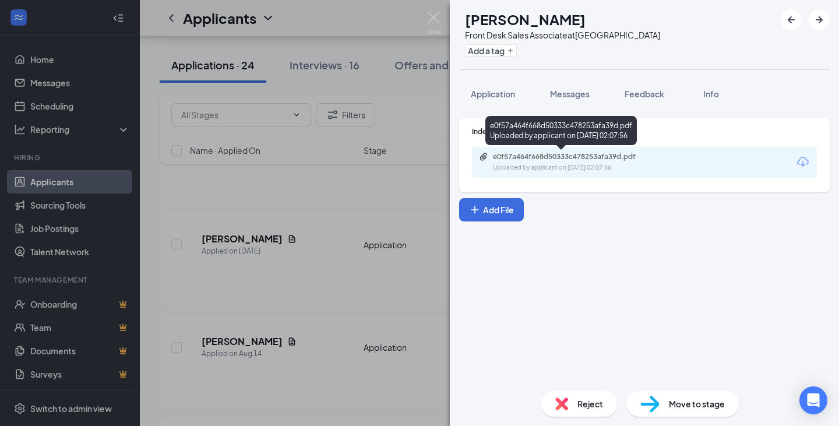
click at [566, 166] on div "Uploaded by applicant on [DATE] 02:07:56" at bounding box center [580, 167] width 175 height 9
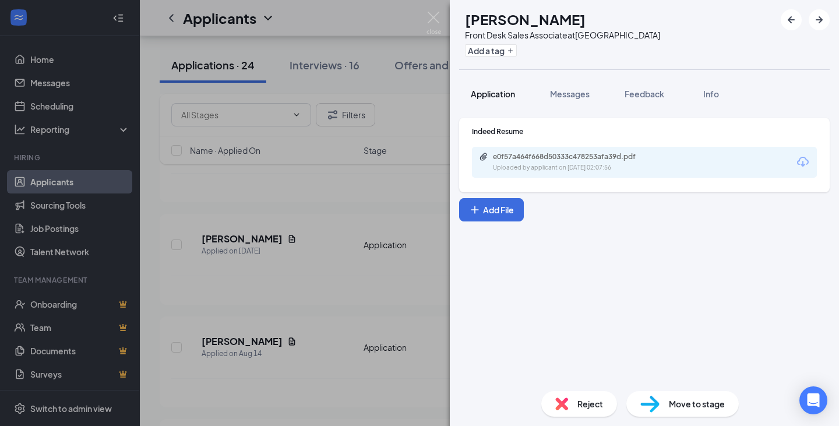
click at [492, 92] on span "Application" at bounding box center [493, 94] width 44 height 10
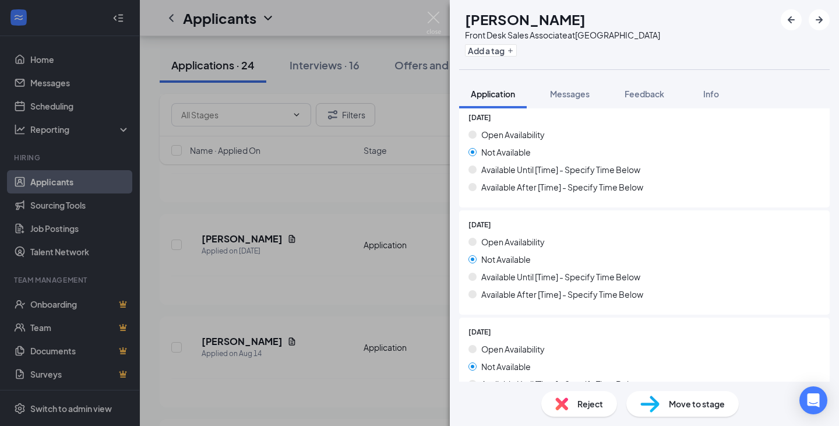
scroll to position [757, 0]
click at [591, 400] on span "Reject" at bounding box center [590, 403] width 26 height 13
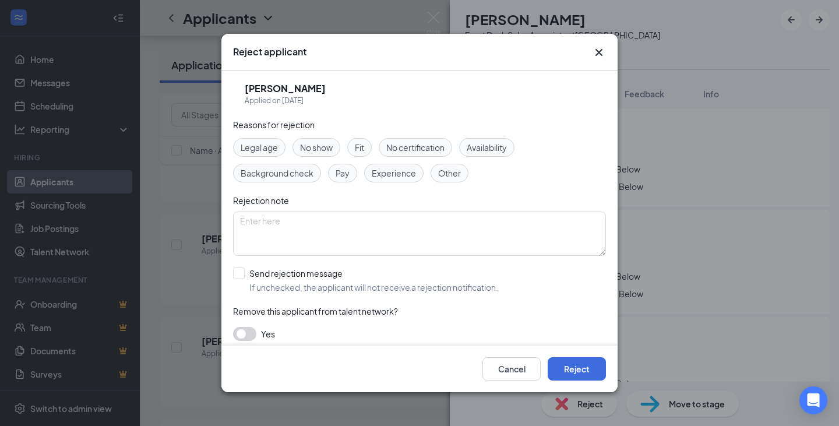
click at [481, 150] on span "Availability" at bounding box center [487, 147] width 40 height 13
click at [568, 367] on button "Reject" at bounding box center [577, 368] width 58 height 23
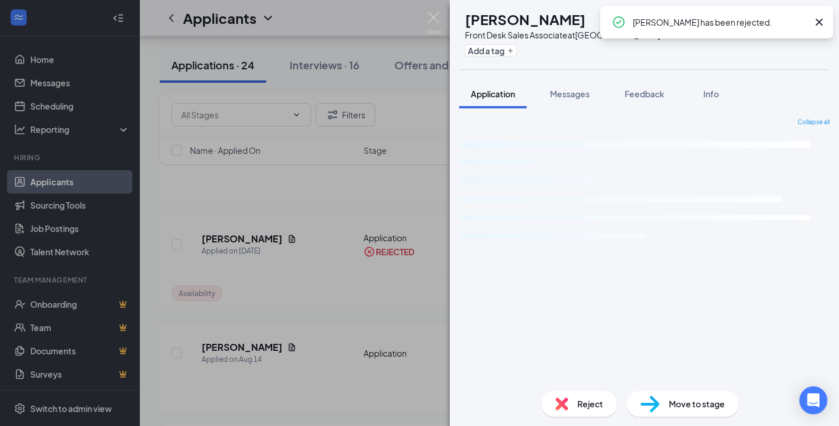
click at [433, 23] on img at bounding box center [433, 23] width 15 height 23
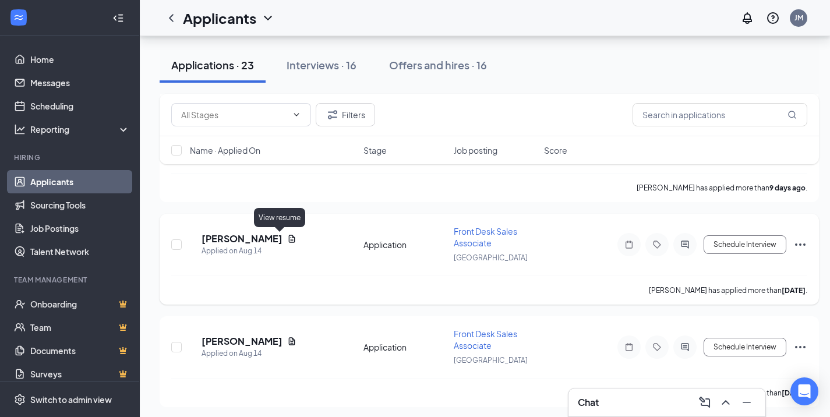
click at [287, 237] on icon "Document" at bounding box center [291, 238] width 9 height 9
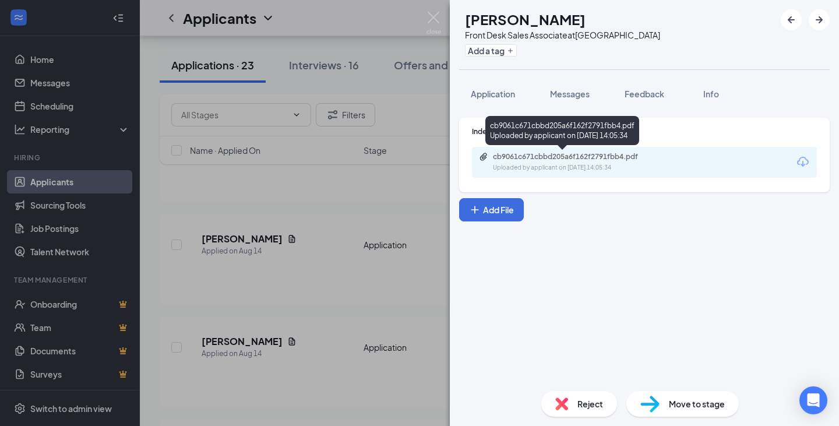
click at [564, 165] on div "Uploaded by applicant on [DATE] 14:05:34" at bounding box center [580, 167] width 175 height 9
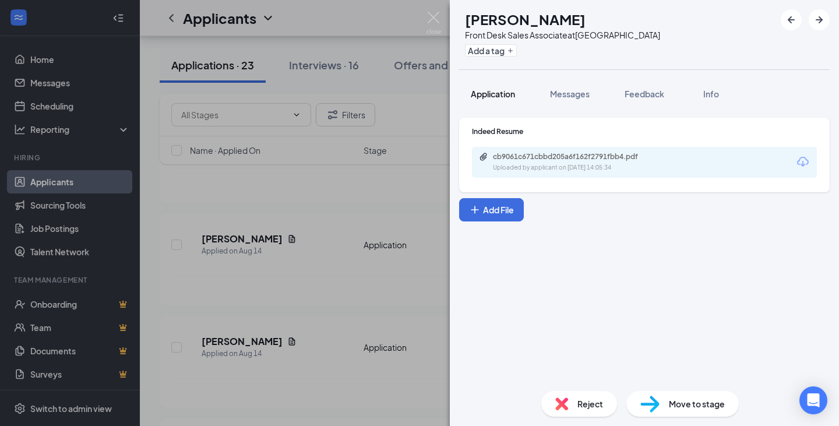
click at [503, 100] on button "Application" at bounding box center [493, 93] width 68 height 29
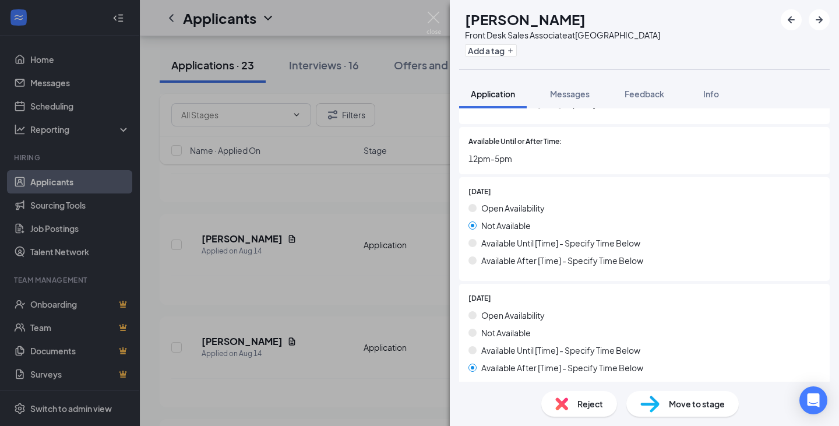
scroll to position [1049, 0]
click at [587, 416] on div "Reject" at bounding box center [579, 404] width 76 height 26
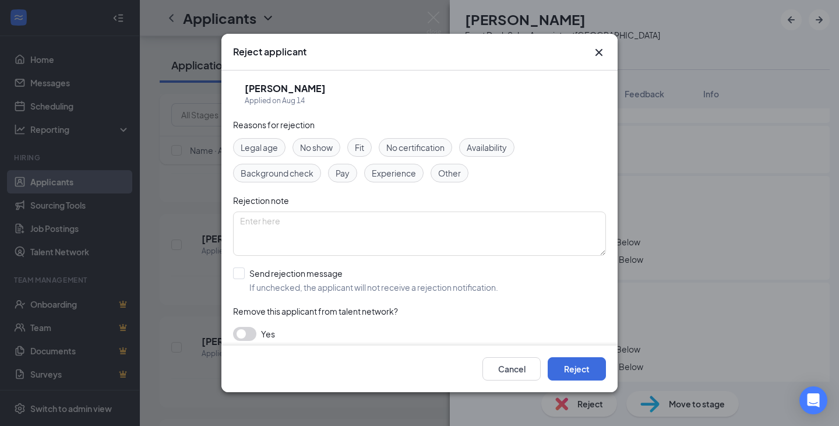
click at [496, 151] on span "Availability" at bounding box center [487, 147] width 40 height 13
click at [575, 376] on button "Reject" at bounding box center [577, 368] width 58 height 23
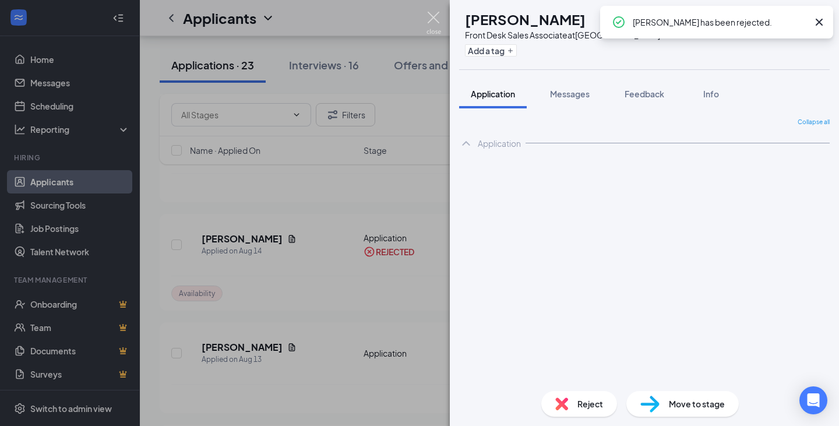
click at [432, 17] on img at bounding box center [433, 23] width 15 height 23
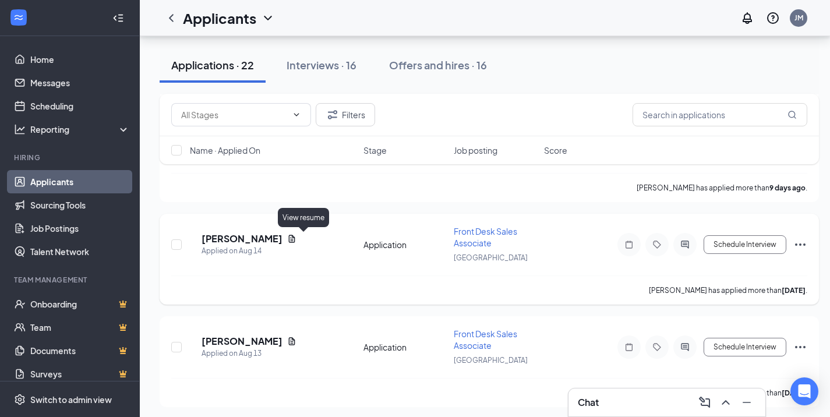
click at [297, 237] on icon "Document" at bounding box center [291, 238] width 9 height 9
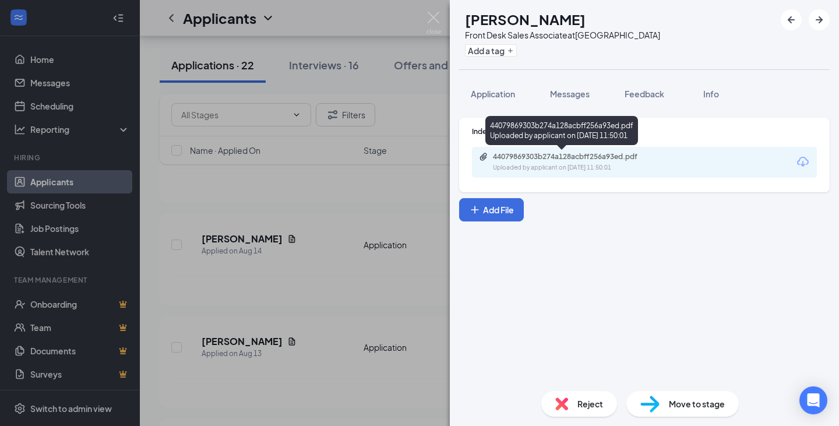
click at [542, 164] on div "Uploaded by applicant on [DATE] 11:50:01" at bounding box center [580, 167] width 175 height 9
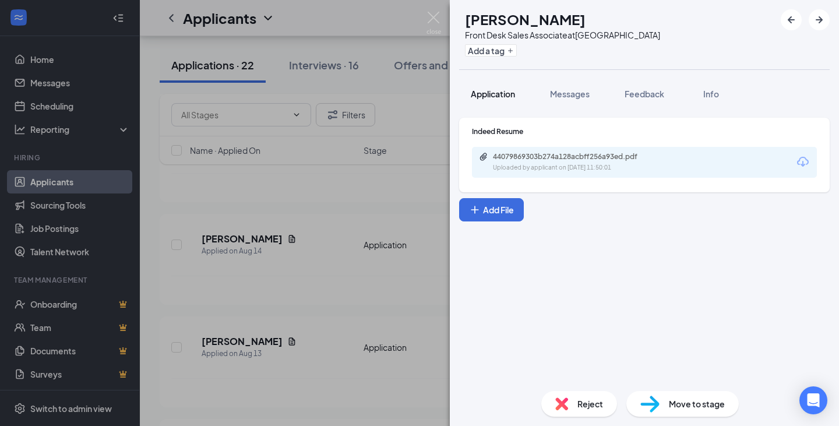
click at [496, 96] on span "Application" at bounding box center [493, 94] width 44 height 10
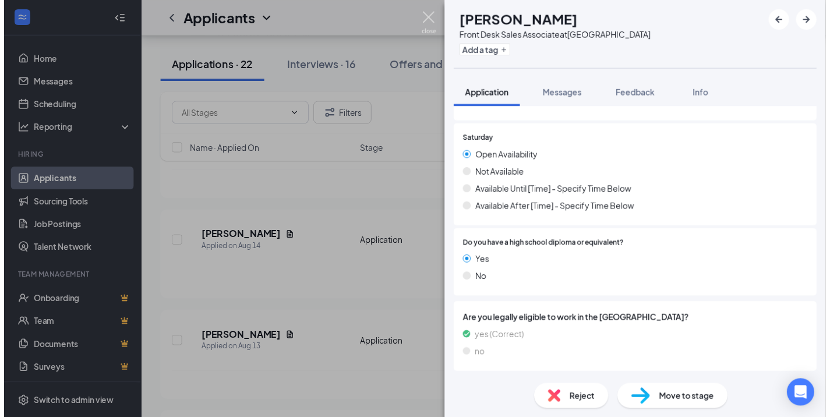
scroll to position [1159, 0]
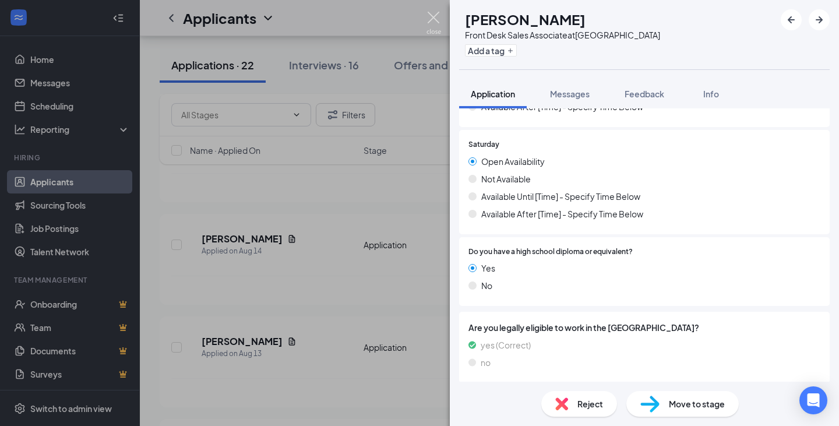
click at [433, 15] on img at bounding box center [433, 23] width 15 height 23
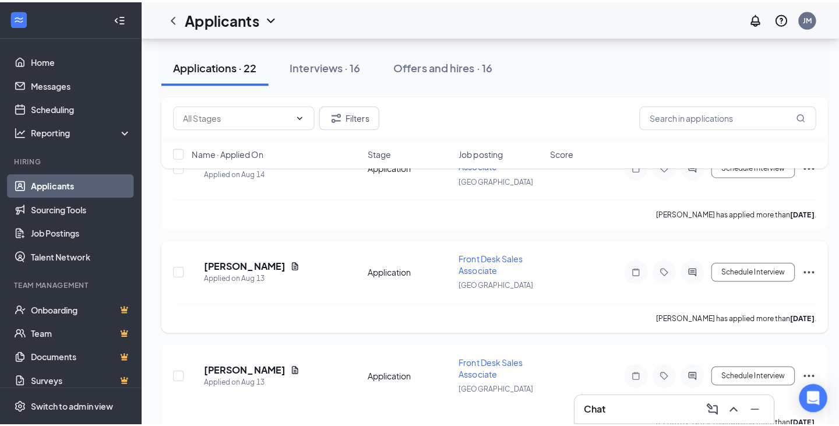
scroll to position [1107, 0]
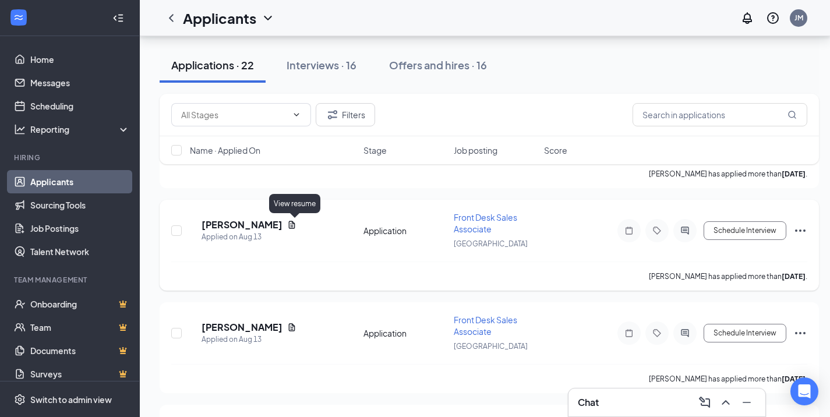
click at [295, 225] on icon "Document" at bounding box center [292, 225] width 6 height 8
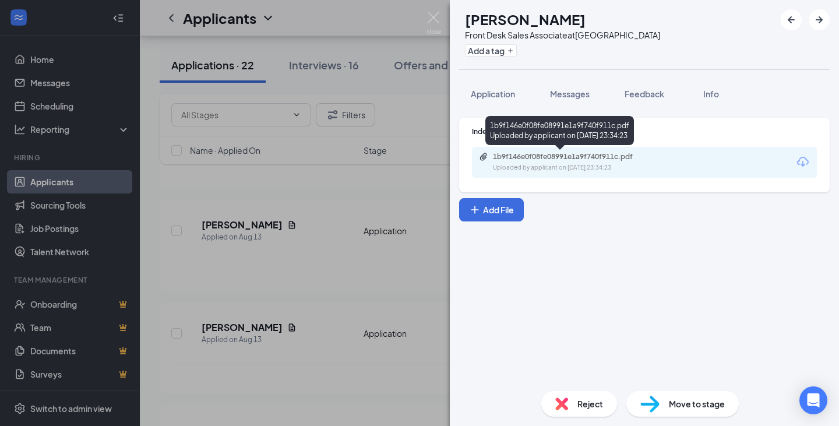
click at [547, 163] on div "Uploaded by applicant on [DATE] 23:34:23" at bounding box center [580, 167] width 175 height 9
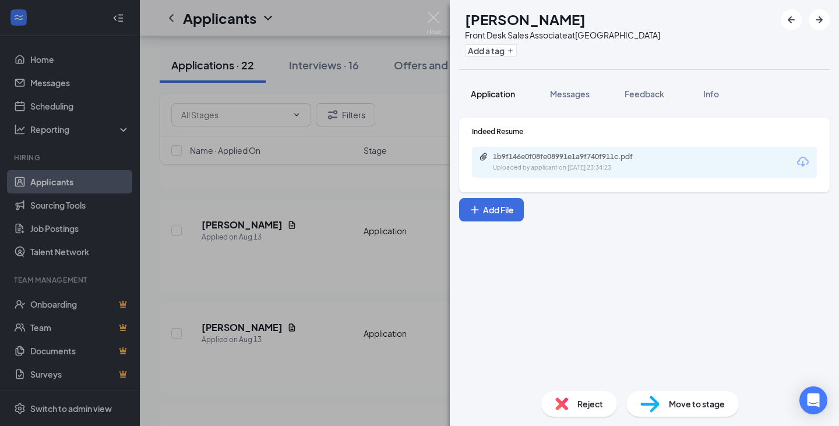
click at [514, 101] on button "Application" at bounding box center [493, 93] width 68 height 29
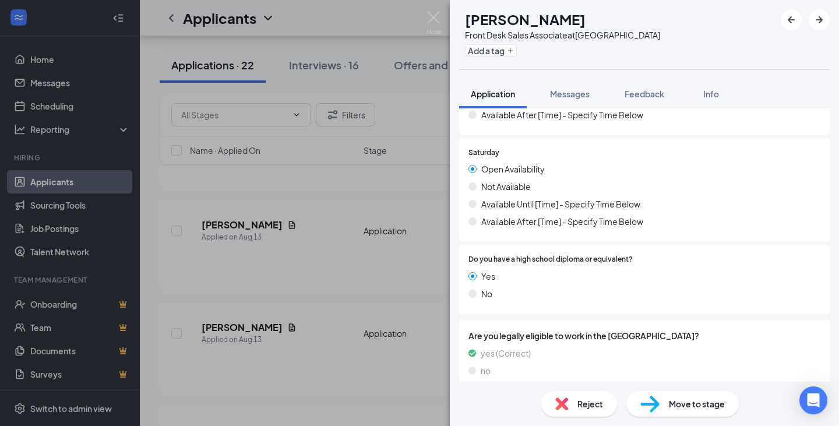
scroll to position [1246, 0]
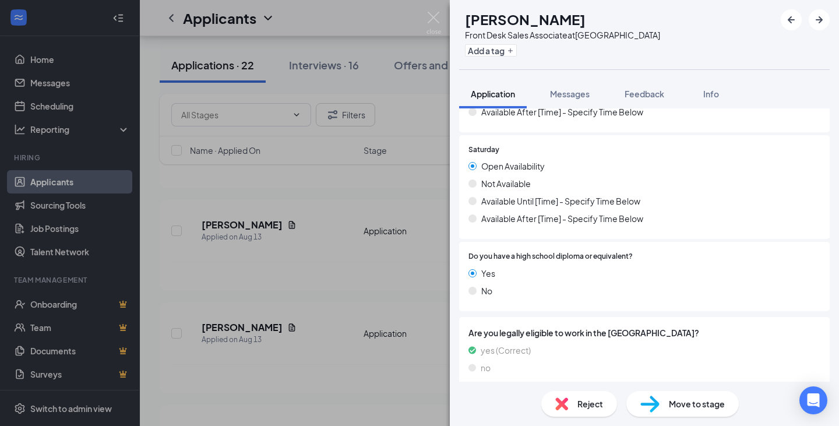
click at [579, 403] on span "Reject" at bounding box center [590, 403] width 26 height 13
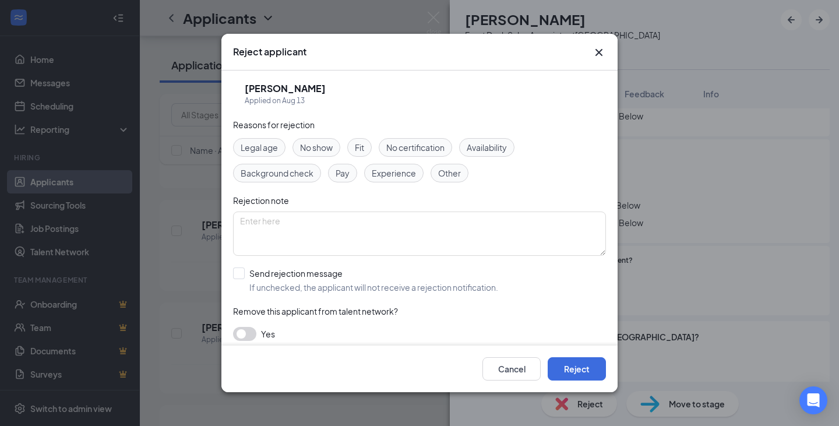
click at [499, 150] on span "Availability" at bounding box center [487, 147] width 40 height 13
click at [593, 366] on button "Reject" at bounding box center [577, 368] width 58 height 23
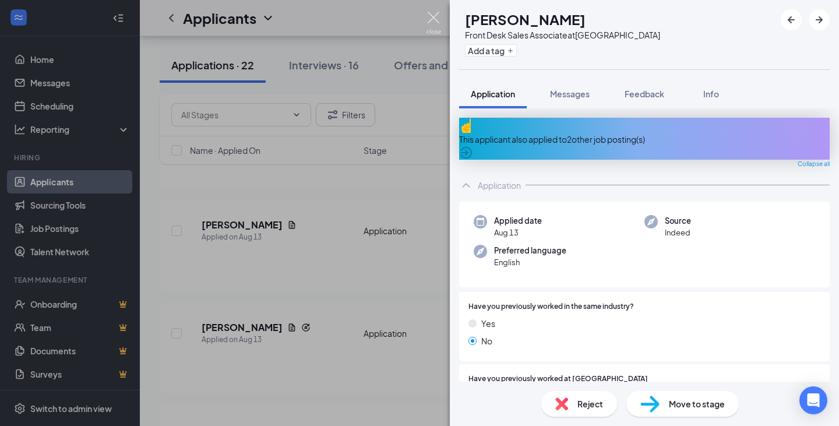
click at [432, 24] on img at bounding box center [433, 23] width 15 height 23
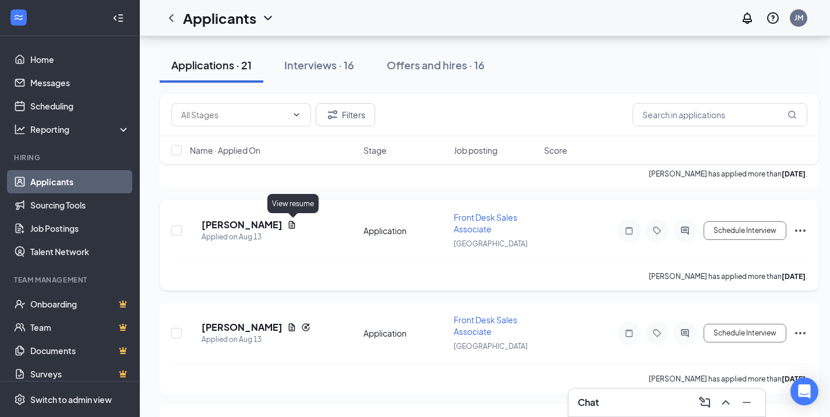
click at [294, 224] on icon "Document" at bounding box center [291, 224] width 9 height 9
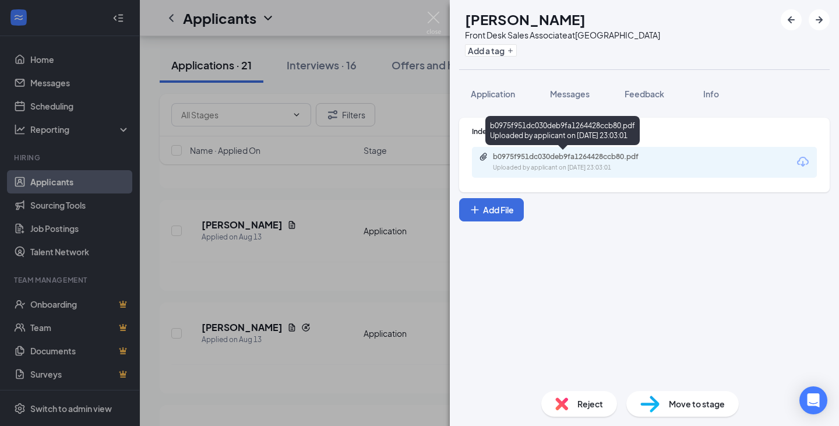
click at [574, 164] on div "Uploaded by applicant on [DATE] 23:03:01" at bounding box center [580, 167] width 175 height 9
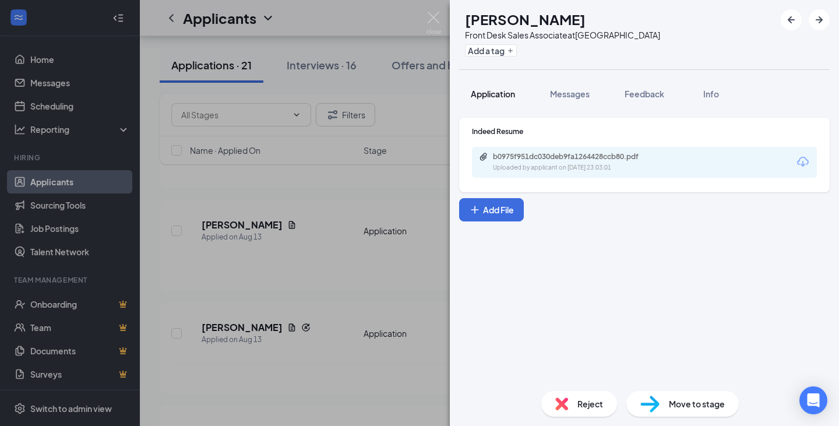
click at [475, 92] on span "Application" at bounding box center [493, 94] width 44 height 10
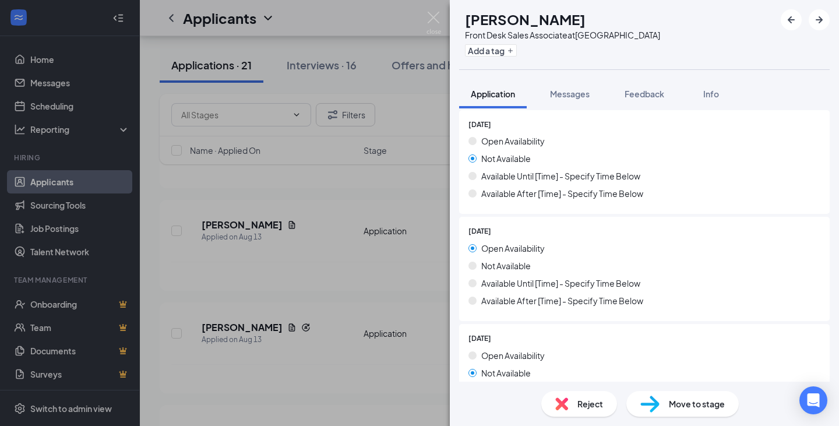
scroll to position [583, 0]
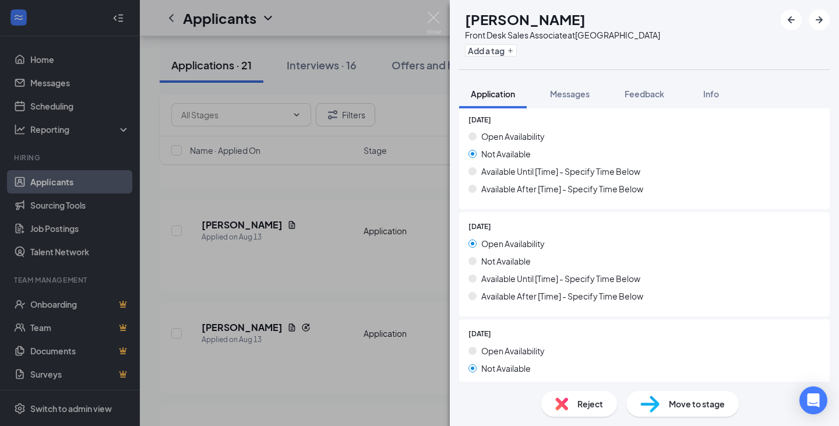
click at [577, 412] on div "Reject" at bounding box center [579, 404] width 76 height 26
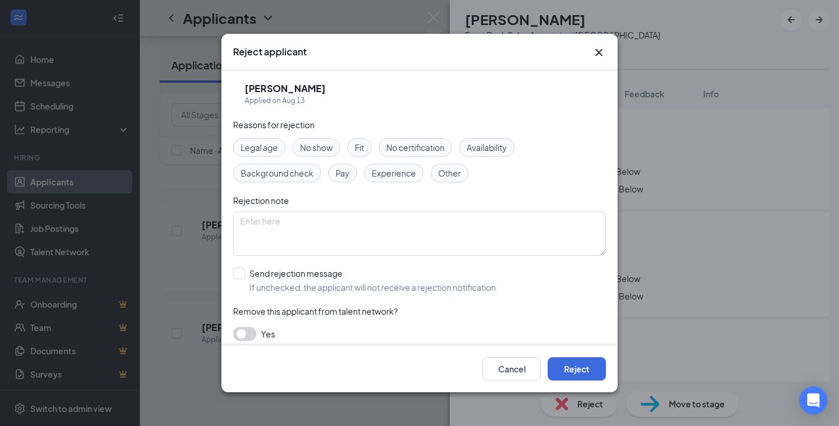
click at [502, 143] on span "Availability" at bounding box center [487, 147] width 40 height 13
click at [588, 374] on button "Reject" at bounding box center [577, 368] width 58 height 23
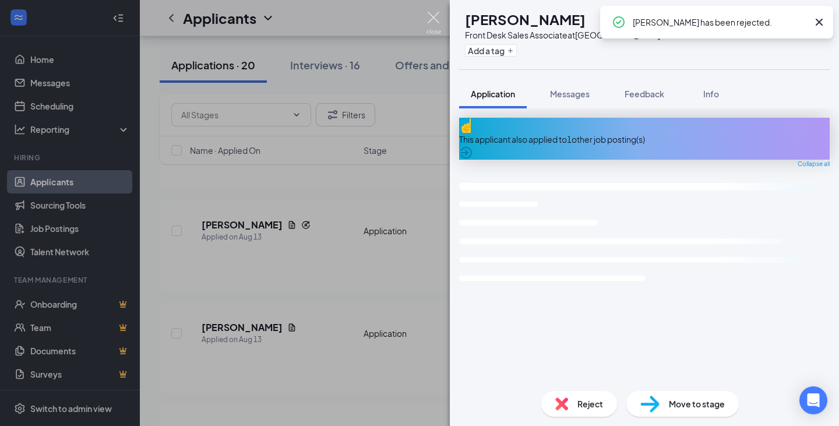
click at [434, 16] on img at bounding box center [433, 23] width 15 height 23
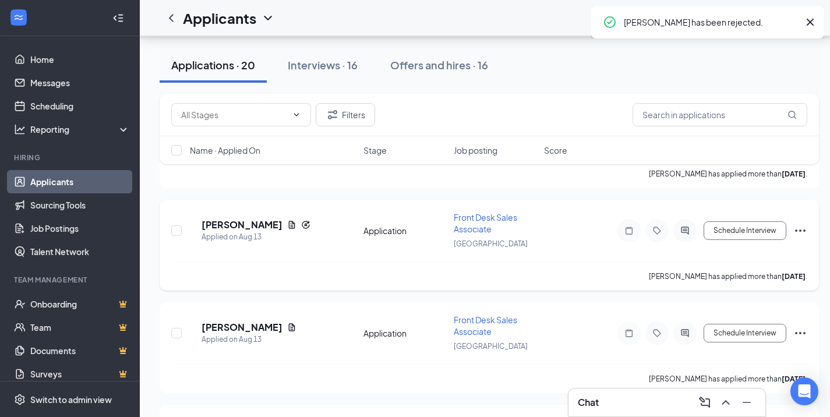
click at [293, 227] on icon "Document" at bounding box center [292, 225] width 6 height 8
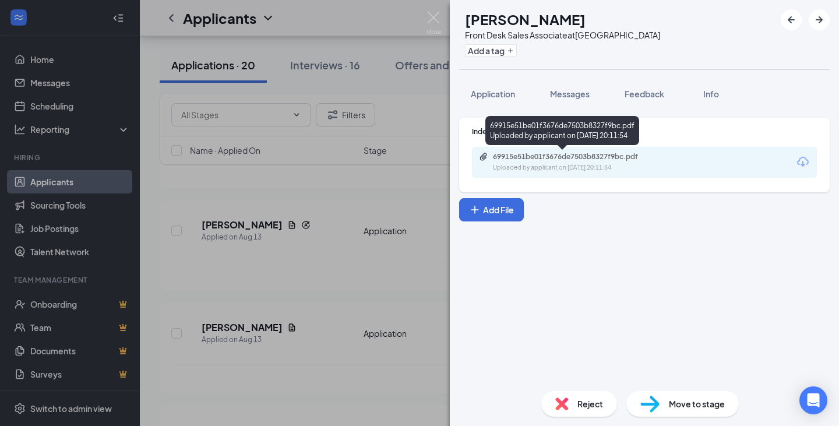
click at [534, 164] on div "Uploaded by applicant on [DATE] 20:11:54" at bounding box center [580, 167] width 175 height 9
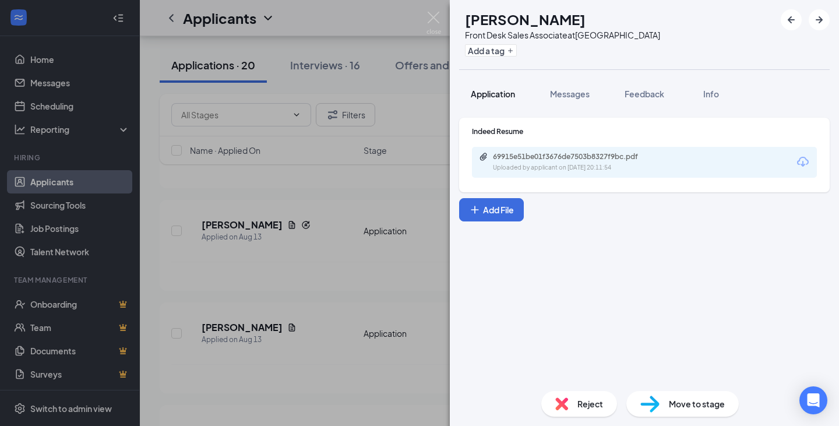
click at [498, 94] on span "Application" at bounding box center [493, 94] width 44 height 10
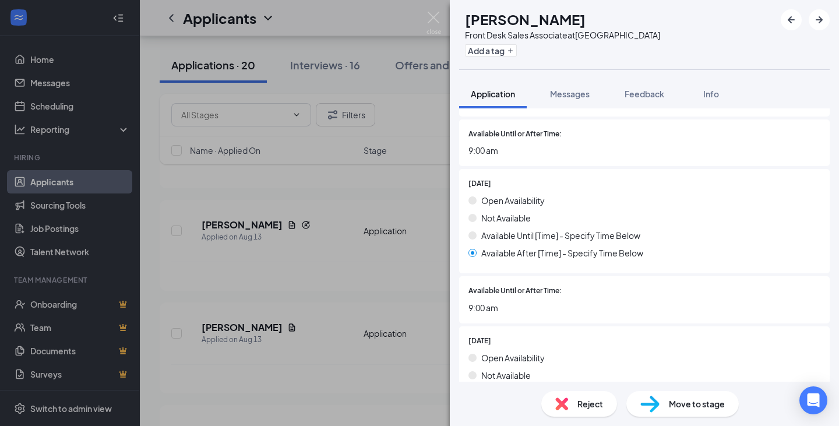
scroll to position [1282, 0]
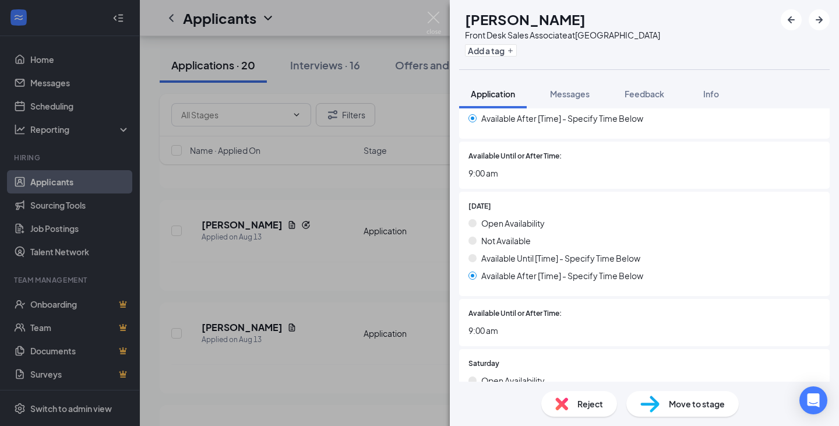
click at [598, 405] on span "Reject" at bounding box center [590, 403] width 26 height 13
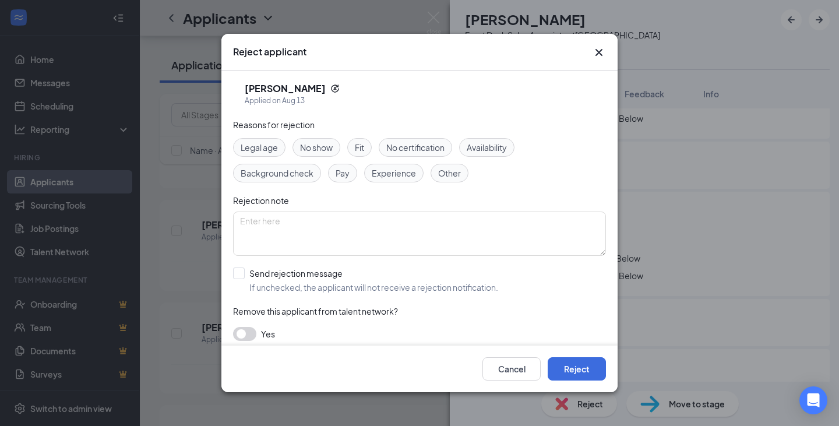
click at [484, 150] on span "Availability" at bounding box center [487, 147] width 40 height 13
drag, startPoint x: 552, startPoint y: 341, endPoint x: 563, endPoint y: 359, distance: 20.4
click at [553, 343] on div "Reasons for rejection Legal age No show Fit No certification Availability Backg…" at bounding box center [419, 235] width 373 height 234
click at [570, 366] on button "Reject" at bounding box center [577, 368] width 58 height 23
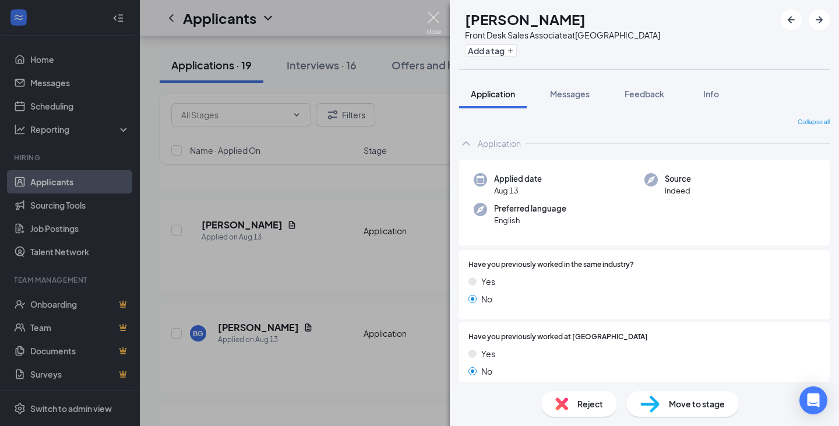
click at [435, 16] on img at bounding box center [433, 23] width 15 height 23
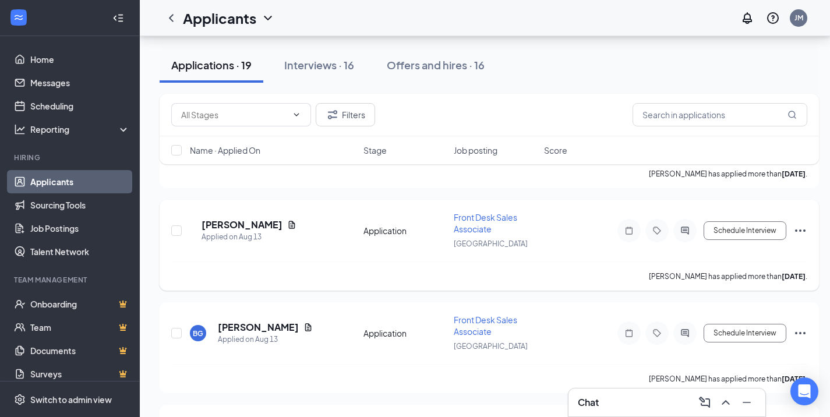
click at [297, 225] on icon "Document" at bounding box center [291, 224] width 9 height 9
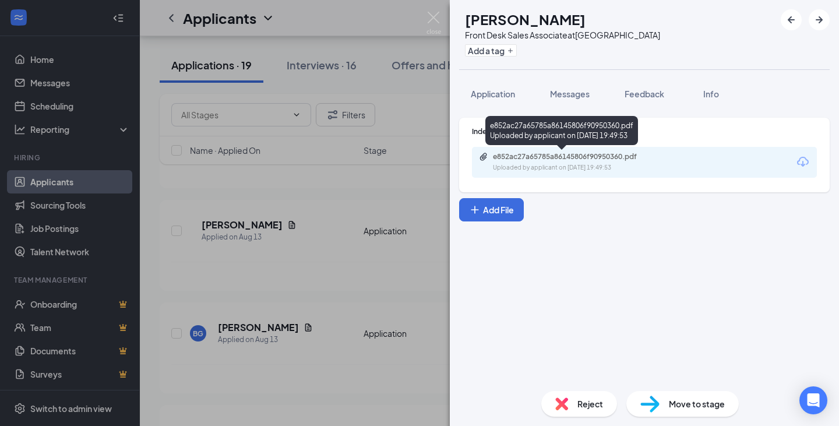
click at [531, 165] on div "Uploaded by applicant on [DATE] 19:49:53" at bounding box center [580, 167] width 175 height 9
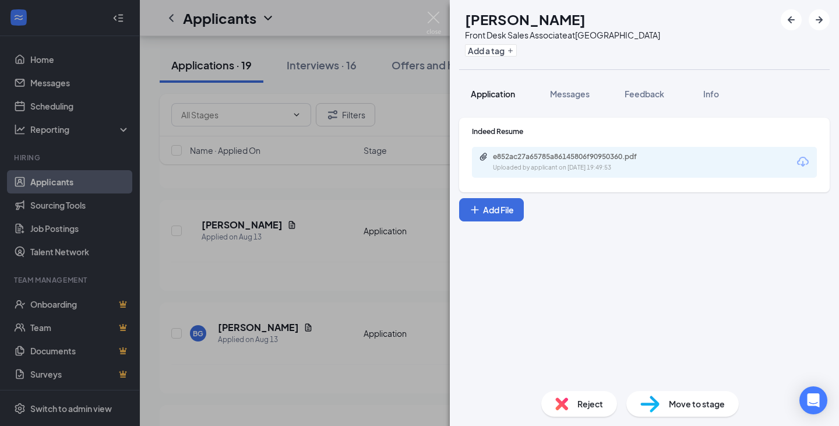
click at [503, 92] on span "Application" at bounding box center [493, 94] width 44 height 10
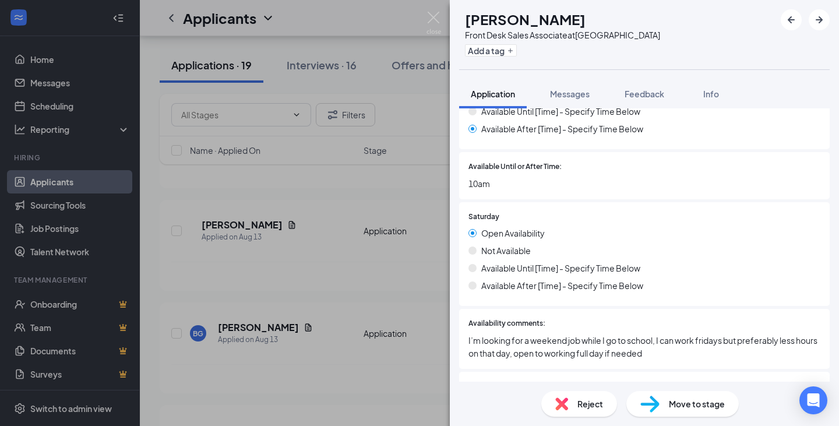
scroll to position [1165, 0]
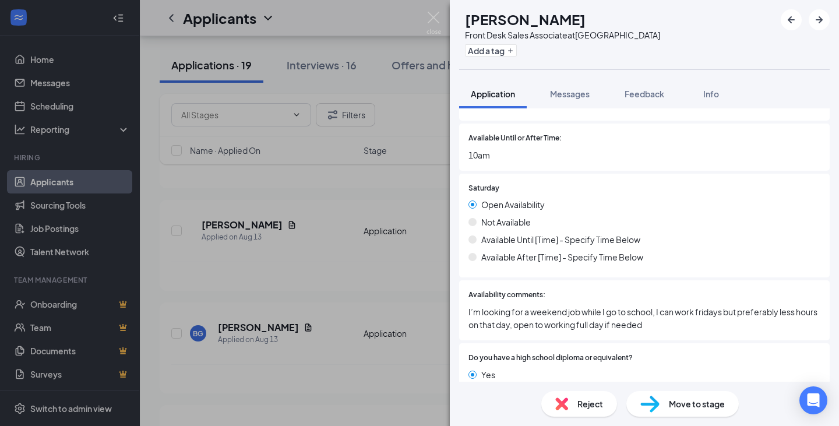
click at [580, 406] on span "Reject" at bounding box center [590, 403] width 26 height 13
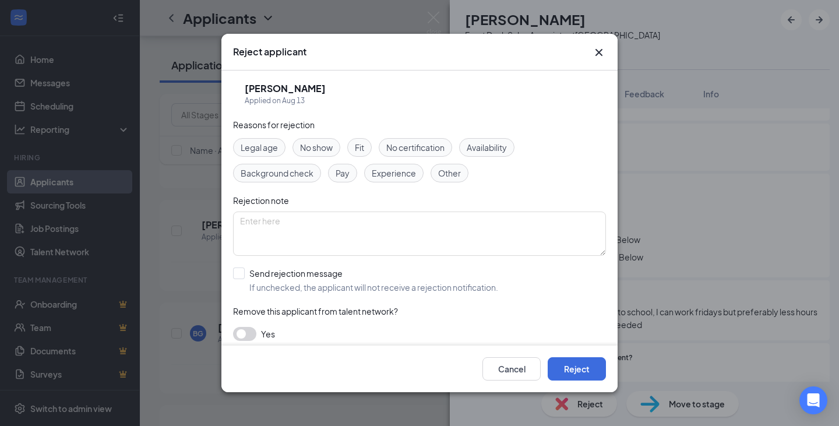
click at [485, 154] on div "Availability" at bounding box center [486, 147] width 55 height 19
click at [572, 371] on button "Reject" at bounding box center [577, 368] width 58 height 23
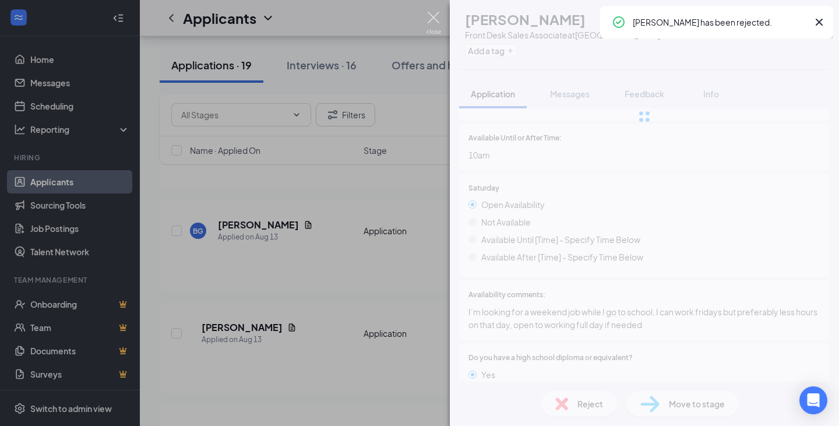
click at [437, 16] on img at bounding box center [433, 23] width 15 height 23
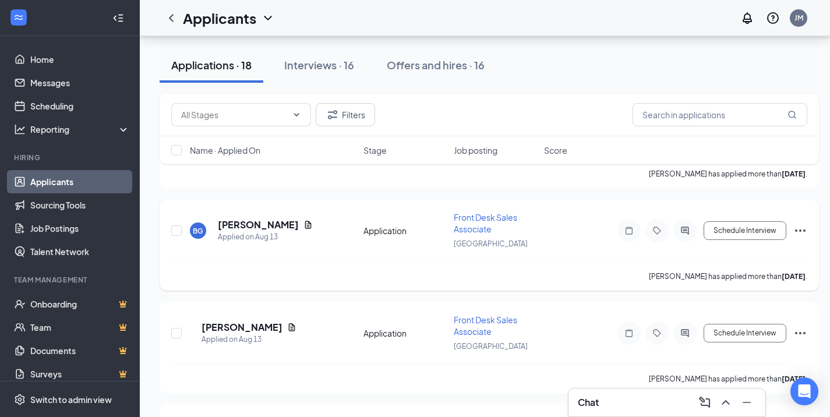
click at [294, 221] on div "[PERSON_NAME]" at bounding box center [265, 224] width 95 height 13
click at [304, 224] on icon "Document" at bounding box center [308, 224] width 9 height 9
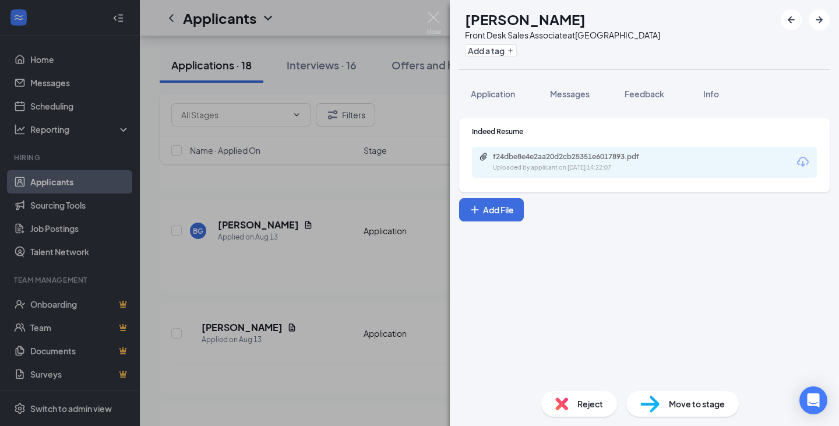
click at [562, 172] on div "f24dbe8e4e2aa20d2cb25351e6017893.pdf Uploaded by applicant on [DATE] 14:22:07" at bounding box center [644, 162] width 345 height 31
click at [569, 163] on div "Uploaded by applicant on [DATE] 14:22:07" at bounding box center [580, 167] width 175 height 9
click at [503, 97] on span "Application" at bounding box center [493, 94] width 44 height 10
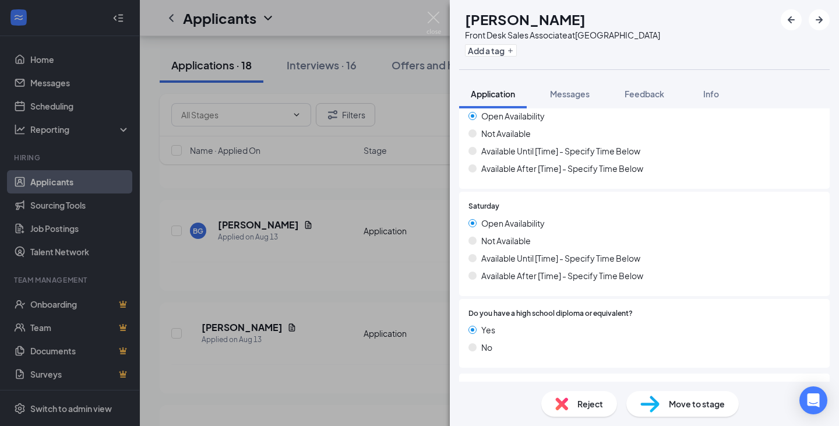
scroll to position [1163, 0]
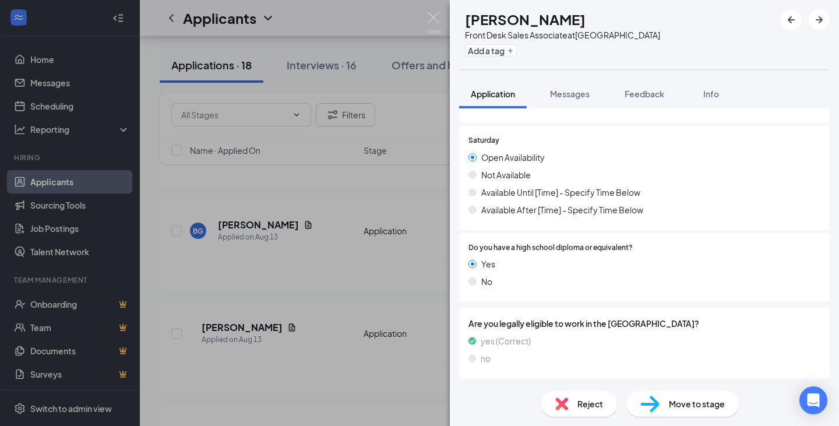
click at [569, 408] on div "Reject" at bounding box center [579, 404] width 76 height 26
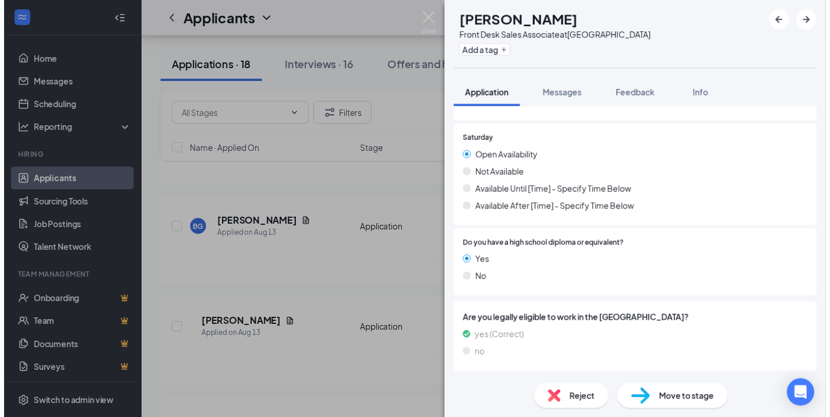
scroll to position [1159, 0]
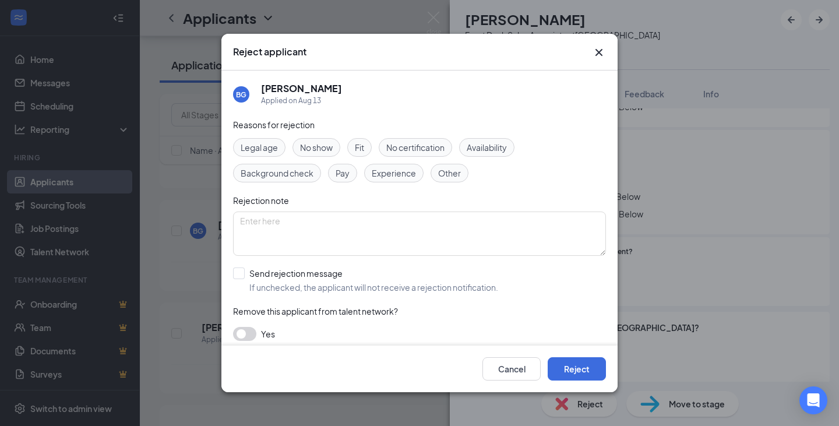
click at [488, 131] on div "Reasons for rejection" at bounding box center [419, 124] width 373 height 13
click at [497, 150] on span "Availability" at bounding box center [487, 147] width 40 height 13
click at [583, 368] on button "Reject" at bounding box center [577, 368] width 58 height 23
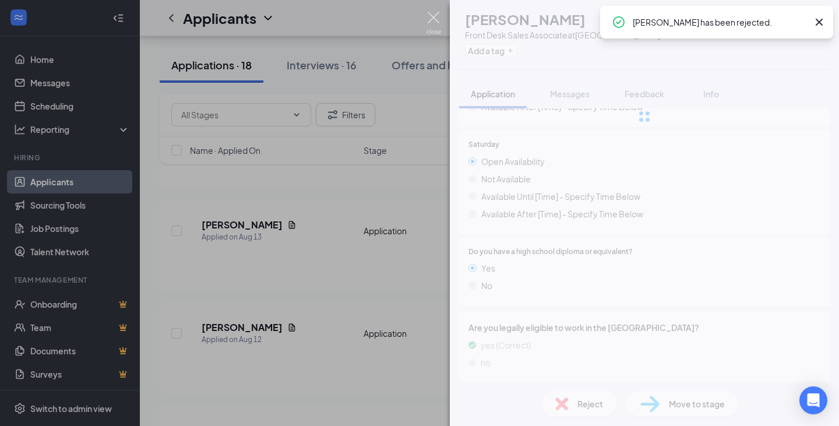
click at [432, 17] on img at bounding box center [433, 23] width 15 height 23
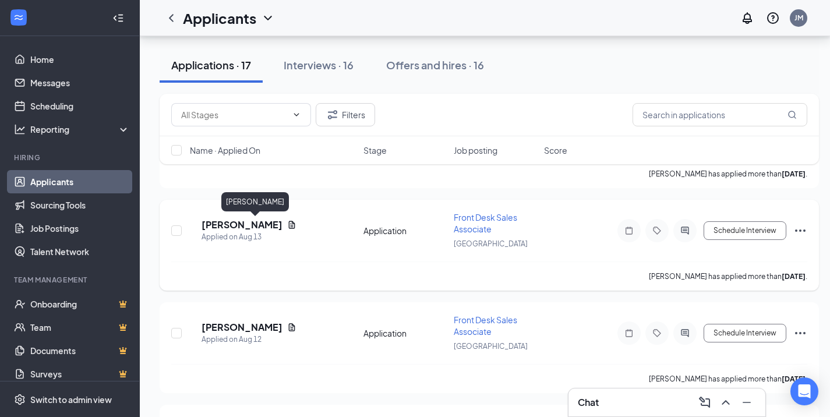
click at [287, 228] on icon "Document" at bounding box center [291, 224] width 9 height 9
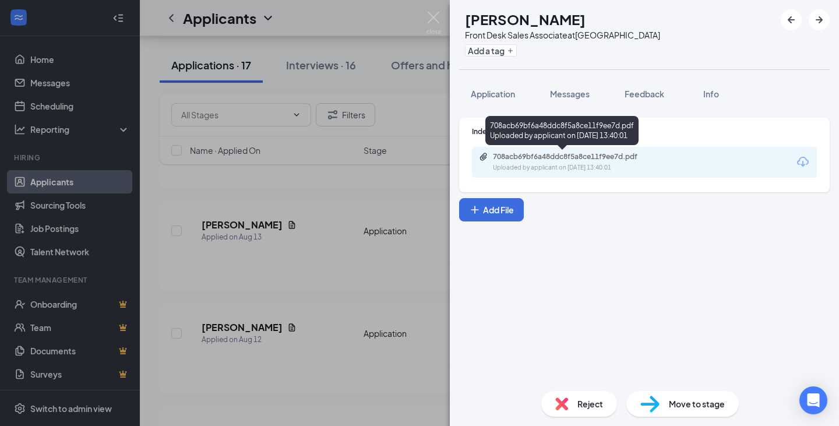
click at [545, 155] on div "708acb69bf6a48ddc8f5a8ce11f9ee7d.pdf" at bounding box center [574, 156] width 163 height 9
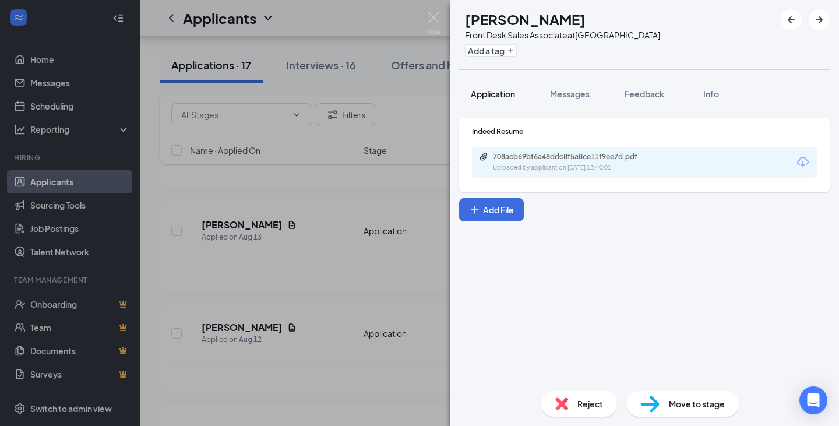
click at [509, 97] on span "Application" at bounding box center [493, 94] width 44 height 10
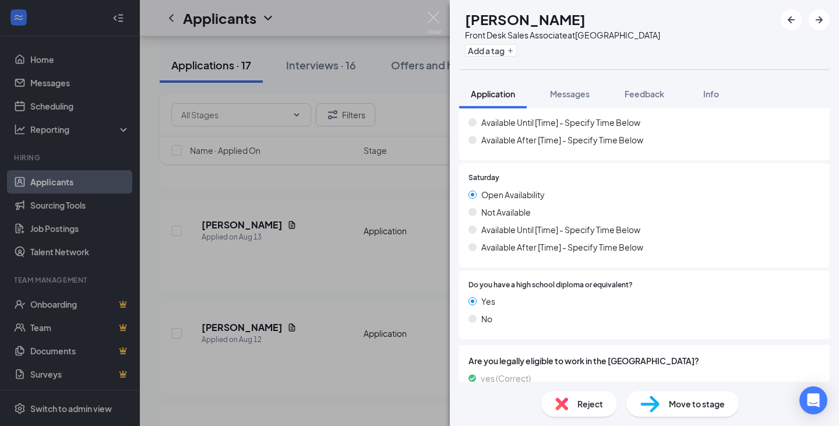
scroll to position [1163, 0]
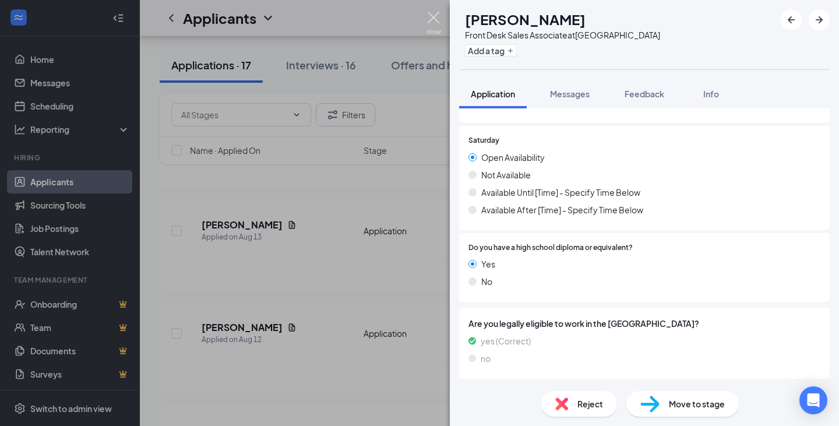
click at [438, 20] on img at bounding box center [433, 23] width 15 height 23
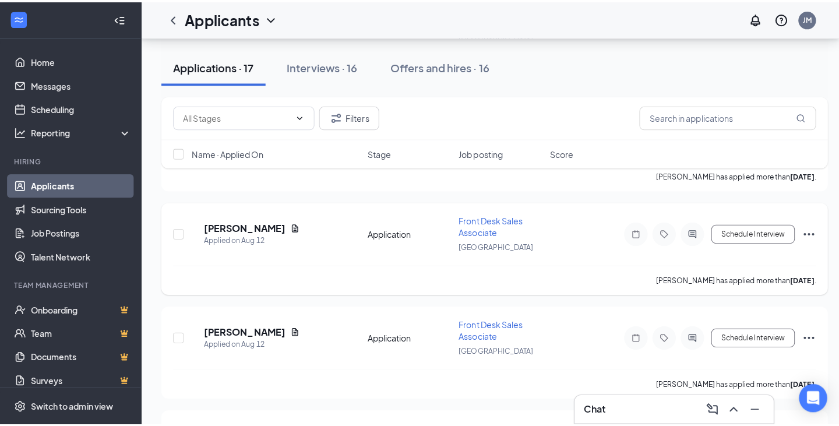
scroll to position [1224, 0]
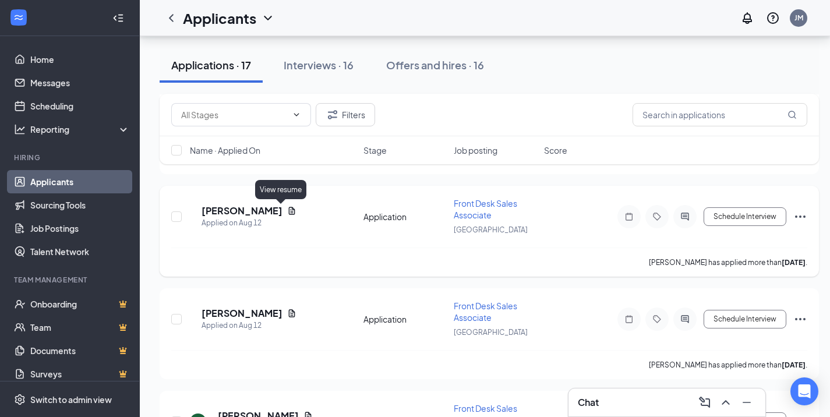
click at [287, 209] on icon "Document" at bounding box center [291, 210] width 9 height 9
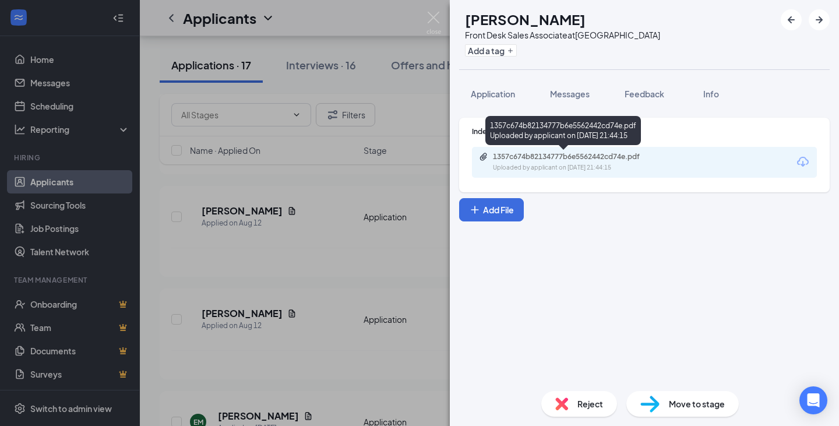
click at [545, 156] on div "1357c674b82134777b6e5562442cd74e.pdf" at bounding box center [574, 156] width 163 height 9
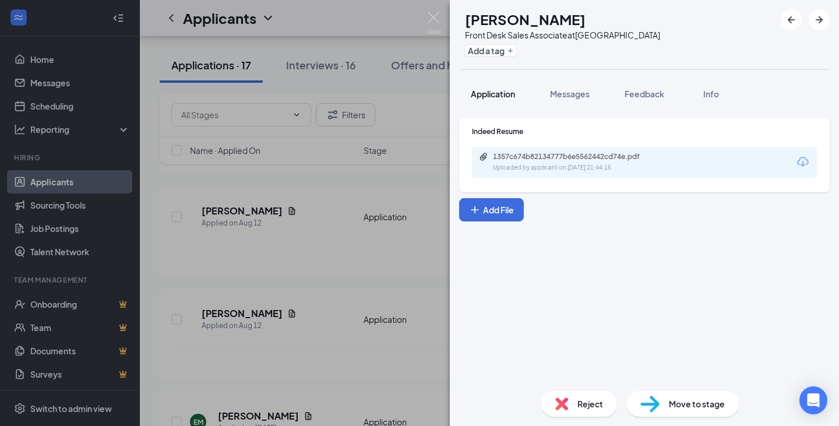
click at [507, 94] on span "Application" at bounding box center [493, 94] width 44 height 10
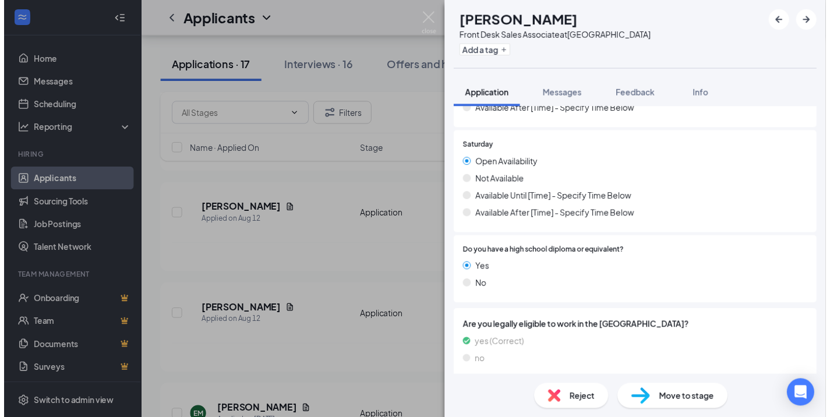
scroll to position [1163, 0]
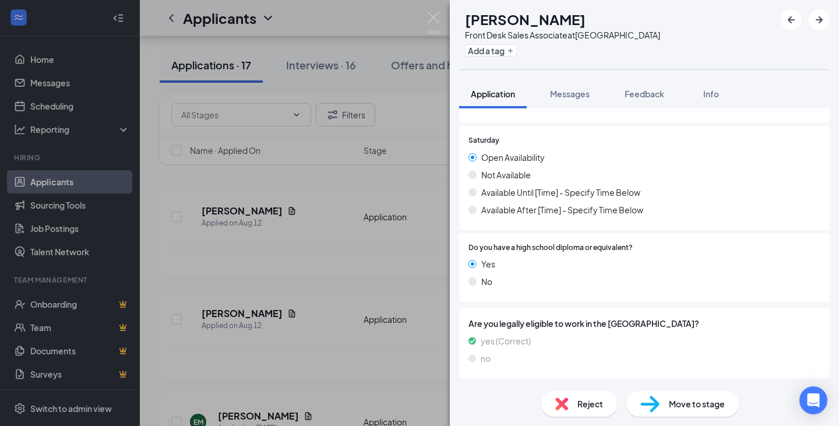
click at [369, 257] on div "[PERSON_NAME] Front Desk Sales Associate at [GEOGRAPHIC_DATA] Add a tag Applica…" at bounding box center [419, 213] width 839 height 426
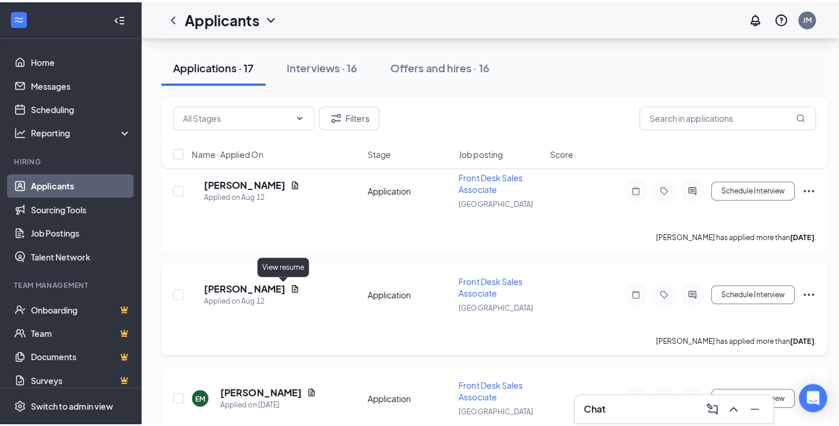
scroll to position [1340, 0]
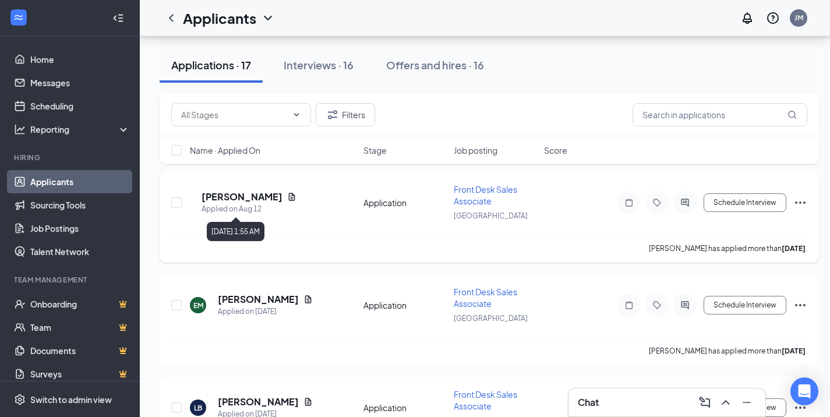
click at [287, 195] on icon "Document" at bounding box center [291, 196] width 9 height 9
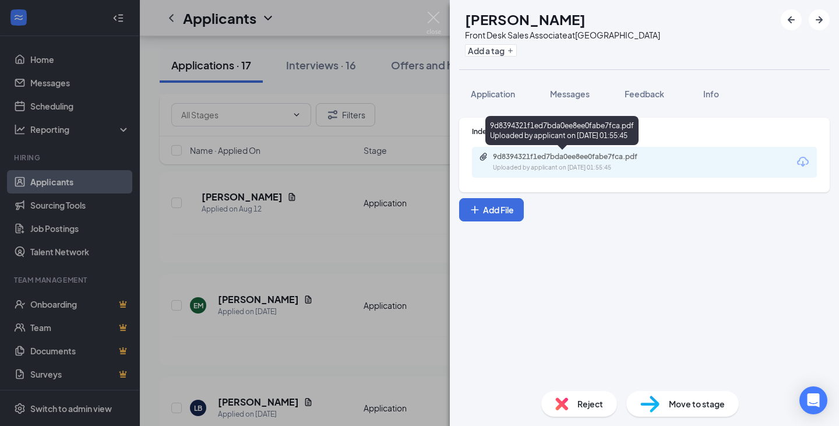
click at [576, 159] on div "9d8394321f1ed7bda0ee8ee0fabe7fca.pdf" at bounding box center [574, 156] width 163 height 9
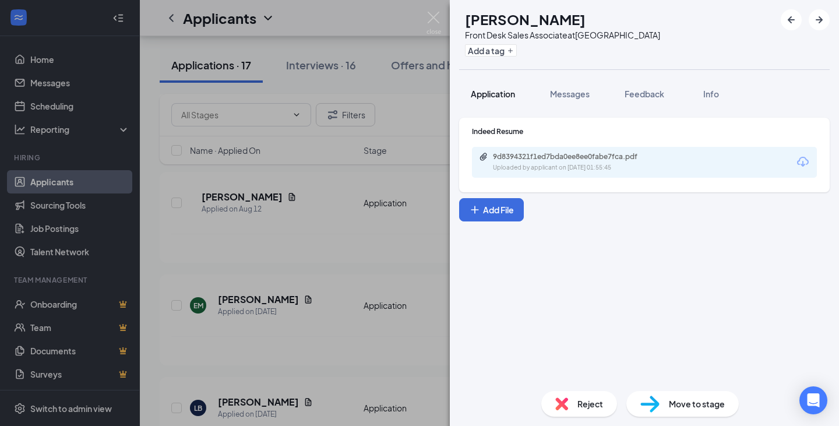
click at [503, 99] on div "Application" at bounding box center [493, 94] width 44 height 12
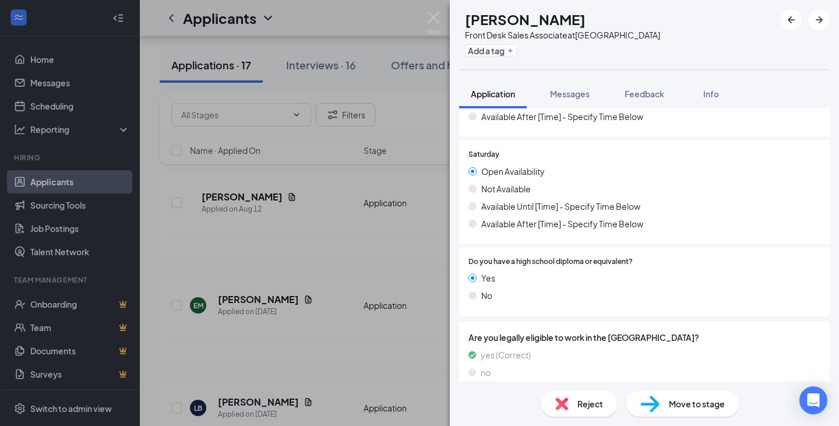
scroll to position [1163, 0]
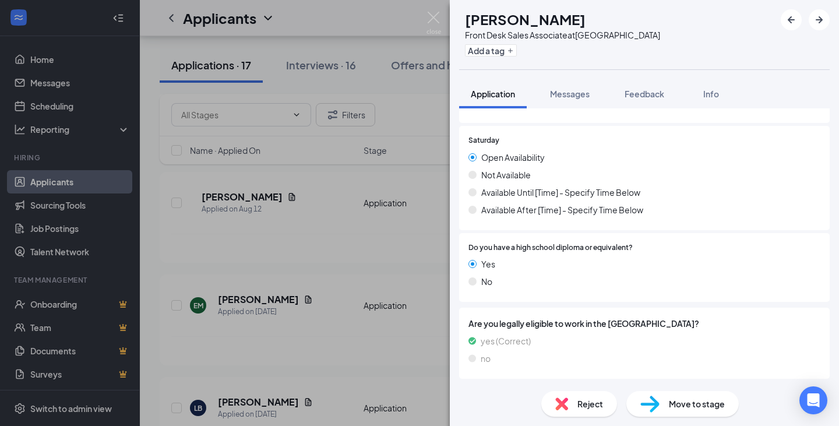
click at [570, 408] on div "Reject" at bounding box center [579, 404] width 76 height 26
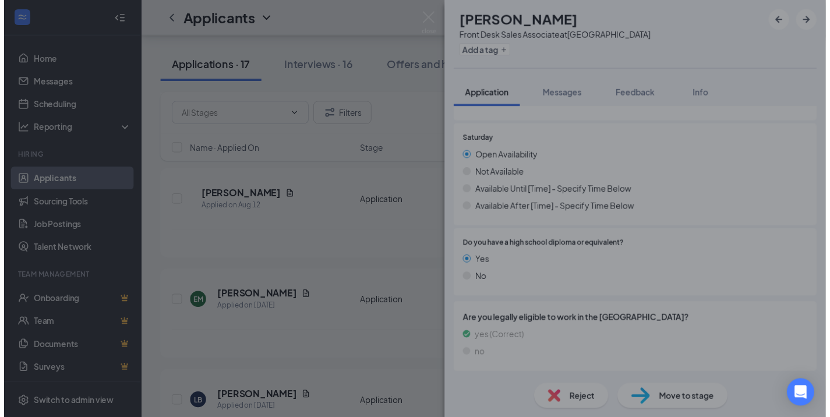
scroll to position [1159, 0]
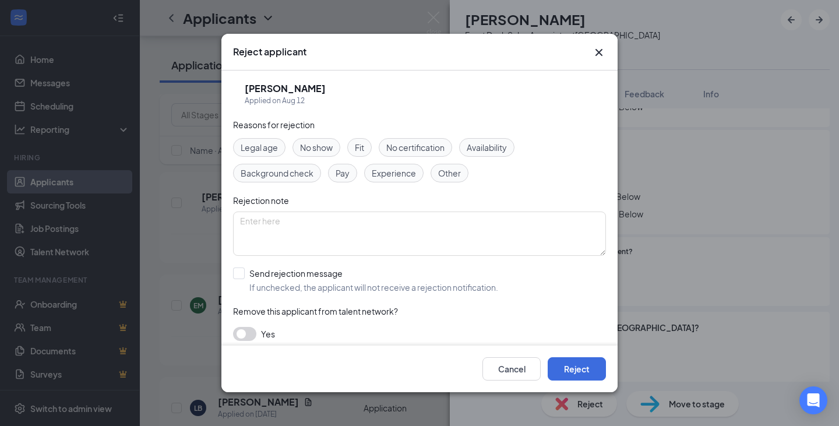
click at [452, 162] on div "Legal age No show Fit No certification Availability Background check Pay Experi…" at bounding box center [419, 160] width 373 height 44
click at [458, 171] on span "Other" at bounding box center [449, 173] width 23 height 13
drag, startPoint x: 594, startPoint y: 375, endPoint x: 594, endPoint y: 312, distance: 62.3
click at [594, 375] on button "Reject" at bounding box center [577, 368] width 58 height 23
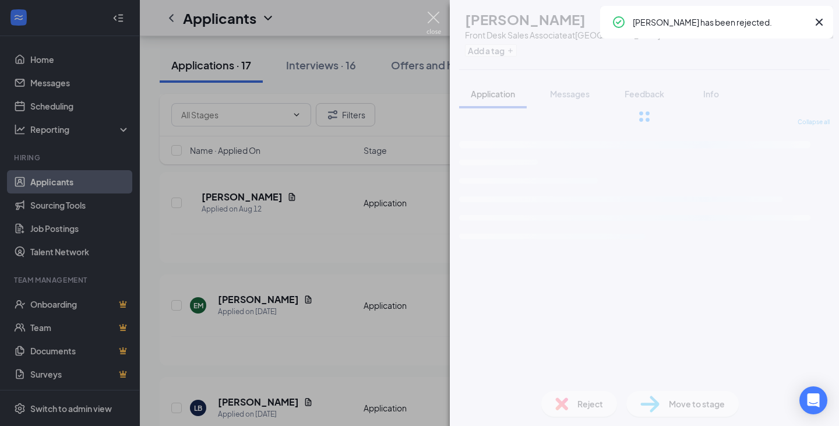
click at [429, 14] on img at bounding box center [433, 23] width 15 height 23
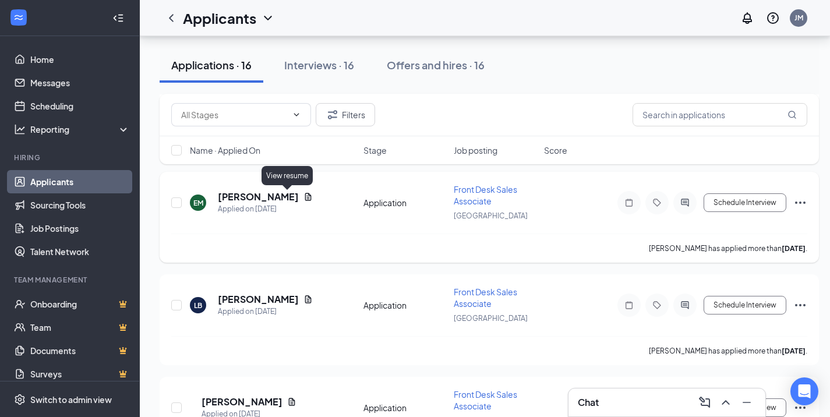
click at [304, 196] on icon "Document" at bounding box center [308, 196] width 9 height 9
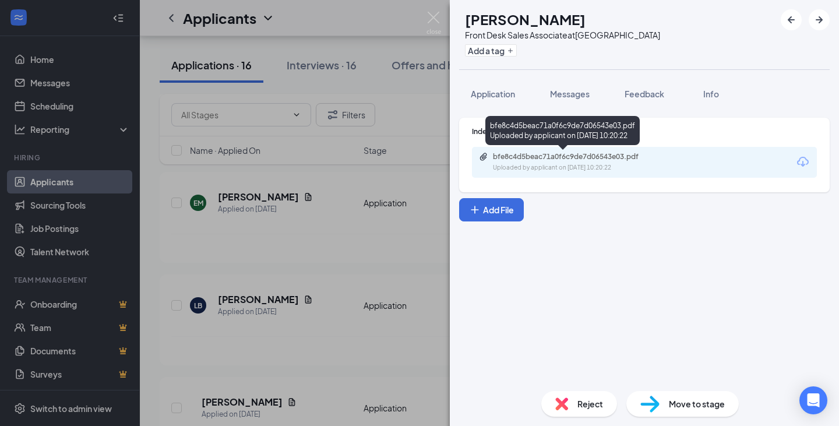
click at [569, 163] on div "Uploaded by applicant on [DATE] 10:20:22" at bounding box center [580, 167] width 175 height 9
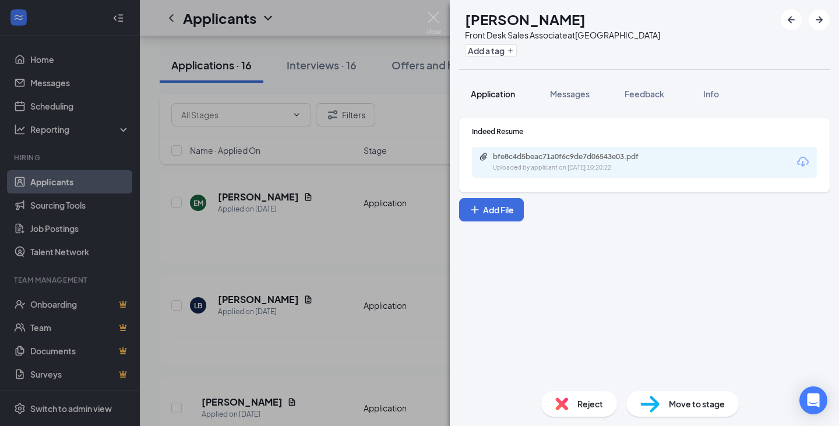
click at [517, 101] on button "Application" at bounding box center [493, 93] width 68 height 29
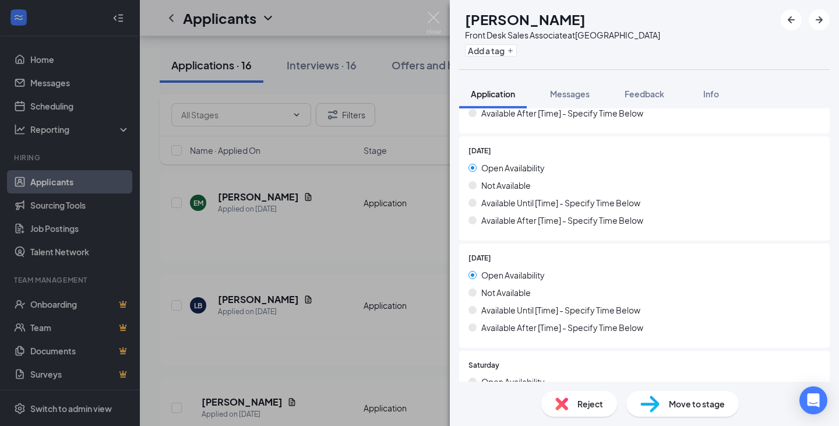
scroll to position [990, 0]
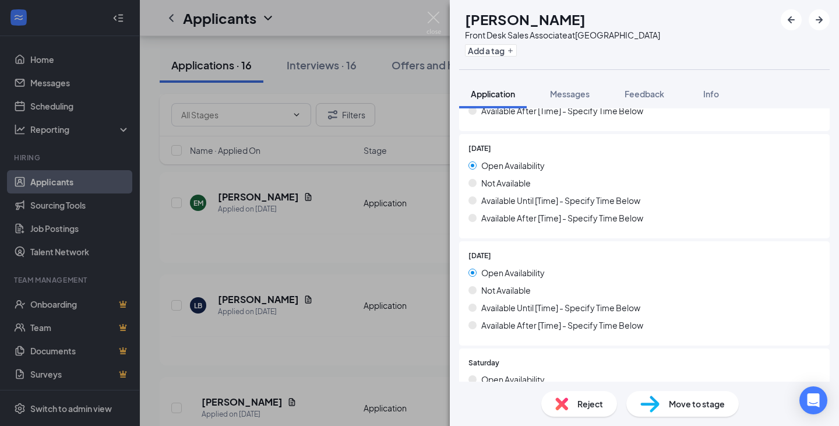
click at [576, 401] on div "Reject" at bounding box center [579, 404] width 76 height 26
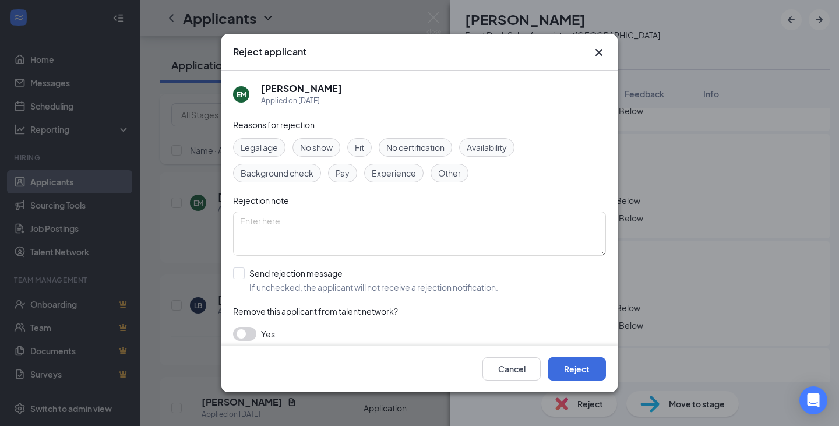
click at [493, 138] on div "Reasons for rejection Legal age No show Fit No certification Availability Backg…" at bounding box center [419, 235] width 373 height 234
click at [500, 136] on div "Reasons for rejection Legal age No show Fit No certification Availability Backg…" at bounding box center [419, 235] width 373 height 234
click at [507, 155] on div "Availability" at bounding box center [486, 147] width 55 height 19
click at [573, 363] on button "Reject" at bounding box center [577, 368] width 58 height 23
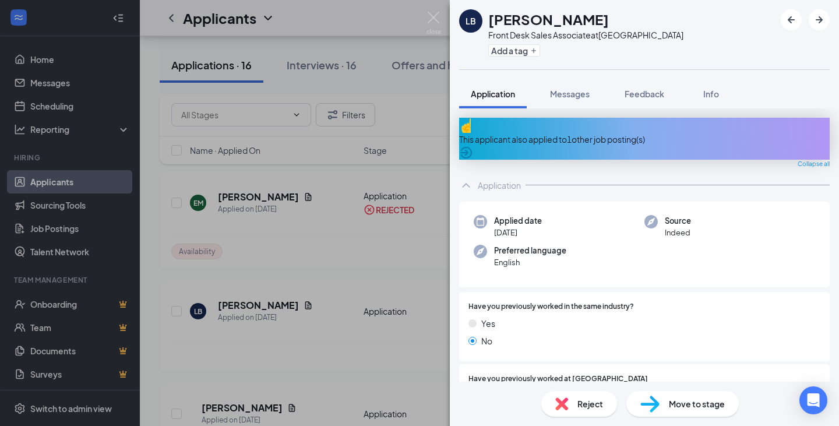
click at [436, 18] on img at bounding box center [433, 23] width 15 height 23
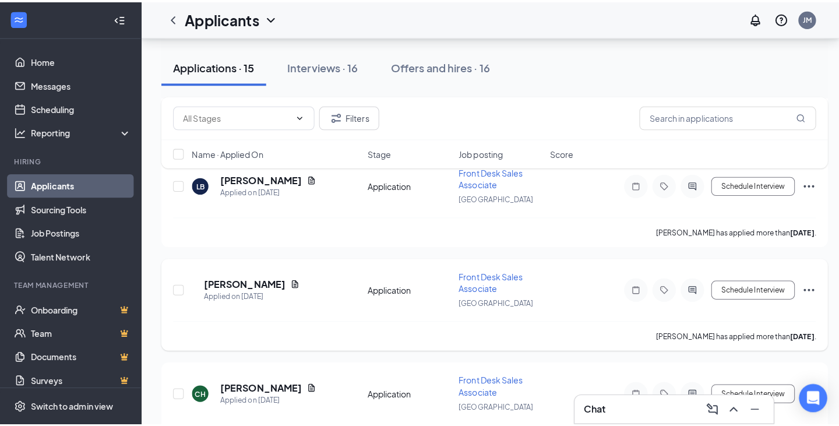
scroll to position [1340, 0]
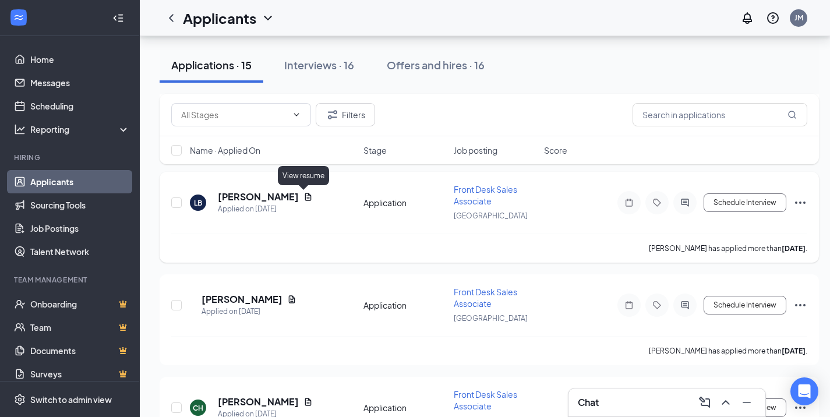
click at [305, 197] on icon "Document" at bounding box center [308, 197] width 6 height 8
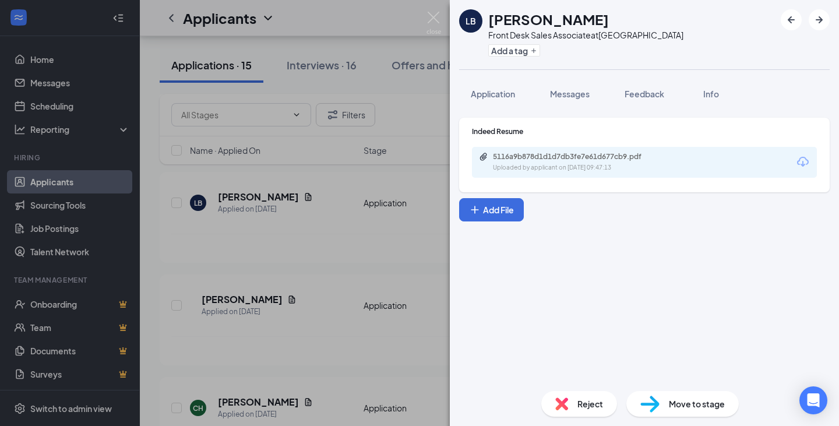
click at [558, 164] on div "Uploaded by applicant on [DATE] 09:47:13" at bounding box center [580, 167] width 175 height 9
drag, startPoint x: 498, startPoint y: 97, endPoint x: 513, endPoint y: 113, distance: 21.9
click at [498, 96] on span "Application" at bounding box center [493, 94] width 44 height 10
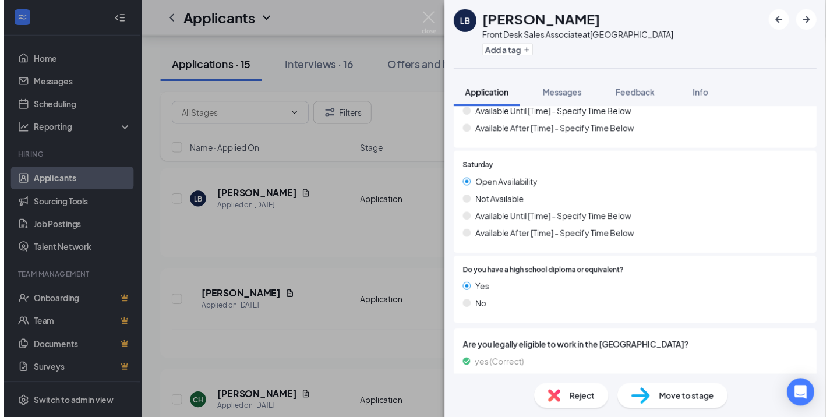
scroll to position [1196, 0]
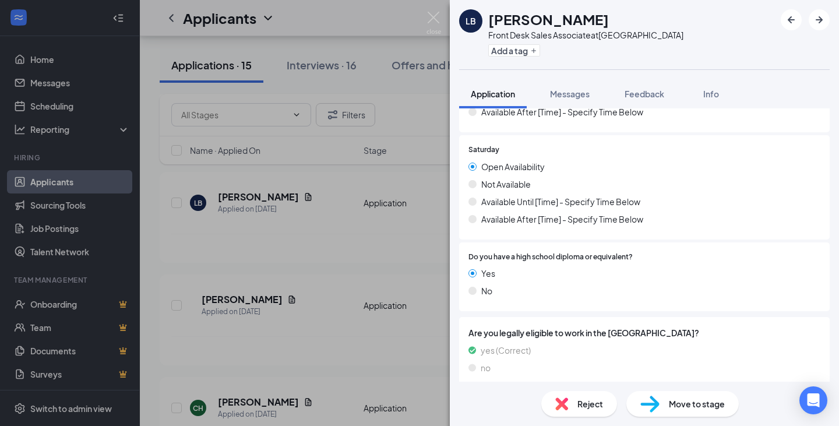
click at [374, 270] on div "LB [PERSON_NAME] Front Desk Sales Associate at [GEOGRAPHIC_DATA] Add a tag Appl…" at bounding box center [419, 213] width 839 height 426
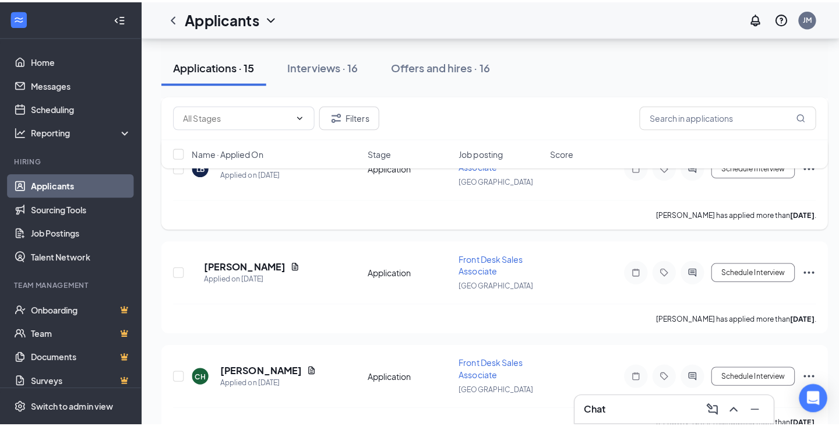
scroll to position [1398, 0]
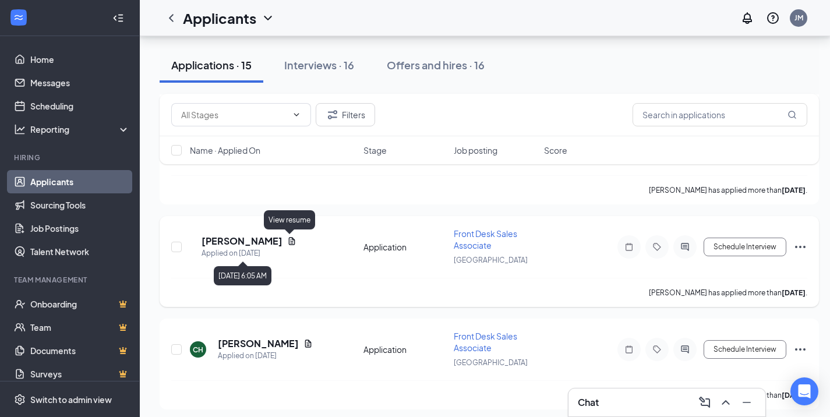
click at [291, 239] on icon "Document" at bounding box center [291, 241] width 9 height 9
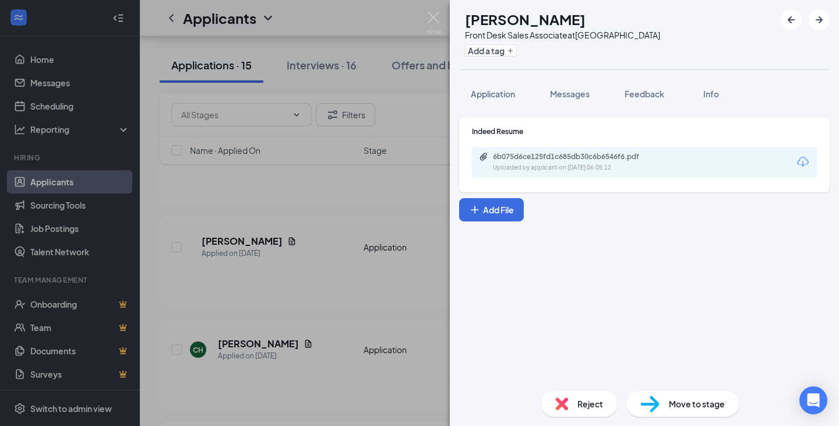
click at [628, 163] on div "6b075d6ce125fd1c685db30c6b6546f6.pdf Uploaded by applicant on [DATE] 06:05:12" at bounding box center [573, 162] width 189 height 20
click at [506, 91] on span "Application" at bounding box center [493, 94] width 44 height 10
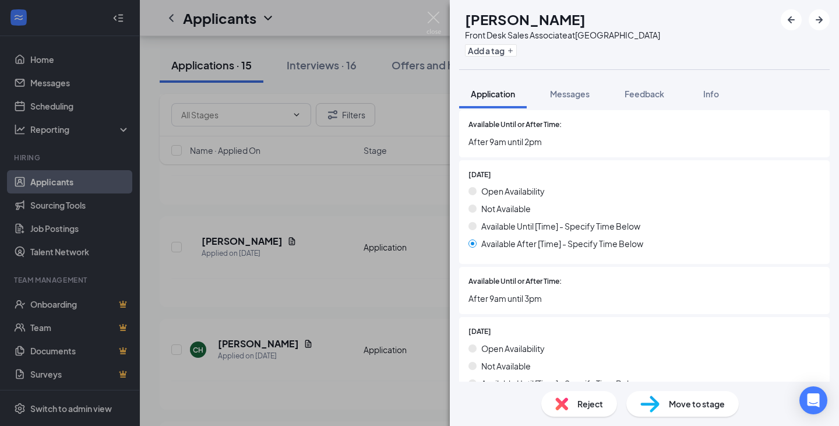
scroll to position [1107, 0]
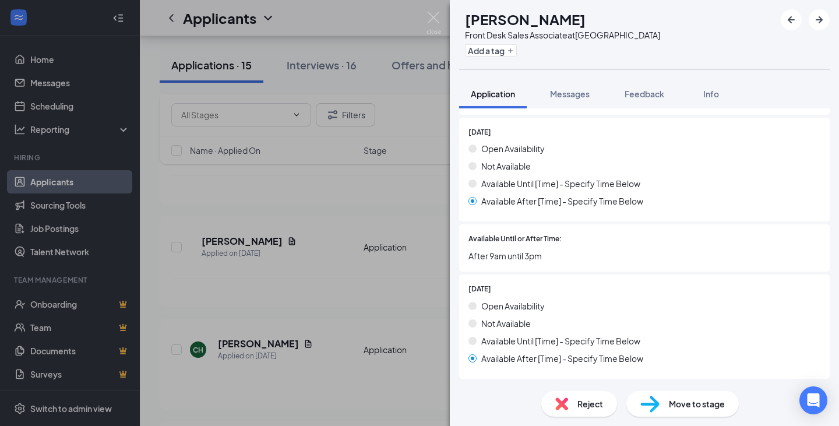
click at [583, 408] on span "Reject" at bounding box center [590, 403] width 26 height 13
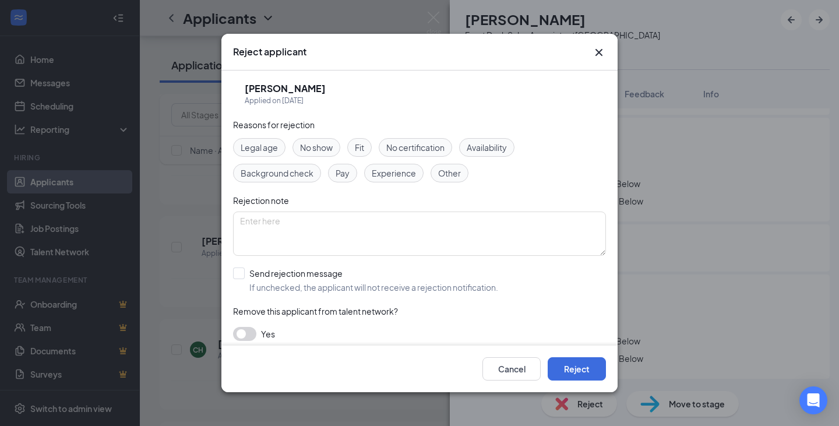
click at [488, 150] on span "Availability" at bounding box center [487, 147] width 40 height 13
click at [572, 376] on button "Reject" at bounding box center [577, 368] width 58 height 23
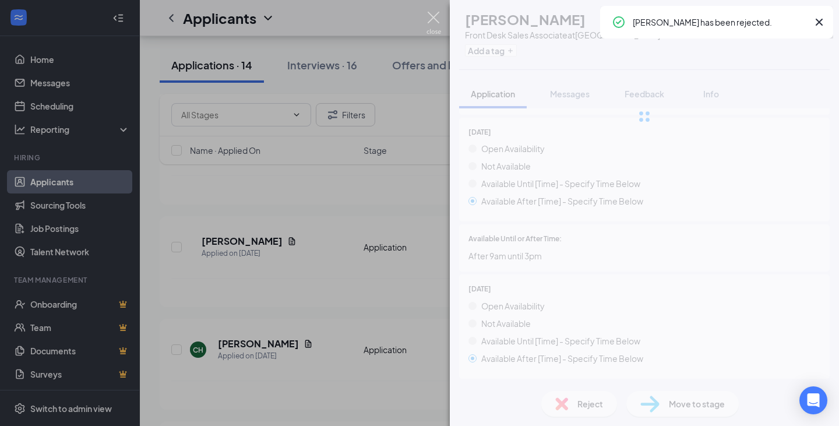
click at [432, 20] on img at bounding box center [433, 23] width 15 height 23
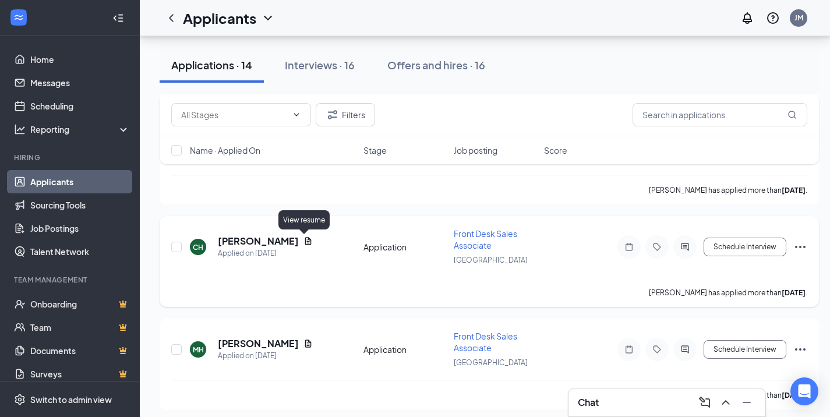
click at [304, 242] on icon "Document" at bounding box center [308, 241] width 9 height 9
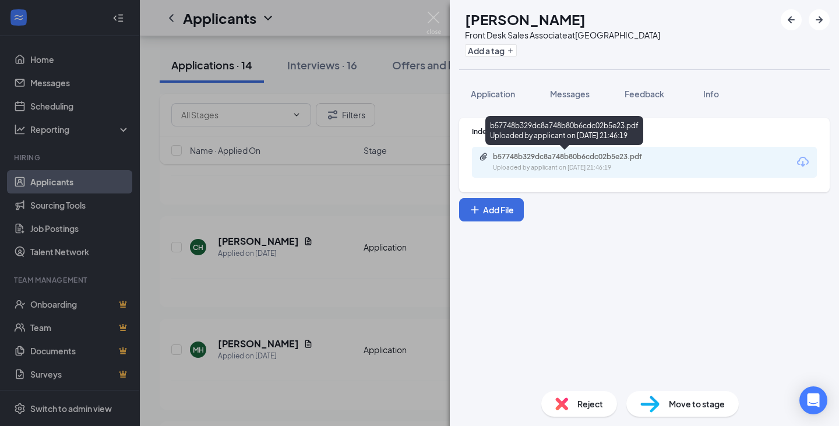
click at [549, 165] on div "Uploaded by applicant on [DATE] 21:46:19" at bounding box center [580, 167] width 175 height 9
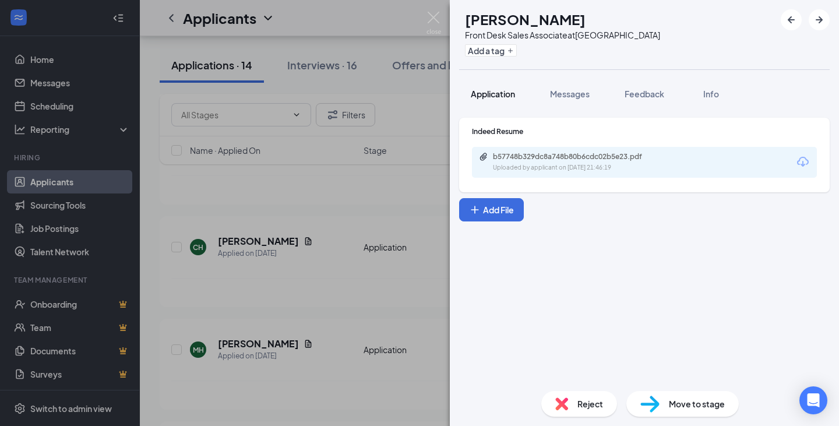
click at [498, 103] on button "Application" at bounding box center [493, 93] width 68 height 29
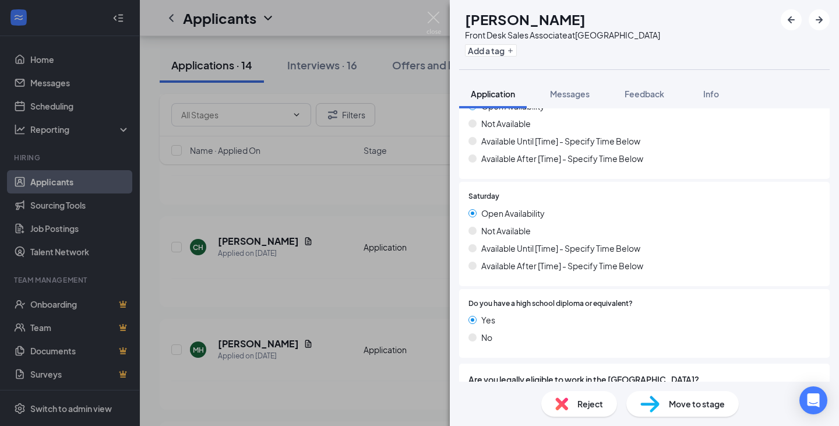
scroll to position [1163, 0]
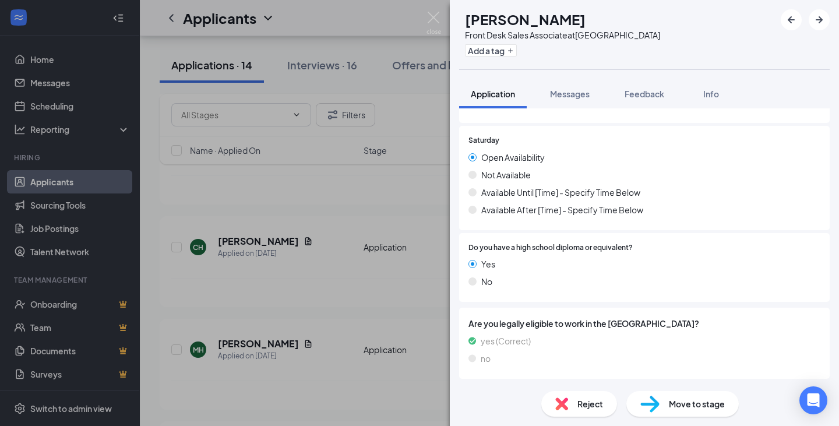
click at [407, 280] on div "CH [PERSON_NAME] Front Desk Sales Associate at [GEOGRAPHIC_DATA] Add a tag Appl…" at bounding box center [419, 213] width 839 height 426
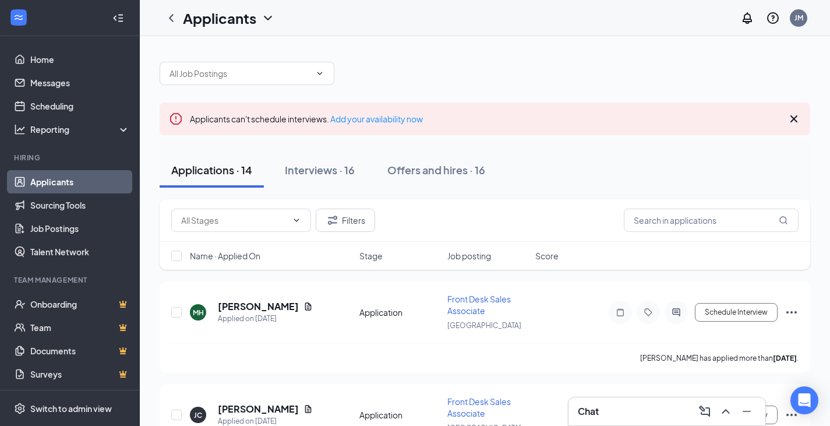
click at [245, 257] on span "Name · Applied On" at bounding box center [225, 256] width 70 height 12
drag, startPoint x: 295, startPoint y: 177, endPoint x: 377, endPoint y: 164, distance: 82.5
click at [296, 177] on div "Interviews · 16" at bounding box center [320, 170] width 70 height 15
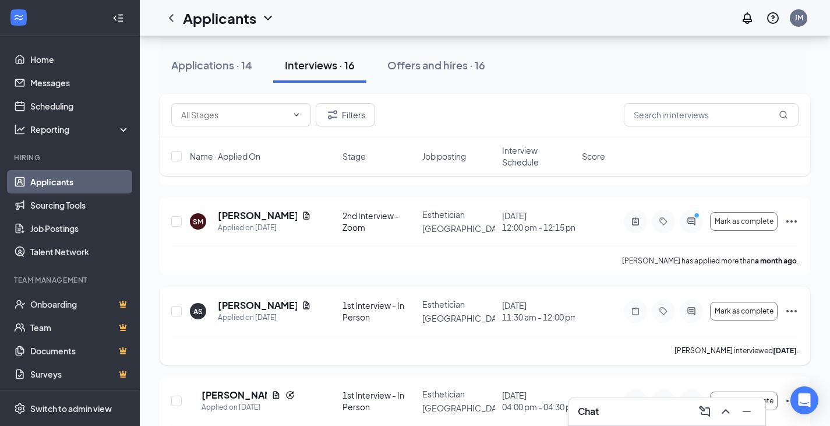
scroll to position [1309, 0]
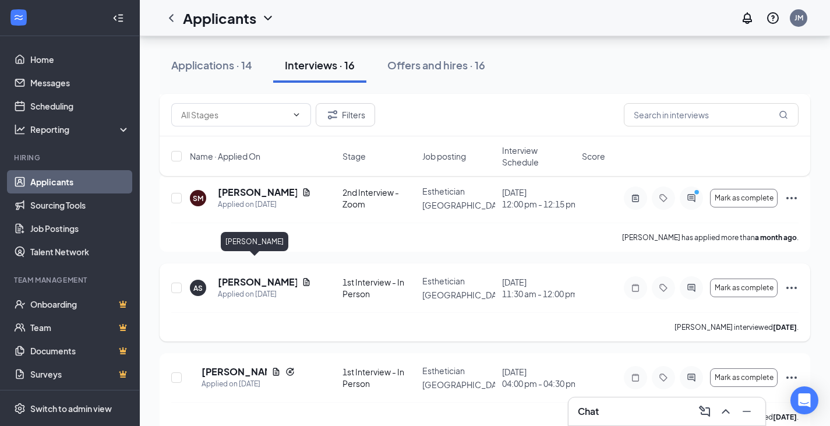
click at [236, 276] on h5 "[PERSON_NAME]" at bounding box center [257, 282] width 79 height 13
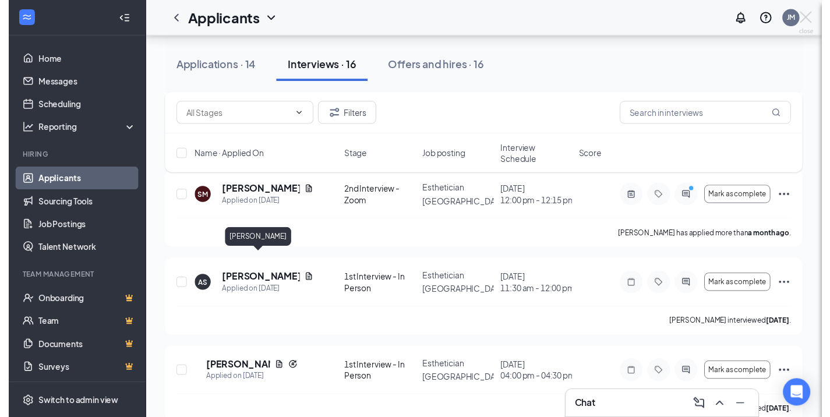
scroll to position [1298, 0]
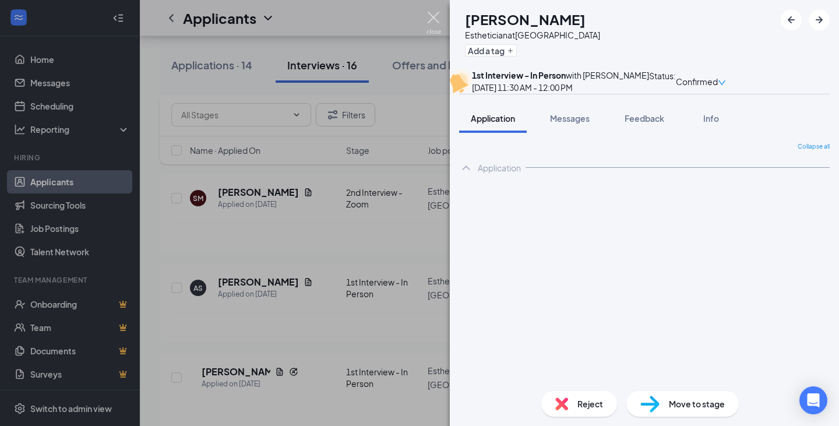
click at [430, 20] on img at bounding box center [433, 23] width 15 height 23
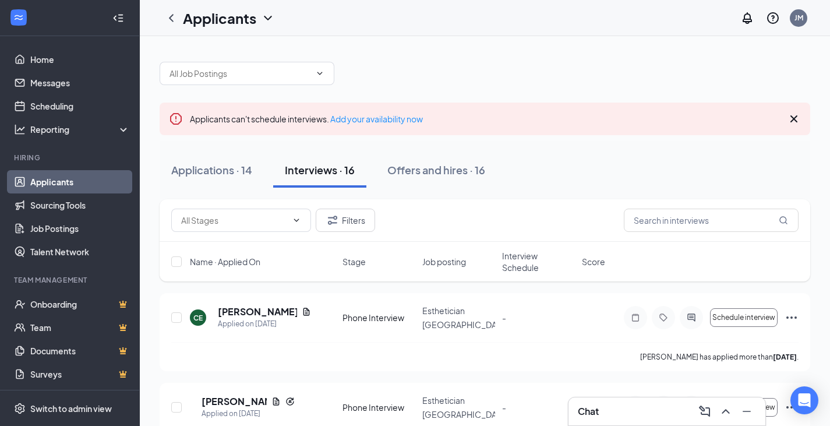
drag, startPoint x: 252, startPoint y: 168, endPoint x: 433, endPoint y: 5, distance: 243.0
click at [252, 168] on div "Applications · 14" at bounding box center [211, 170] width 81 height 15
